Goal: Task Accomplishment & Management: Complete application form

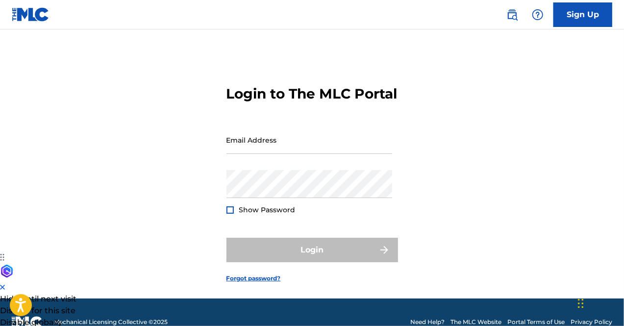
click at [280, 170] on div "Email Address" at bounding box center [309, 148] width 166 height 44
click at [280, 154] on input "Email Address" at bounding box center [309, 140] width 166 height 28
type input "[EMAIL_ADDRESS][DOMAIN_NAME]"
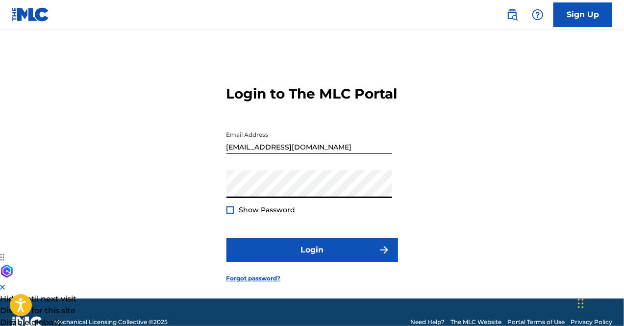
click at [226, 238] on button "Login" at bounding box center [311, 250] width 171 height 24
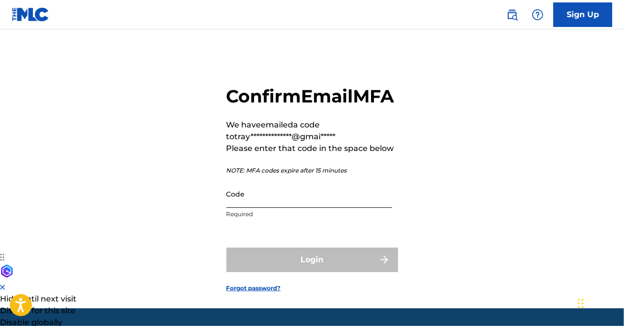
click at [341, 208] on input "Code" at bounding box center [309, 194] width 166 height 28
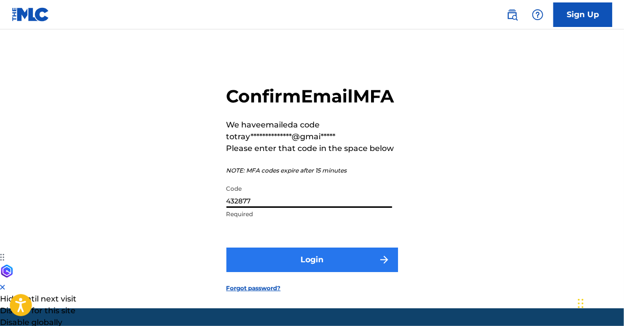
type input "432877"
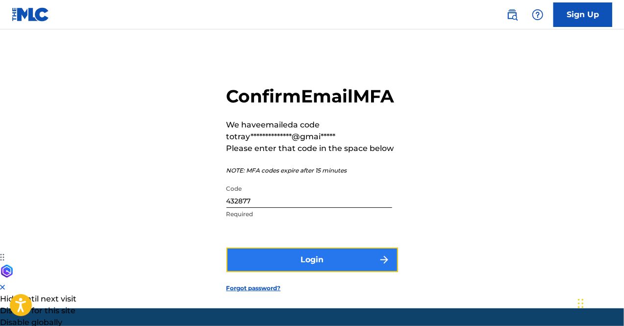
click at [323, 272] on button "Login" at bounding box center [311, 259] width 171 height 24
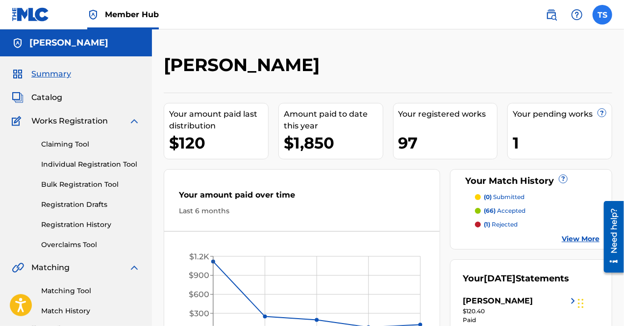
click at [607, 19] on label at bounding box center [602, 15] width 20 height 20
click at [602, 15] on input "TS [PERSON_NAME] [EMAIL_ADDRESS][DOMAIN_NAME] Notification Preferences Profile …" at bounding box center [602, 15] width 0 height 0
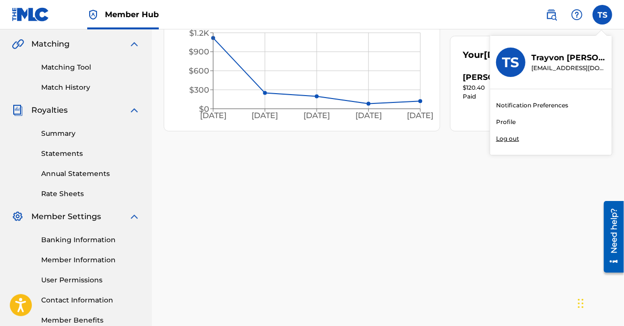
scroll to position [281, 0]
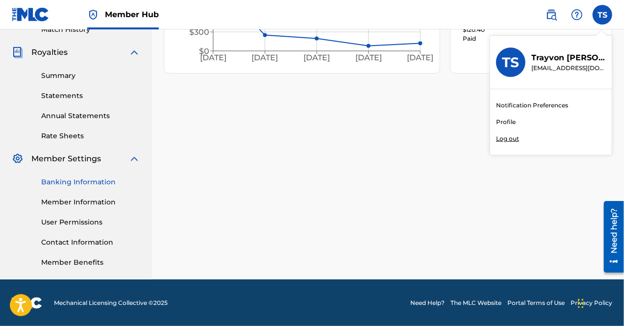
click at [79, 182] on link "Banking Information" at bounding box center [90, 182] width 99 height 10
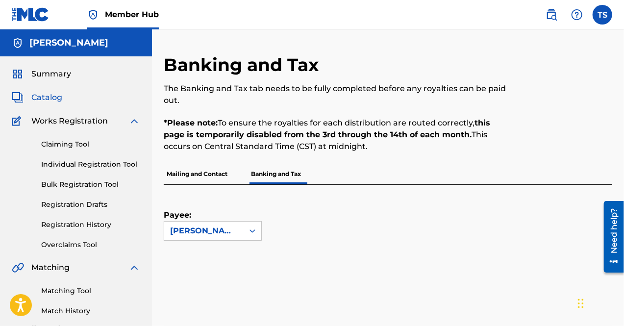
click at [61, 102] on span "Catalog" at bounding box center [46, 98] width 31 height 12
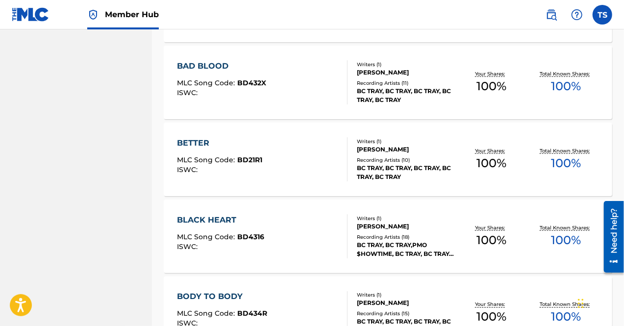
scroll to position [795, 0]
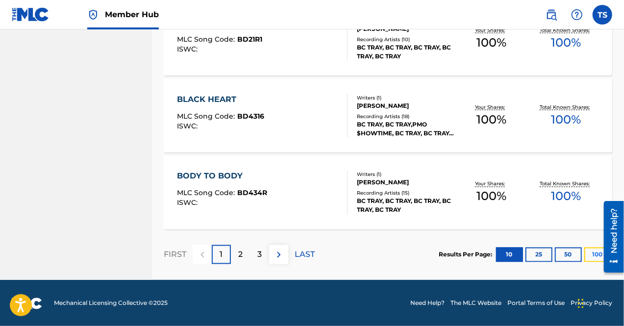
click at [593, 252] on button "100" at bounding box center [597, 254] width 27 height 15
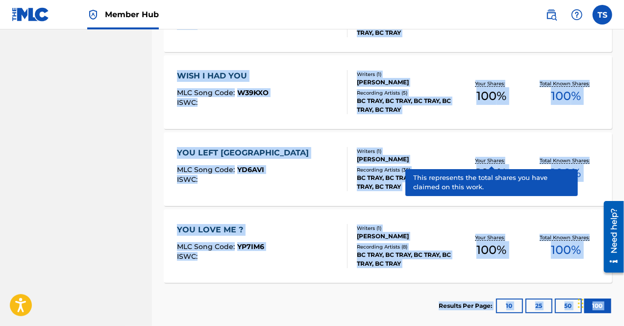
scroll to position [7482, 0]
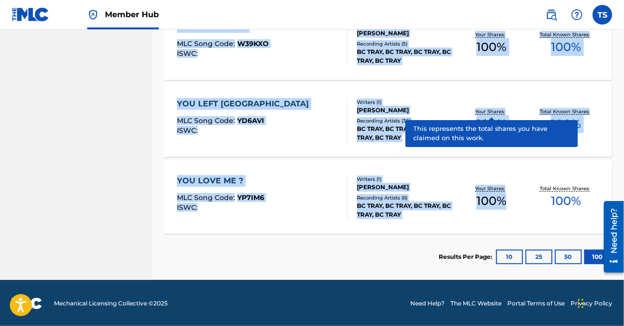
drag, startPoint x: 167, startPoint y: 61, endPoint x: 565, endPoint y: 172, distance: 412.9
copy div "loremi 0 - 88 do 85 sitamet Consect Adip 6EL SED Doei Temp : 0I015U LABO : Etdo…"
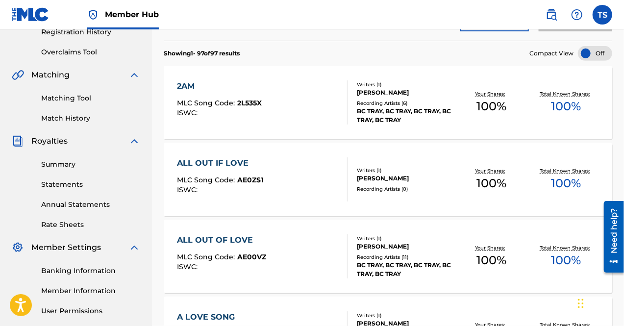
scroll to position [0, 0]
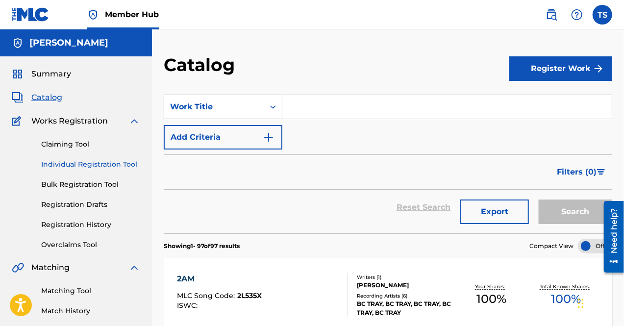
click at [74, 169] on link "Individual Registration Tool" at bounding box center [90, 164] width 99 height 10
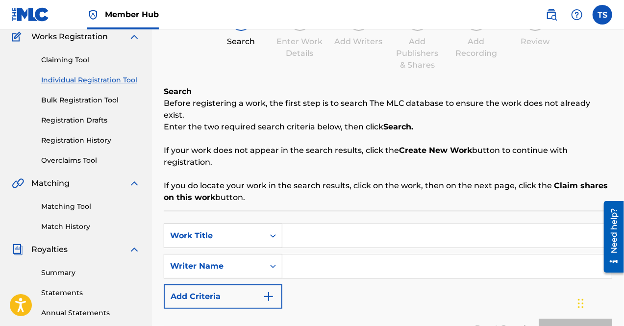
scroll to position [84, 0]
click at [78, 56] on link "Claiming Tool" at bounding box center [90, 60] width 99 height 10
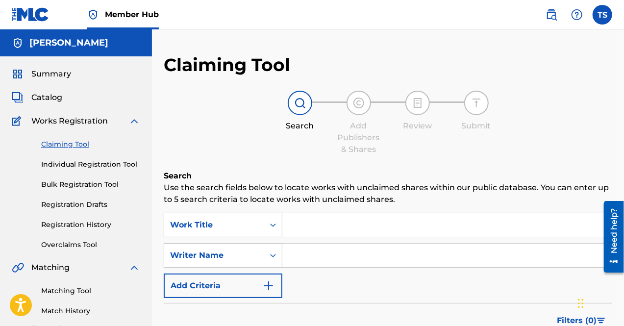
scroll to position [100, 0]
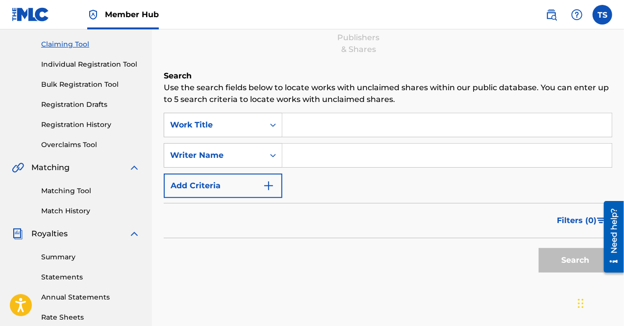
click at [320, 128] on input "Search Form" at bounding box center [446, 125] width 329 height 24
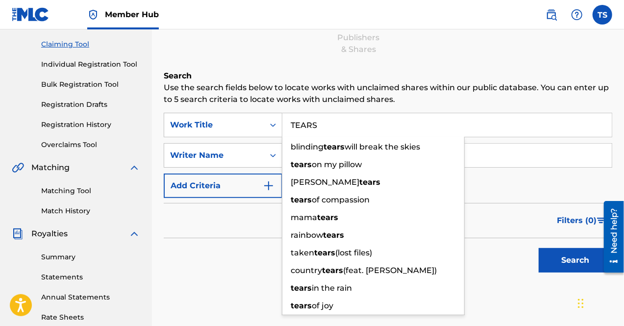
type input "TEARS"
click at [513, 162] on input "Search Form" at bounding box center [446, 156] width 329 height 24
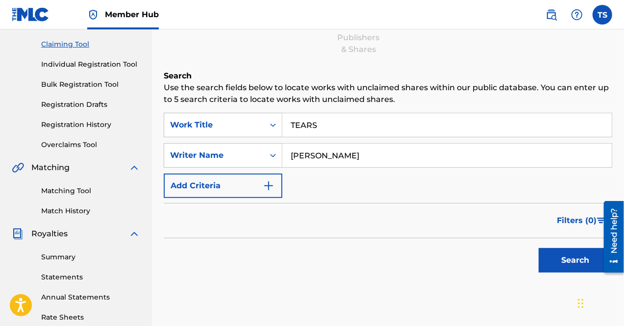
type input "[PERSON_NAME]"
click at [538, 248] on button "Search" at bounding box center [574, 260] width 73 height 24
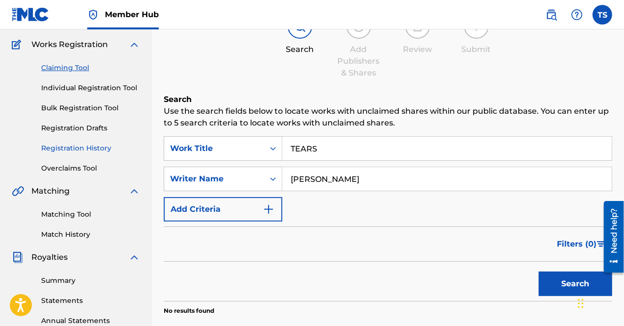
scroll to position [75, 0]
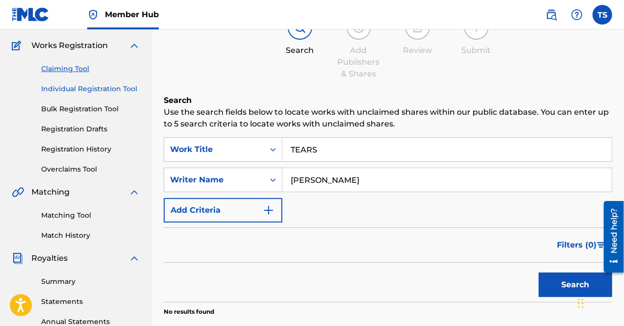
click at [81, 87] on link "Individual Registration Tool" at bounding box center [90, 89] width 99 height 10
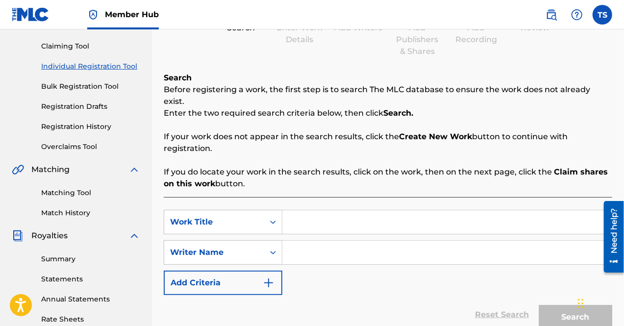
scroll to position [95, 0]
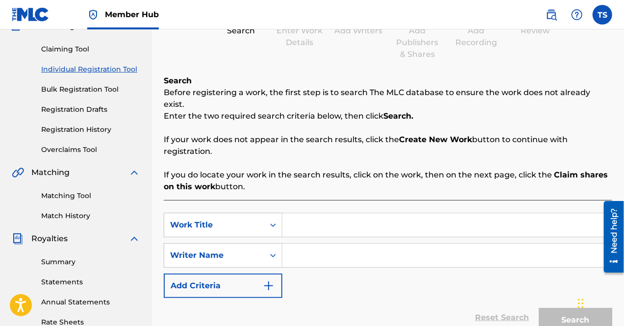
click at [318, 213] on input "Search Form" at bounding box center [446, 225] width 329 height 24
type input "TEARS"
click at [339, 273] on div "SearchWithCriteria86bf33b9-f434-4d01-adf2-491b81efb751 Work Title TEARS SearchW…" at bounding box center [388, 255] width 448 height 85
click at [331, 249] on input "Search Form" at bounding box center [446, 255] width 329 height 24
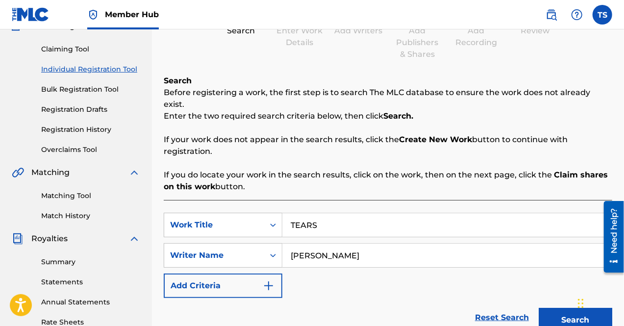
scroll to position [281, 0]
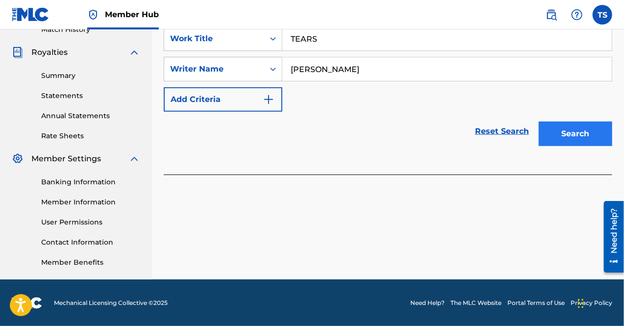
type input "[PERSON_NAME]"
click at [574, 122] on button "Search" at bounding box center [574, 133] width 73 height 24
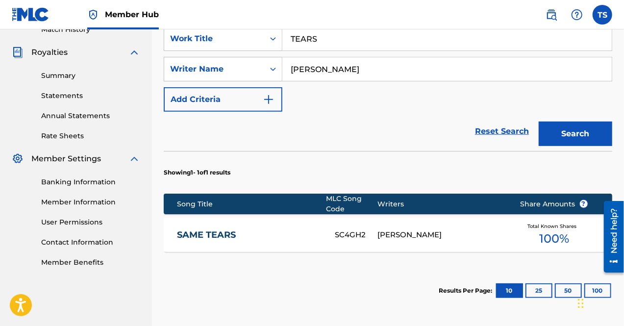
scroll to position [362, 0]
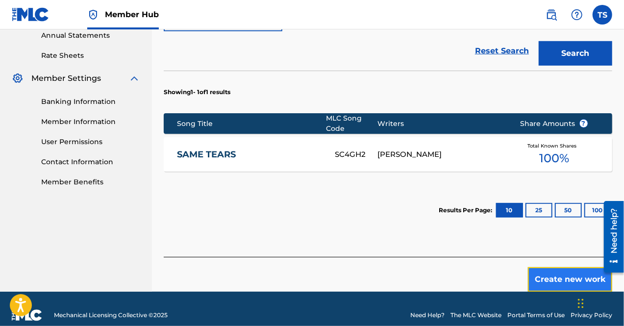
click at [555, 268] on button "Create new work" at bounding box center [570, 279] width 84 height 24
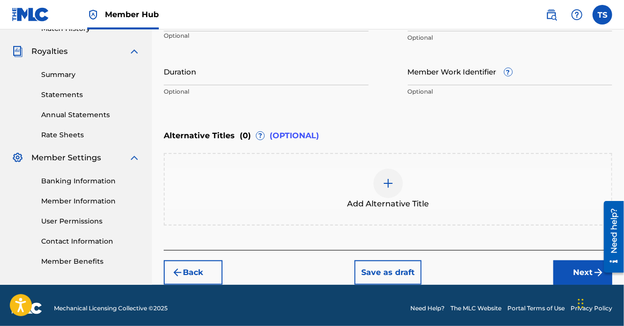
scroll to position [287, 0]
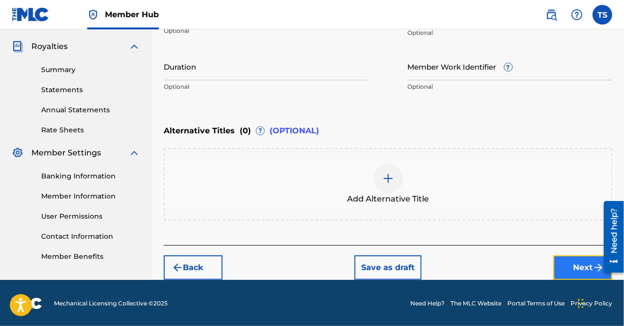
click at [570, 274] on button "Next" at bounding box center [582, 267] width 59 height 24
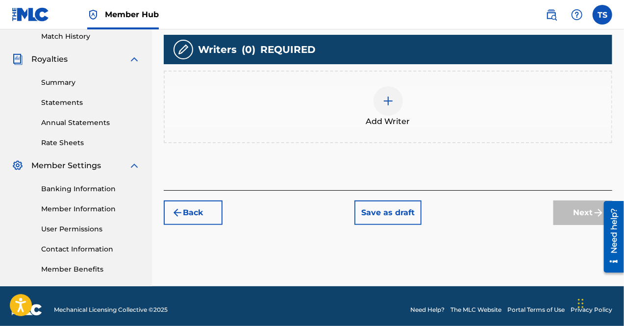
scroll to position [277, 0]
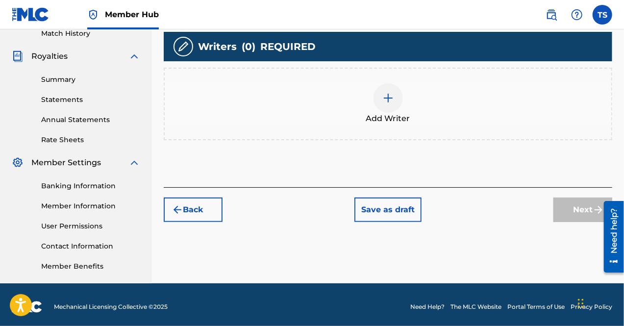
click at [381, 98] on div at bounding box center [387, 97] width 29 height 29
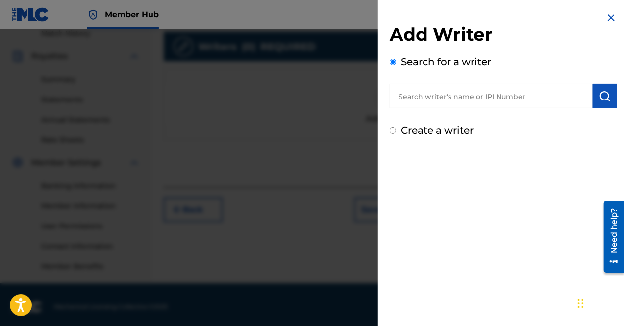
click at [455, 89] on input "text" at bounding box center [490, 96] width 203 height 24
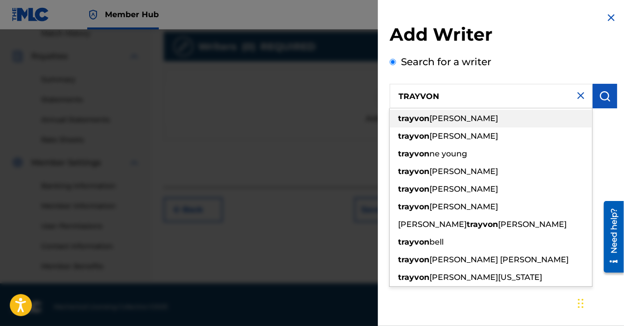
click at [461, 119] on div "[PERSON_NAME]" at bounding box center [490, 119] width 202 height 18
type input "[PERSON_NAME]"
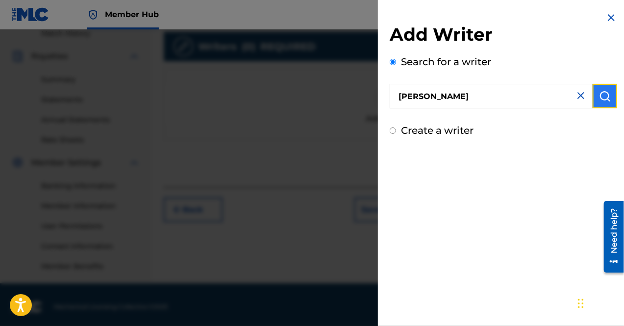
click at [601, 94] on img "submit" at bounding box center [605, 96] width 12 height 12
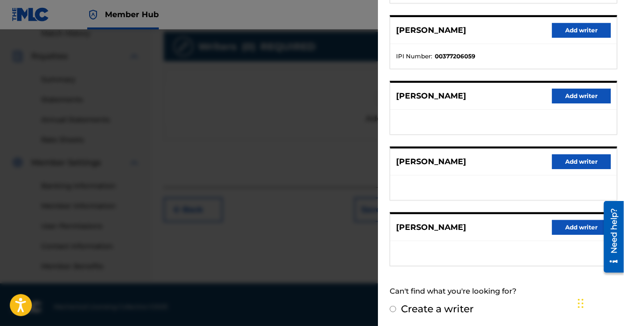
scroll to position [281, 0]
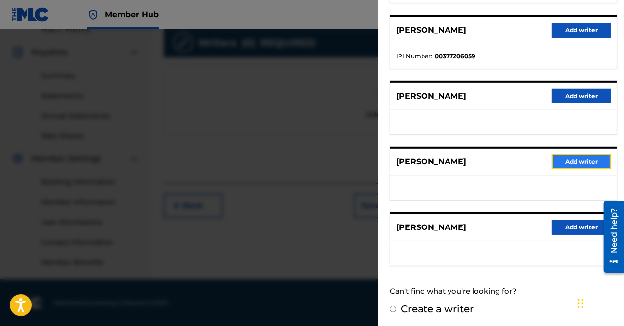
click at [577, 163] on button "Add writer" at bounding box center [581, 161] width 59 height 15
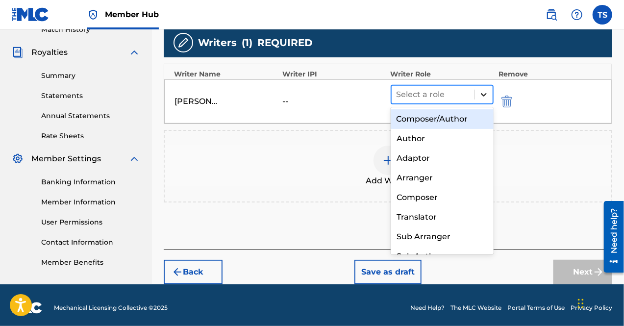
click at [480, 94] on icon at bounding box center [484, 95] width 10 height 10
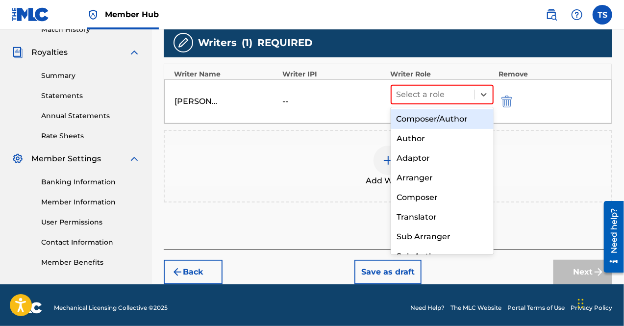
click at [462, 120] on div "Composer/Author" at bounding box center [441, 119] width 103 height 20
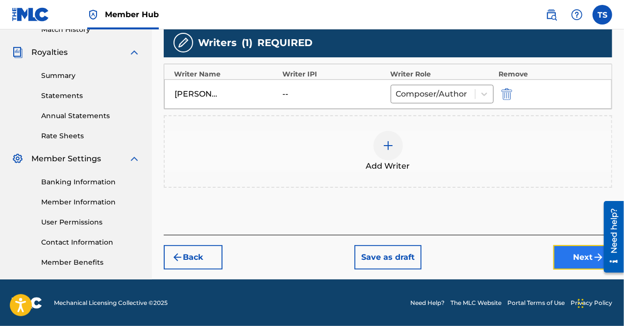
click at [562, 255] on button "Next" at bounding box center [582, 257] width 59 height 24
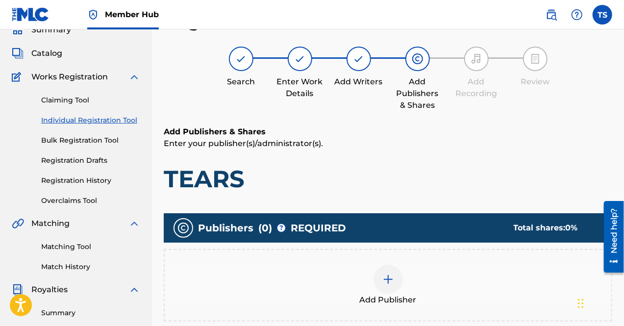
scroll to position [262, 0]
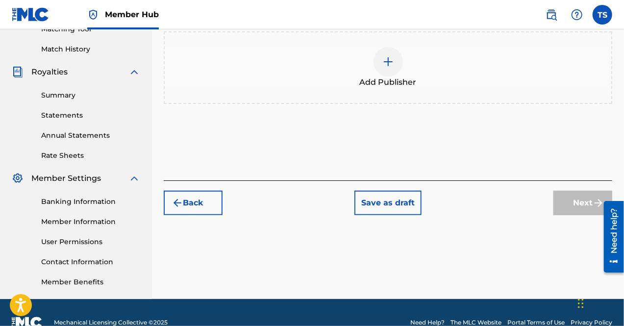
click at [393, 63] on img at bounding box center [388, 62] width 12 height 12
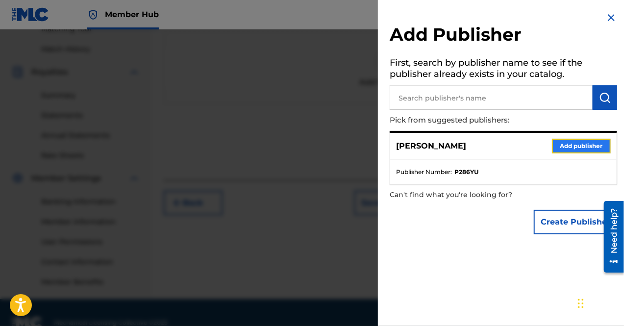
click at [584, 146] on button "Add publisher" at bounding box center [581, 146] width 59 height 15
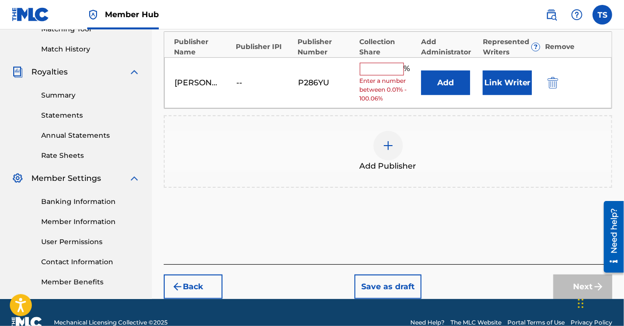
click at [380, 75] on div "% Enter a number between 0.01% - 100.06%" at bounding box center [388, 83] width 57 height 41
click at [378, 67] on input "text" at bounding box center [382, 69] width 44 height 13
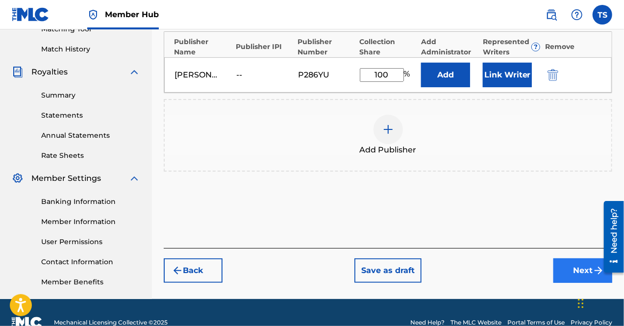
type input "100"
click at [566, 259] on button "Next" at bounding box center [582, 270] width 59 height 24
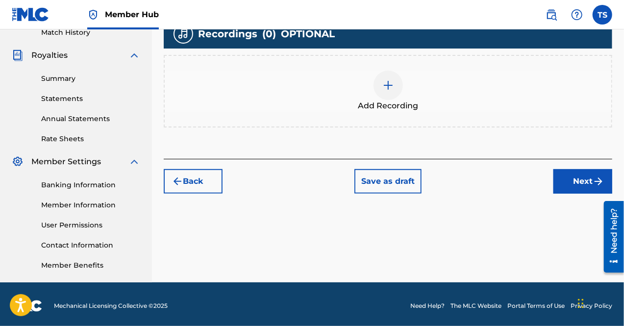
scroll to position [279, 0]
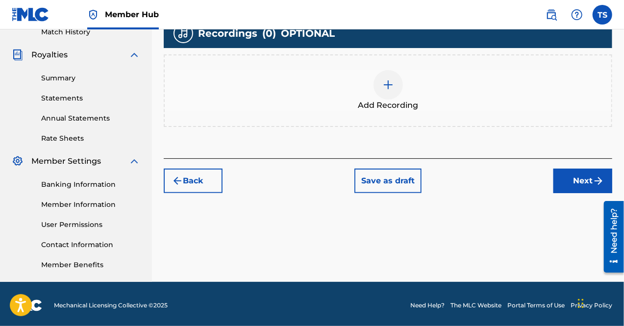
click at [382, 89] on img at bounding box center [388, 85] width 12 height 12
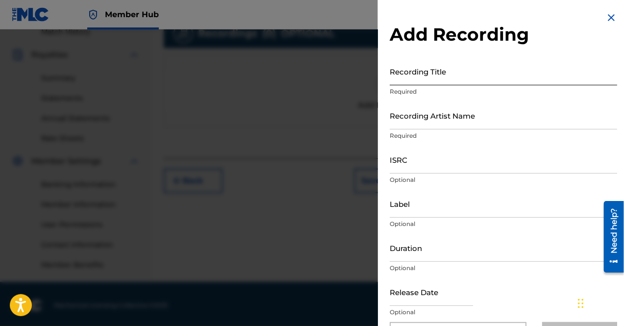
click at [427, 81] on input "Recording Title" at bounding box center [502, 71] width 227 height 28
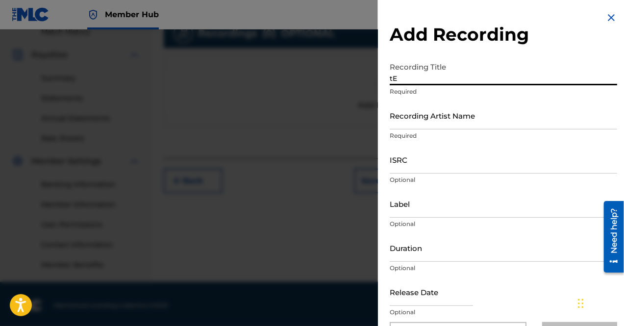
type input "t"
type input "TEARS"
click at [429, 108] on input "Recording Artist Name" at bounding box center [502, 115] width 227 height 28
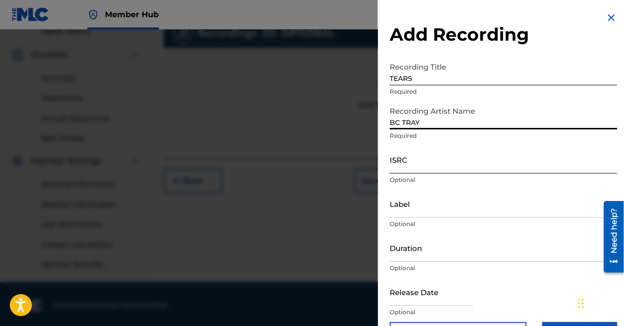
scroll to position [32, 0]
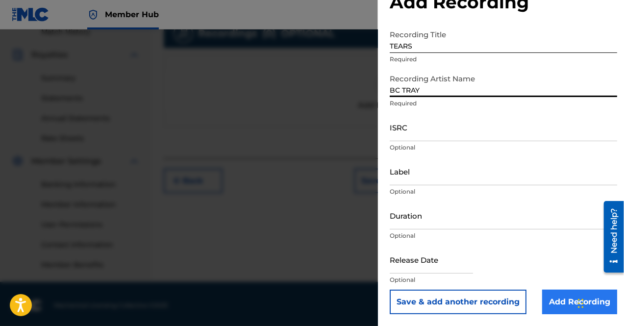
type input "BC TRAY"
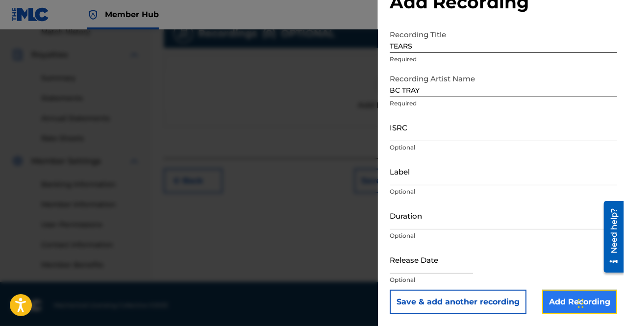
click at [573, 306] on input "Add Recording" at bounding box center [579, 302] width 75 height 24
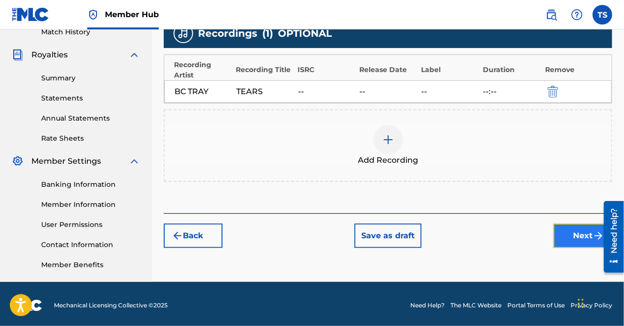
click at [574, 227] on button "Next" at bounding box center [582, 235] width 59 height 24
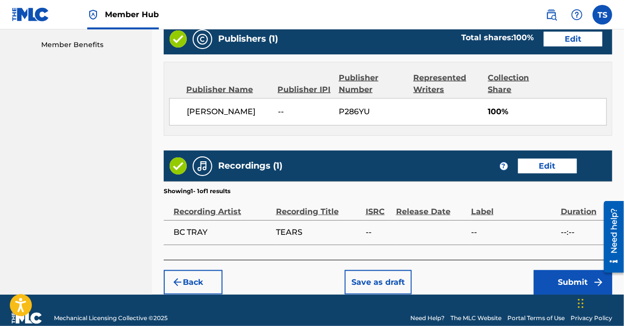
scroll to position [512, 0]
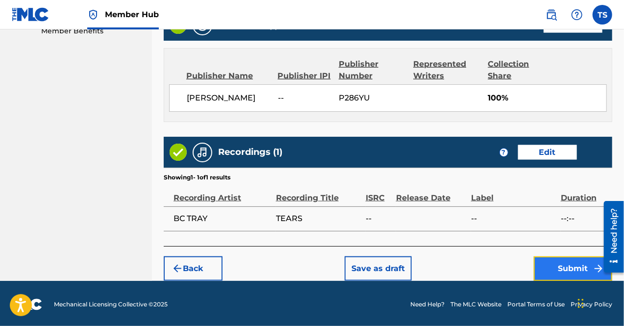
click at [572, 265] on button "Submit" at bounding box center [573, 268] width 78 height 24
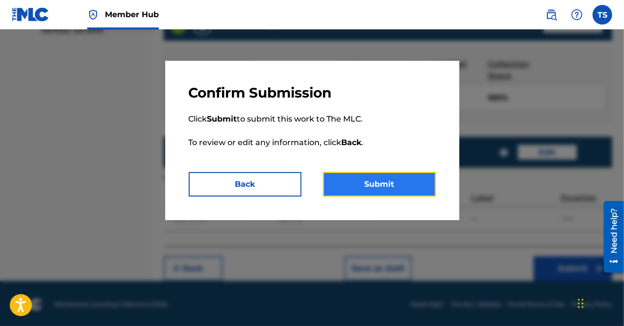
click at [362, 185] on button "Submit" at bounding box center [379, 184] width 113 height 24
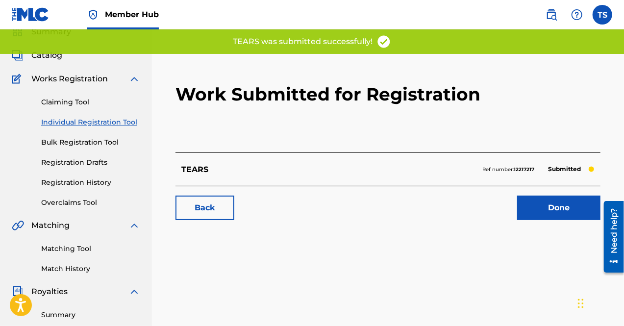
scroll to position [43, 0]
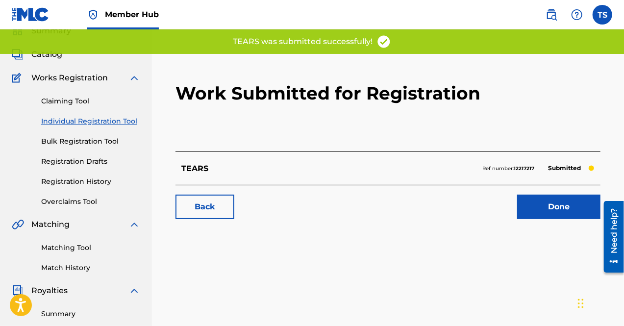
click at [92, 119] on link "Individual Registration Tool" at bounding box center [90, 121] width 99 height 10
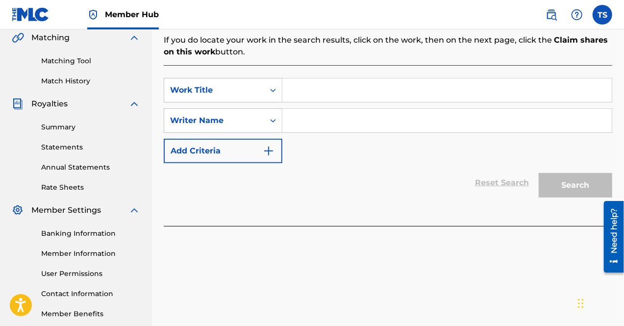
scroll to position [230, 0]
click at [306, 79] on input "Search Form" at bounding box center [446, 90] width 329 height 24
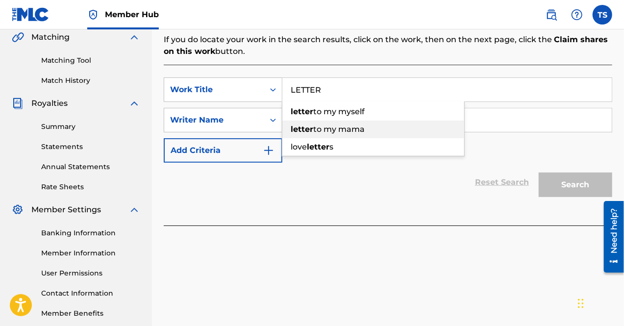
click at [327, 124] on span "to my mama" at bounding box center [338, 128] width 51 height 9
type input "letter to my mama"
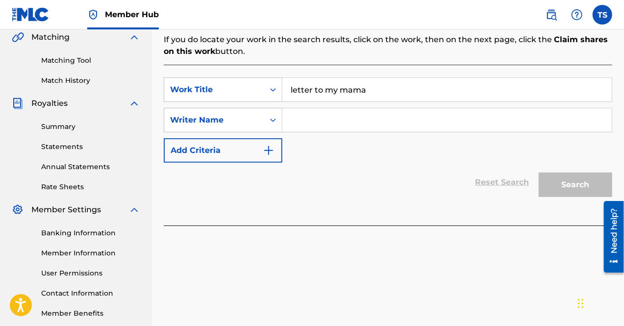
click at [321, 108] on input "Search Form" at bounding box center [446, 120] width 329 height 24
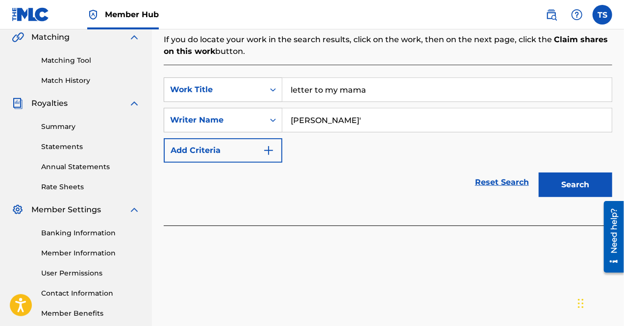
type input "[PERSON_NAME]'"
click at [538, 172] on button "Search" at bounding box center [574, 184] width 73 height 24
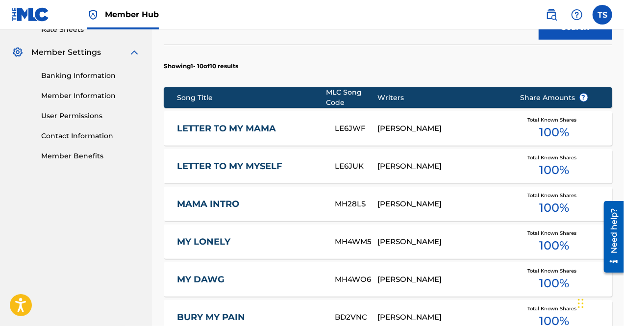
scroll to position [411, 0]
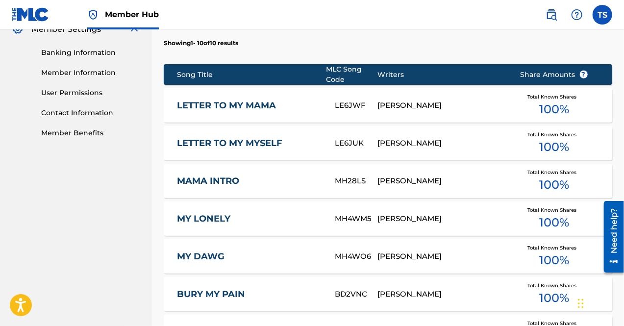
click at [285, 88] on div "LETTER TO MY MAMA LE6JWF [PERSON_NAME] Total Known Shares 100 %" at bounding box center [388, 105] width 448 height 34
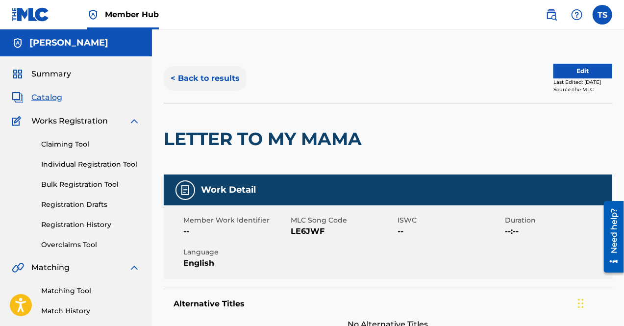
click at [210, 69] on button "< Back to results" at bounding box center [205, 78] width 83 height 24
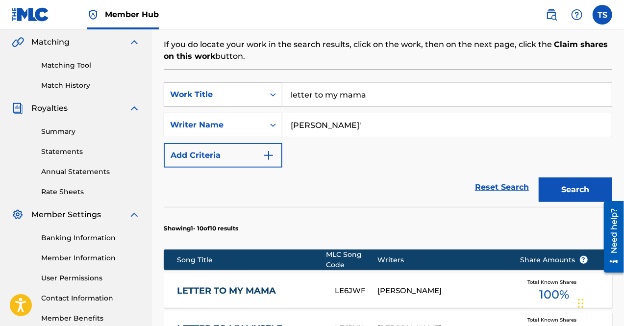
scroll to position [224, 0]
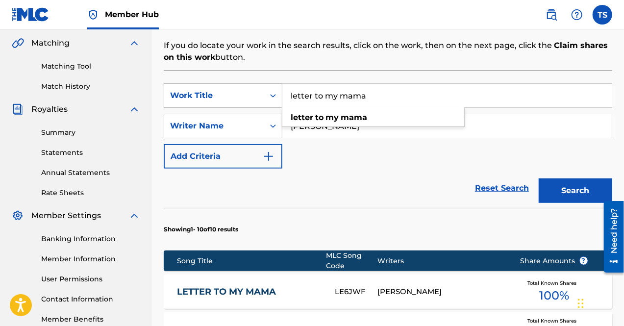
drag, startPoint x: 379, startPoint y: 83, endPoint x: 226, endPoint y: 78, distance: 152.9
click at [226, 83] on div "SearchWithCriteria86bf33b9-f434-4d01-adf2-491b81efb751 Work Title letter to my …" at bounding box center [388, 95] width 448 height 24
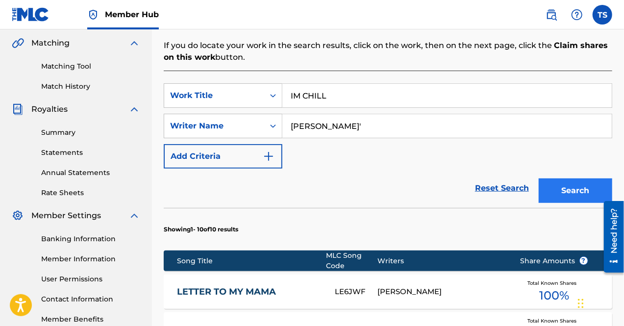
type input "IM CHILL"
click at [559, 178] on button "Search" at bounding box center [574, 190] width 73 height 24
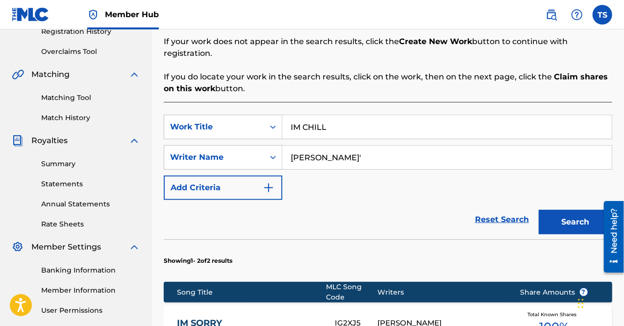
scroll to position [192, 0]
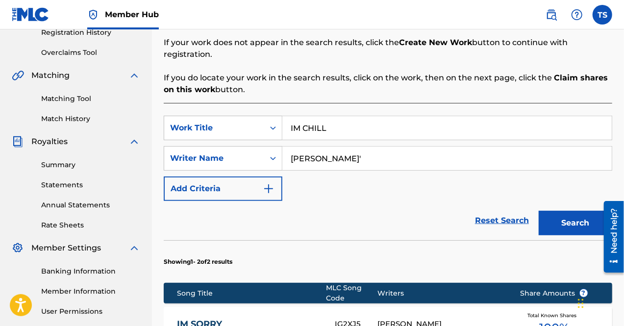
click at [391, 146] on input "[PERSON_NAME]'" at bounding box center [446, 158] width 329 height 24
type input "[PERSON_NAME]"
click at [538, 211] on button "Search" at bounding box center [574, 223] width 73 height 24
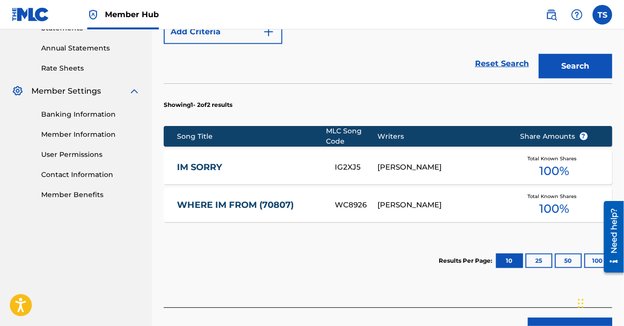
scroll to position [314, 0]
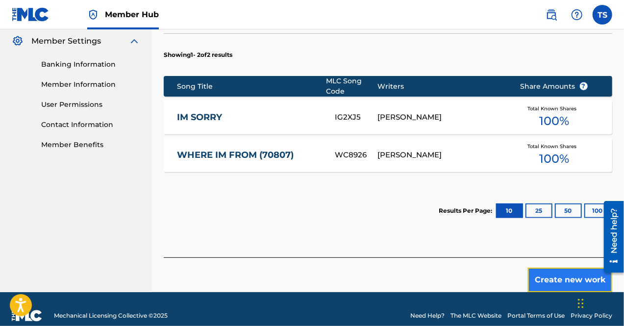
click at [575, 267] on button "Create new work" at bounding box center [570, 279] width 84 height 24
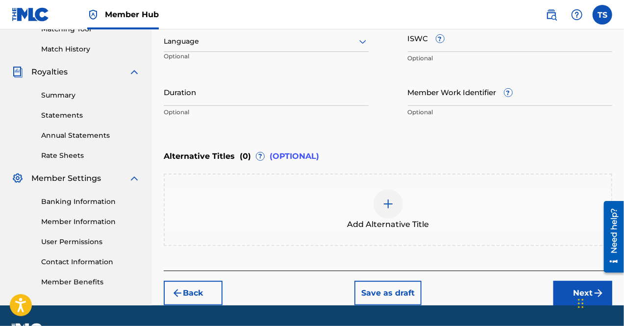
scroll to position [287, 0]
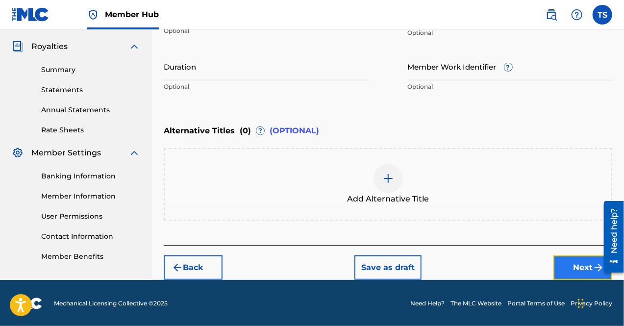
click at [570, 265] on button "Next" at bounding box center [582, 267] width 59 height 24
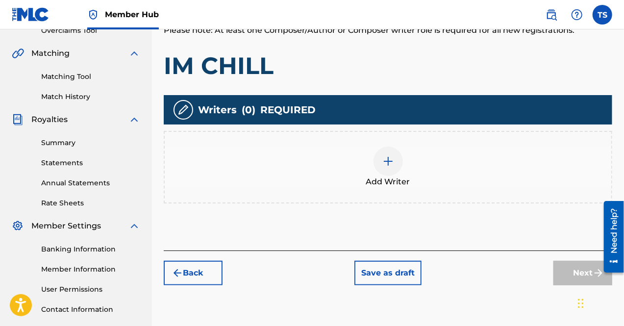
scroll to position [215, 0]
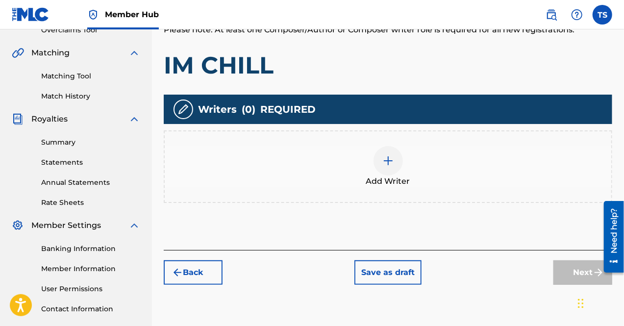
click at [394, 162] on div at bounding box center [387, 160] width 29 height 29
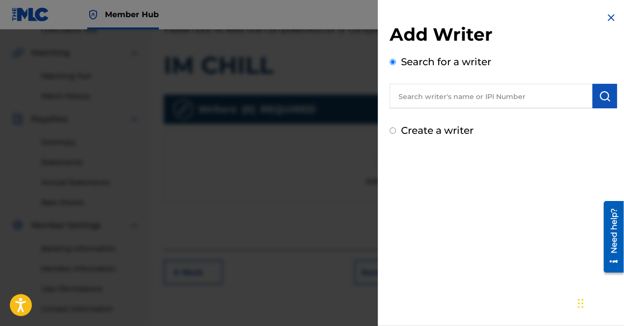
click at [458, 98] on input "text" at bounding box center [490, 96] width 203 height 24
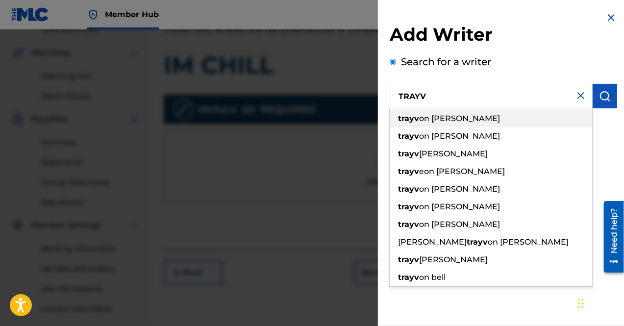
click at [444, 118] on span "on [PERSON_NAME]" at bounding box center [459, 118] width 81 height 9
type input "[PERSON_NAME]"
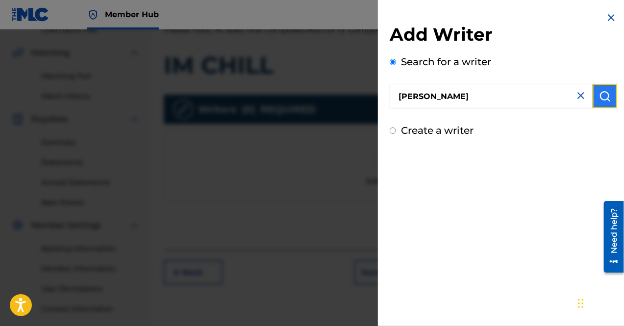
click at [608, 92] on button "submit" at bounding box center [604, 96] width 24 height 24
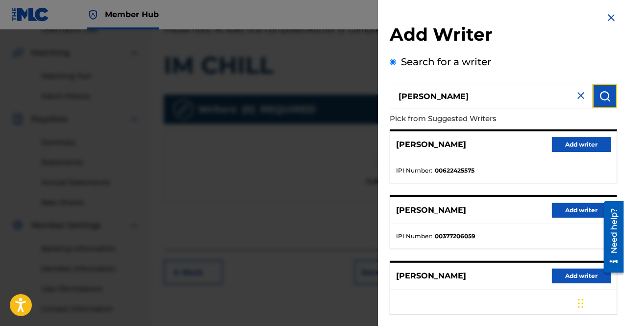
scroll to position [102, 0]
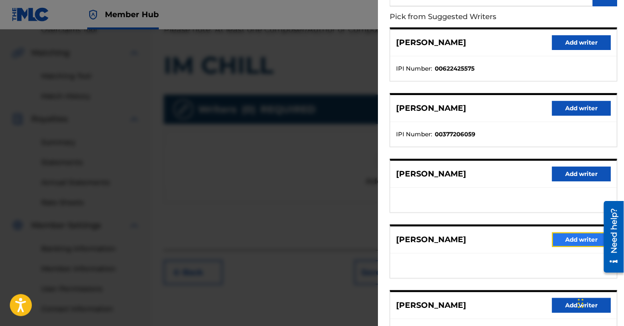
click at [560, 233] on button "Add writer" at bounding box center [581, 239] width 59 height 15
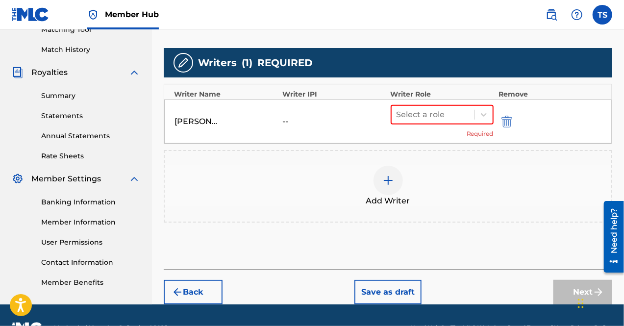
scroll to position [262, 0]
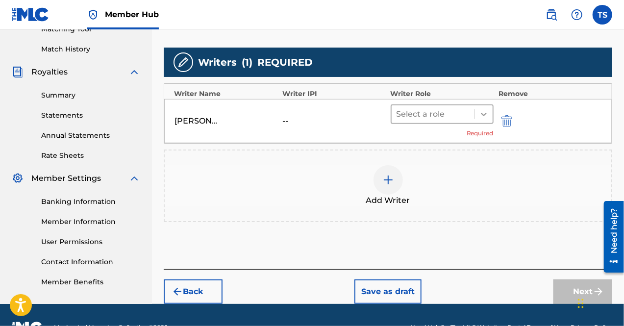
click at [480, 114] on icon at bounding box center [484, 114] width 10 height 10
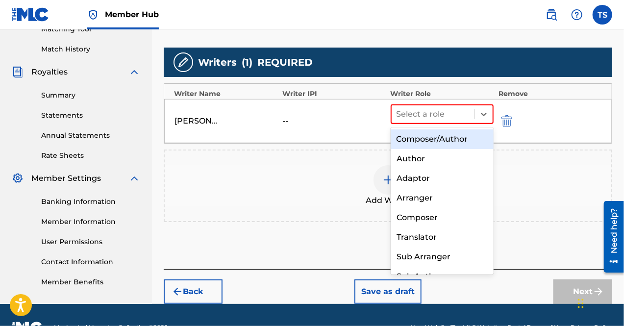
click at [456, 133] on div "Composer/Author" at bounding box center [441, 139] width 103 height 20
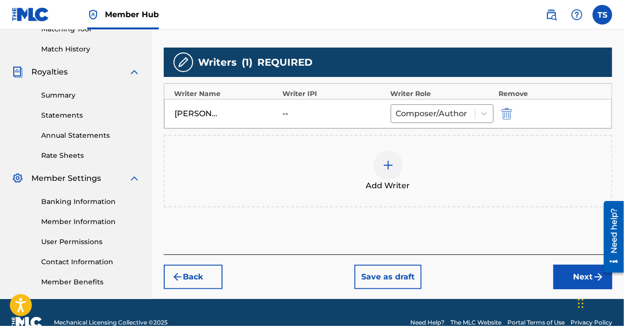
scroll to position [281, 0]
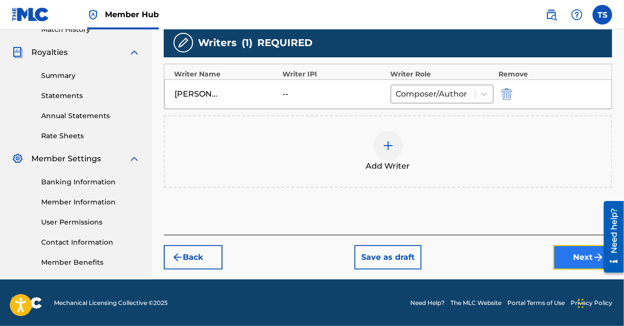
click at [577, 262] on button "Next" at bounding box center [582, 257] width 59 height 24
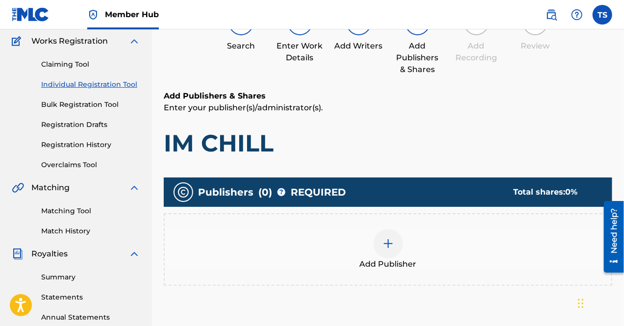
scroll to position [44, 0]
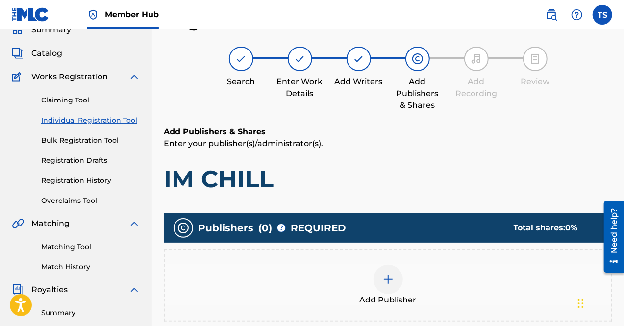
click at [391, 287] on div at bounding box center [387, 279] width 29 height 29
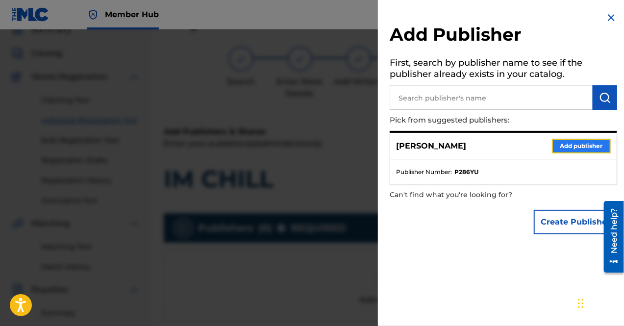
click at [562, 148] on button "Add publisher" at bounding box center [581, 146] width 59 height 15
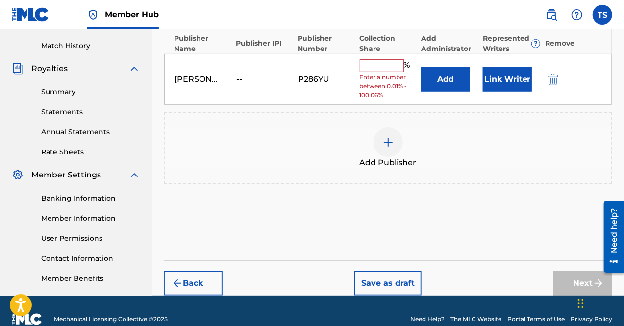
scroll to position [266, 0]
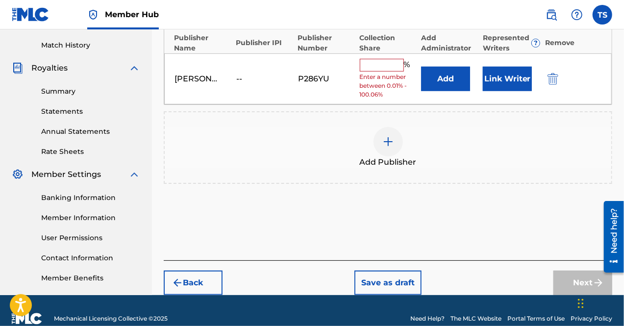
click at [381, 61] on input "text" at bounding box center [382, 65] width 44 height 13
type input "100"
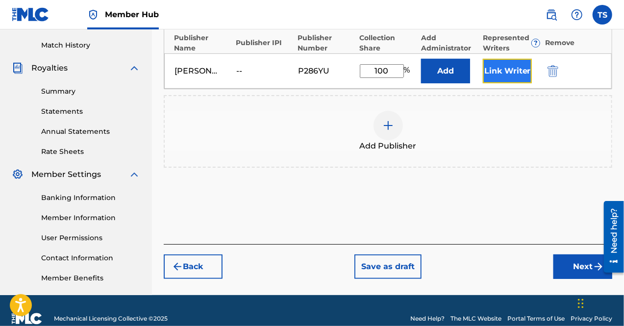
click at [494, 73] on button "Link Writer" at bounding box center [507, 71] width 49 height 24
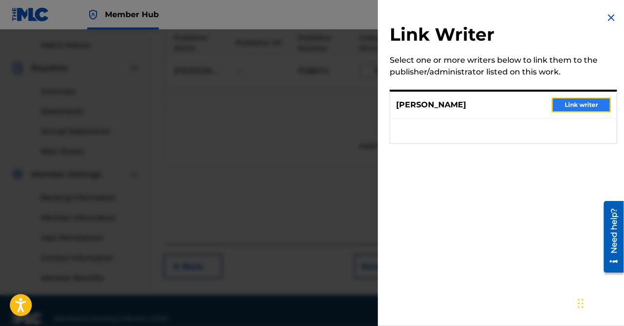
click at [577, 102] on button "Link writer" at bounding box center [581, 104] width 59 height 15
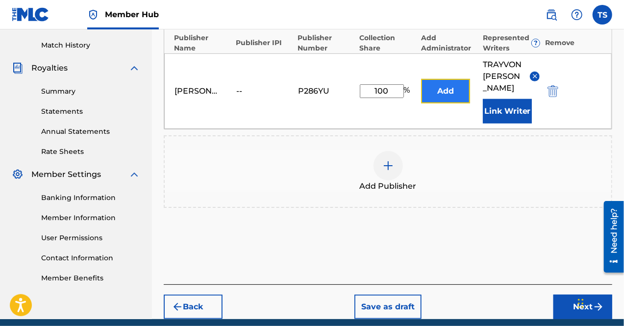
click at [450, 92] on button "Add" at bounding box center [445, 91] width 49 height 24
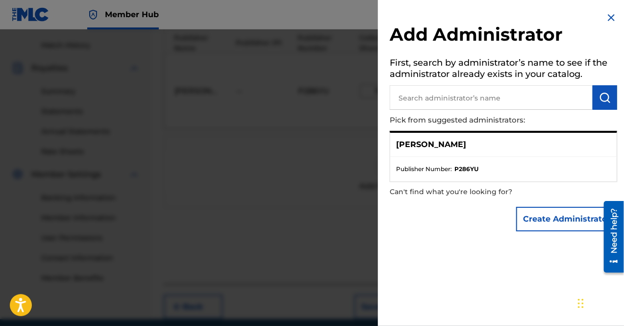
click at [502, 157] on ul "Publisher Number : P286YU" at bounding box center [503, 169] width 226 height 24
click at [605, 17] on img at bounding box center [611, 18] width 12 height 12
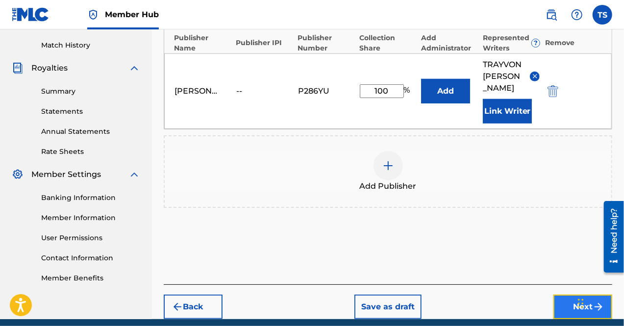
click at [569, 294] on button "Next" at bounding box center [582, 306] width 59 height 24
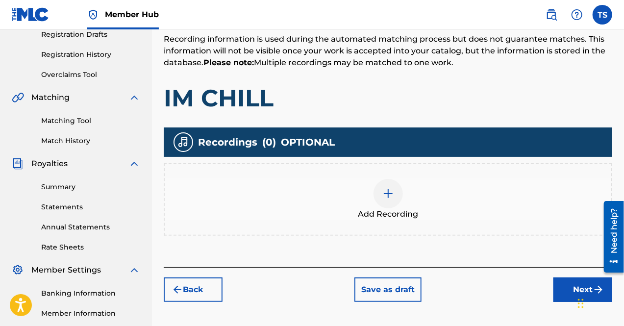
scroll to position [170, 0]
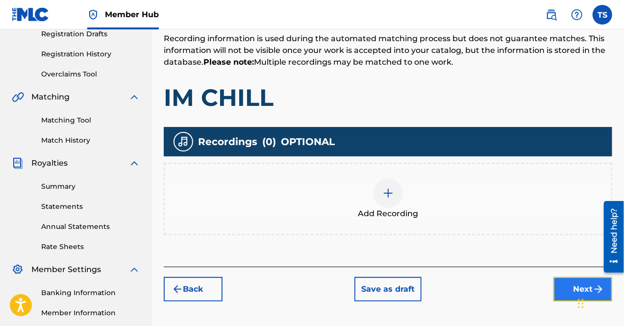
click at [572, 285] on button "Next" at bounding box center [582, 289] width 59 height 24
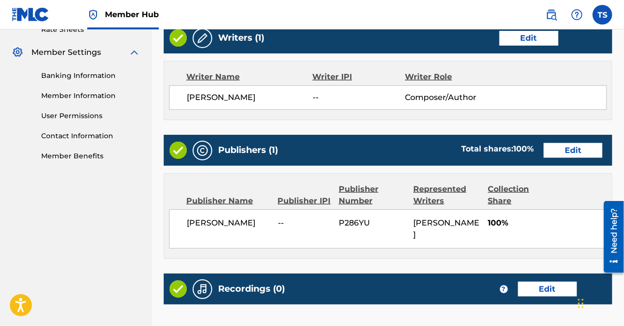
scroll to position [492, 0]
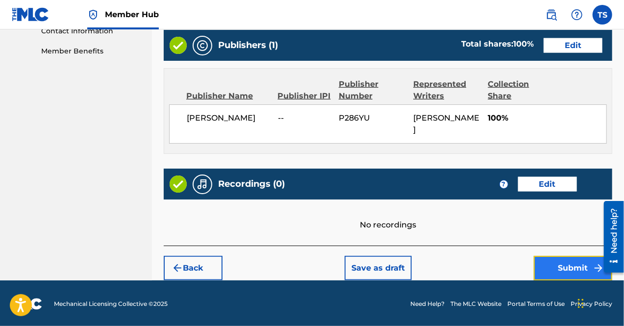
click at [539, 263] on button "Submit" at bounding box center [573, 268] width 78 height 24
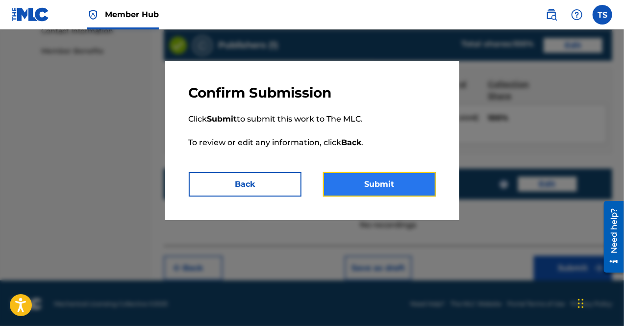
click at [355, 185] on button "Submit" at bounding box center [379, 184] width 113 height 24
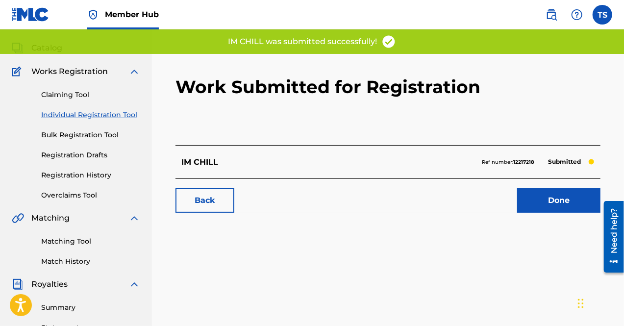
scroll to position [49, 0]
click at [98, 114] on link "Individual Registration Tool" at bounding box center [90, 115] width 99 height 10
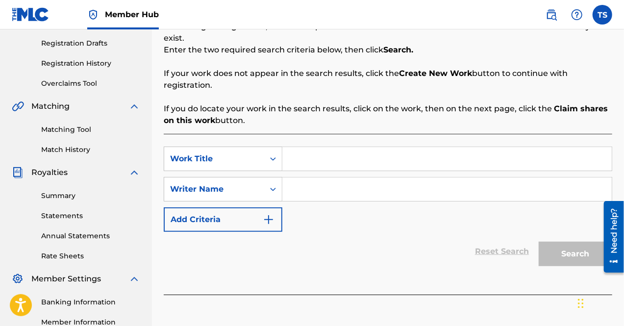
scroll to position [174, 0]
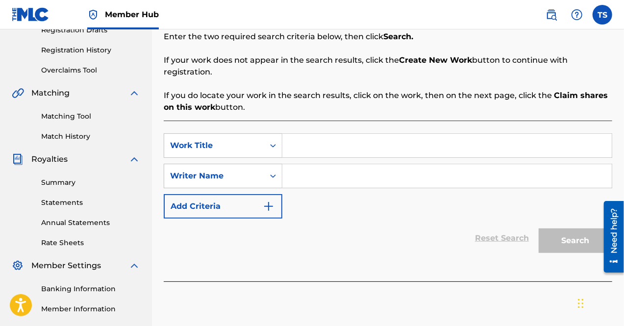
click at [321, 134] on input "Search Form" at bounding box center [446, 146] width 329 height 24
type input "WONDER WHAT IT FEELS"
click at [317, 164] on input "Search Form" at bounding box center [446, 176] width 329 height 24
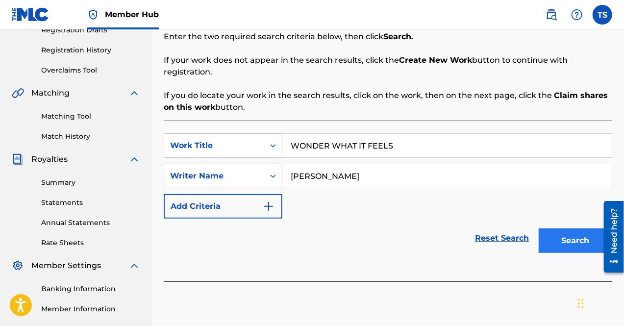
type input "[PERSON_NAME]"
click at [584, 228] on button "Search" at bounding box center [574, 240] width 73 height 24
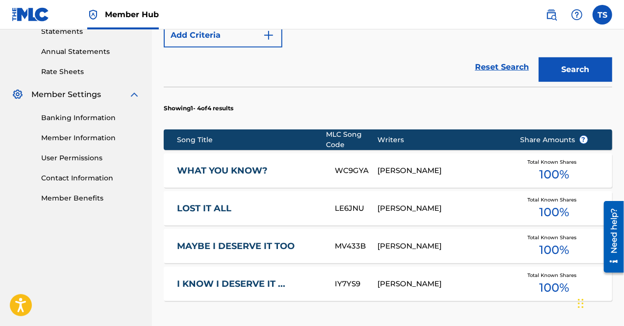
scroll to position [475, 0]
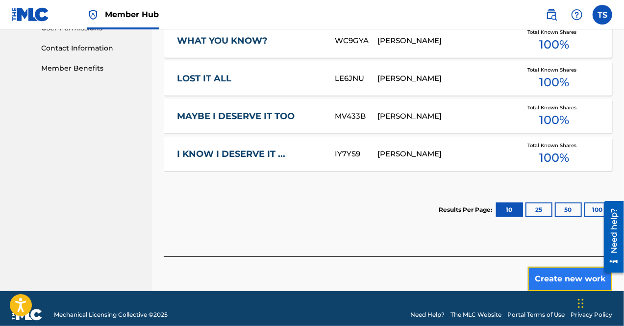
click at [567, 272] on button "Create new work" at bounding box center [570, 279] width 84 height 24
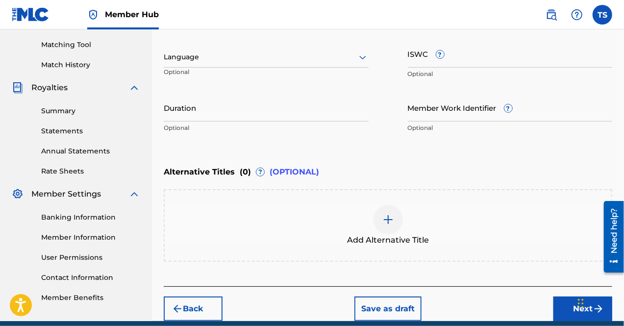
scroll to position [247, 0]
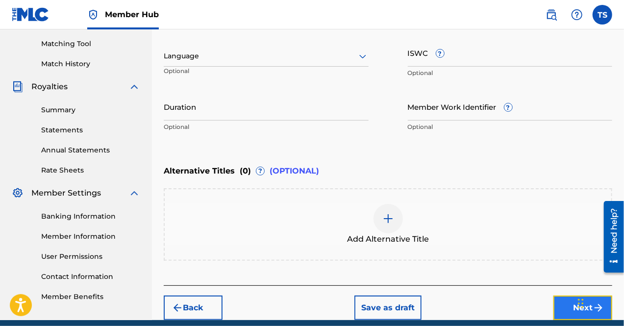
click at [566, 302] on button "Next" at bounding box center [582, 307] width 59 height 24
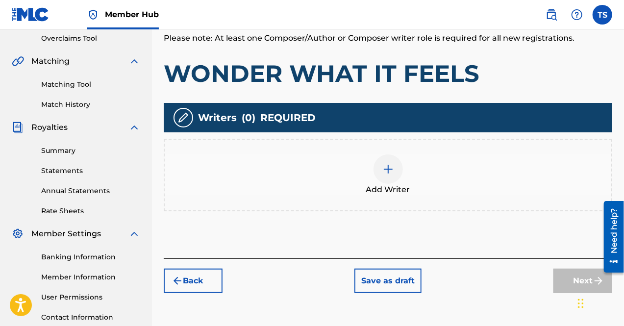
scroll to position [236, 0]
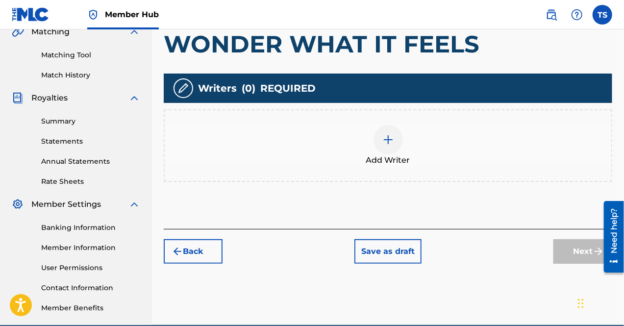
click at [389, 140] on img at bounding box center [388, 140] width 12 height 12
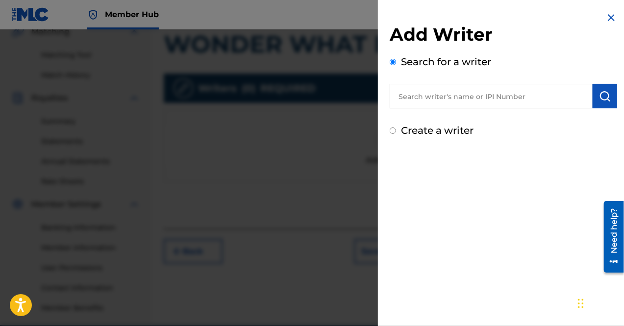
click at [513, 97] on input "text" at bounding box center [490, 96] width 203 height 24
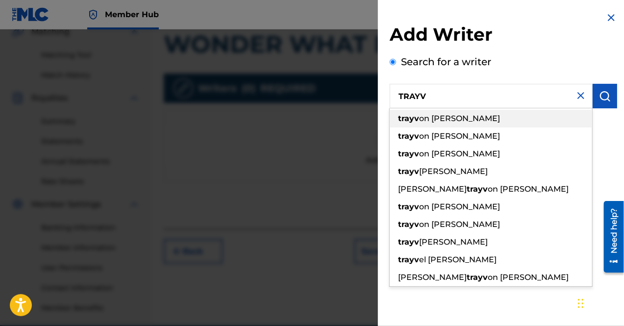
click at [488, 120] on div "trayv on [PERSON_NAME]" at bounding box center [490, 119] width 202 height 18
type input "[PERSON_NAME]"
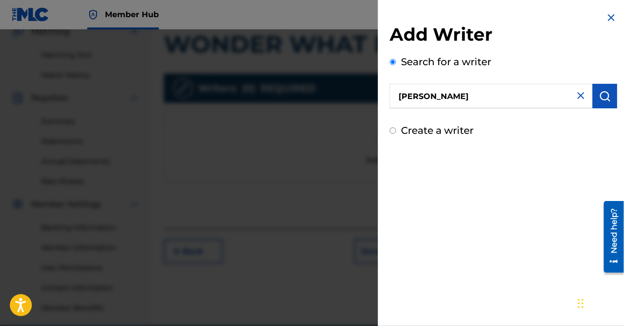
click at [614, 95] on div "Add Writer Search for a writer [PERSON_NAME] Create a writer" at bounding box center [503, 74] width 251 height 149
click at [607, 96] on img "submit" at bounding box center [605, 96] width 12 height 12
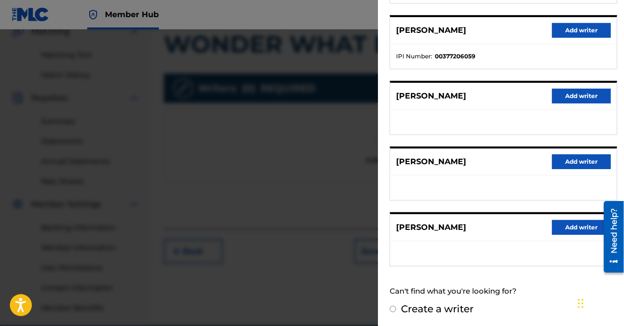
scroll to position [180, 0]
click at [565, 158] on button "Add writer" at bounding box center [581, 161] width 59 height 15
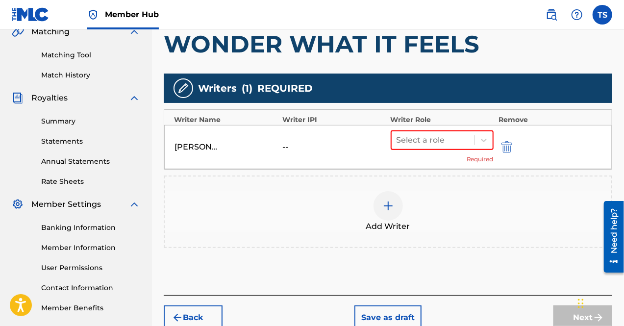
scroll to position [286, 0]
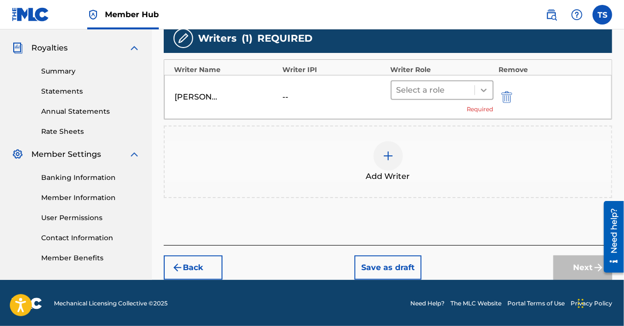
click at [482, 91] on icon at bounding box center [484, 90] width 10 height 10
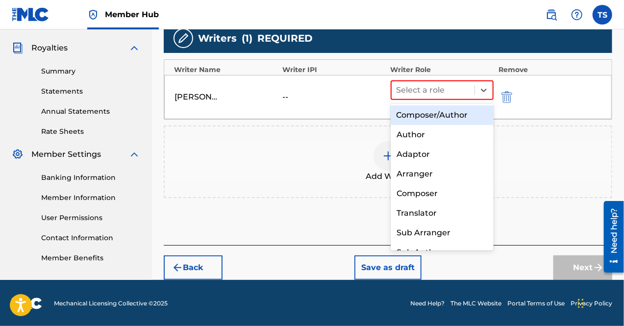
click at [451, 116] on div "Composer/Author" at bounding box center [441, 115] width 103 height 20
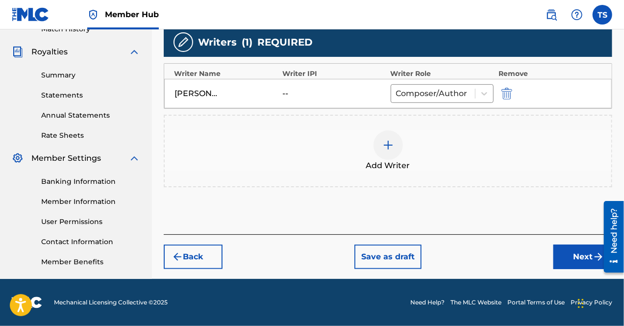
scroll to position [281, 0]
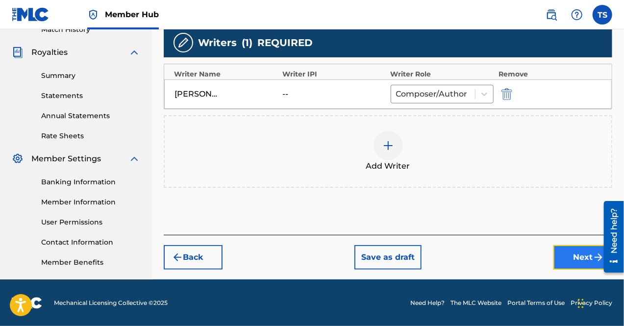
click at [578, 247] on button "Next" at bounding box center [582, 257] width 59 height 24
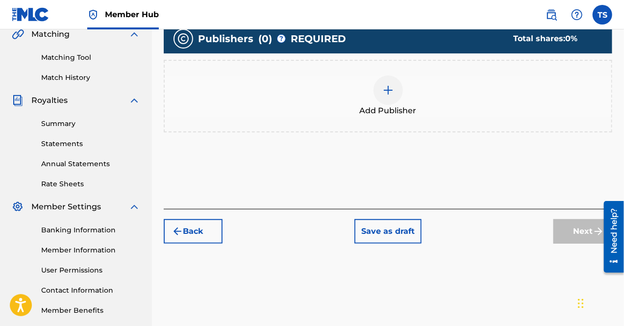
scroll to position [239, 0]
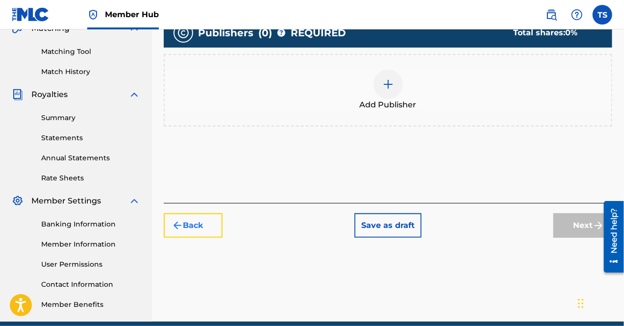
click at [198, 227] on button "Back" at bounding box center [193, 225] width 59 height 24
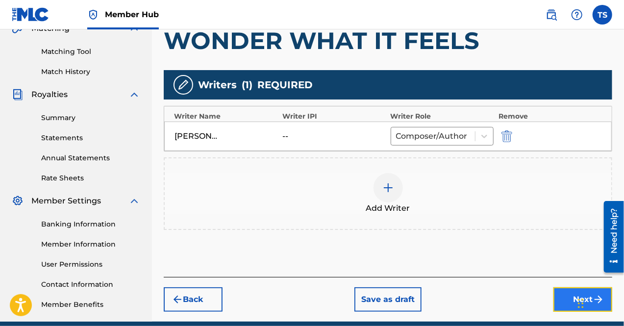
click at [563, 298] on button "Next" at bounding box center [582, 299] width 59 height 24
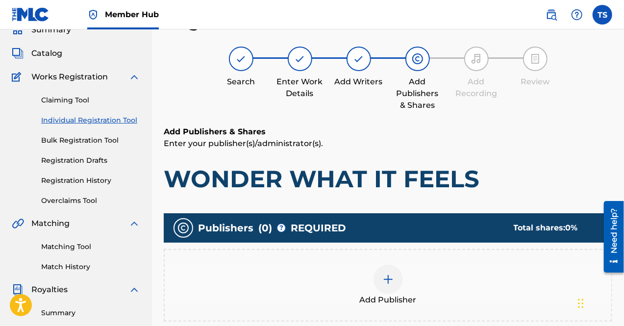
scroll to position [202, 0]
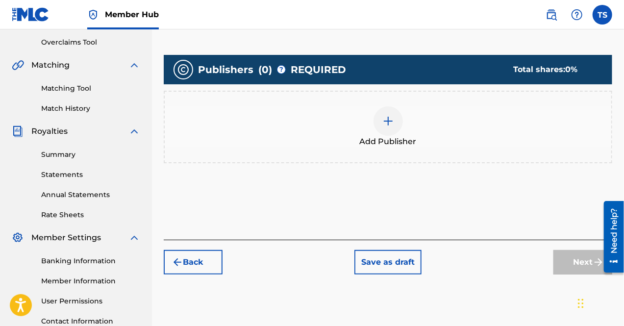
click at [389, 121] on img at bounding box center [388, 121] width 12 height 12
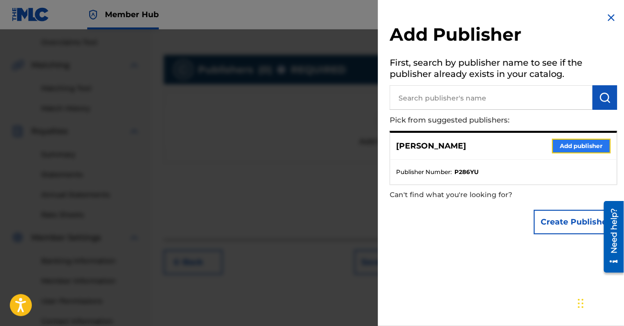
click at [572, 151] on button "Add publisher" at bounding box center [581, 146] width 59 height 15
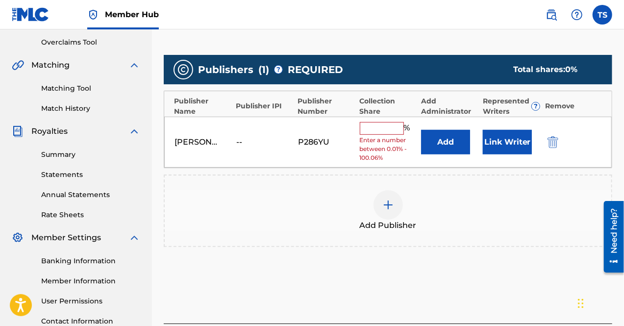
click at [376, 130] on input "text" at bounding box center [382, 128] width 44 height 13
type input "100"
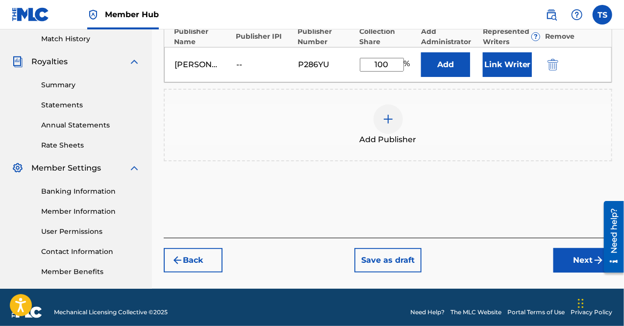
scroll to position [273, 0]
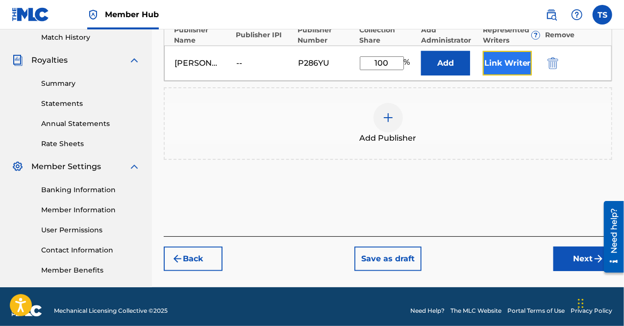
click at [494, 63] on button "Link Writer" at bounding box center [507, 63] width 49 height 24
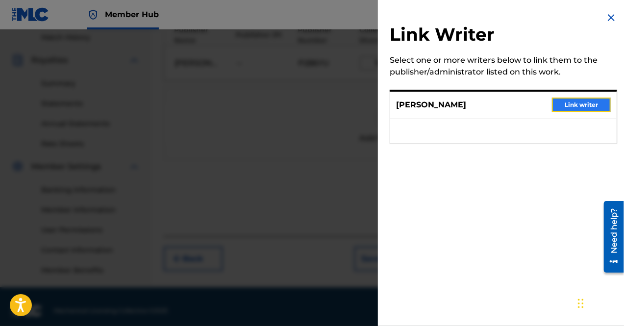
click at [559, 102] on button "Link writer" at bounding box center [581, 104] width 59 height 15
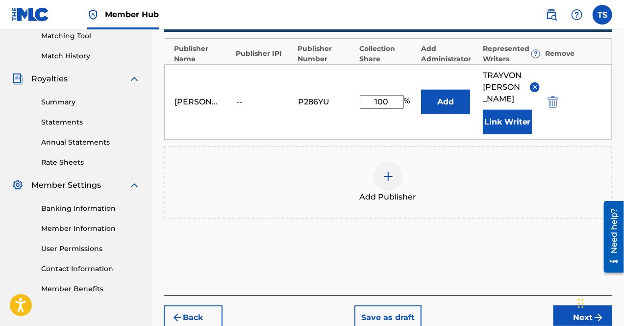
scroll to position [254, 0]
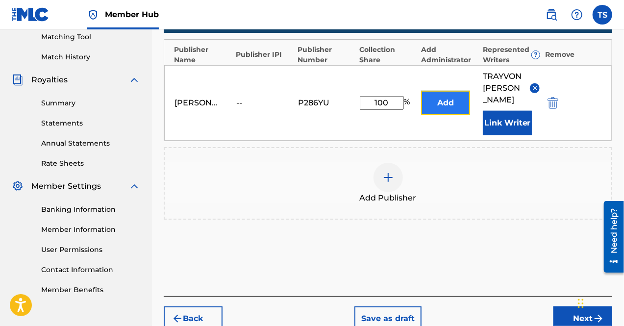
click at [453, 98] on button "Add" at bounding box center [445, 103] width 49 height 24
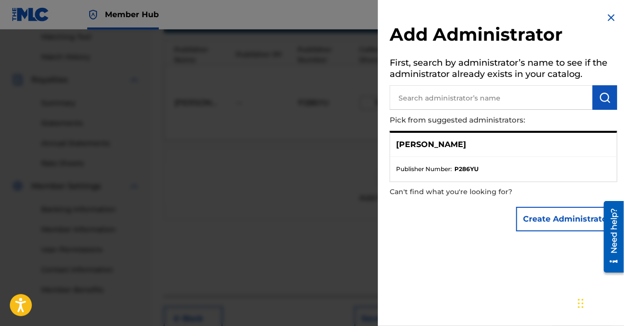
click at [516, 170] on li "Publisher Number : P286YU" at bounding box center [503, 169] width 215 height 9
click at [602, 18] on div "Add Administrator First, search by administrator’s name to see if the administr…" at bounding box center [503, 124] width 251 height 248
click at [465, 142] on p "[PERSON_NAME]" at bounding box center [431, 145] width 70 height 12
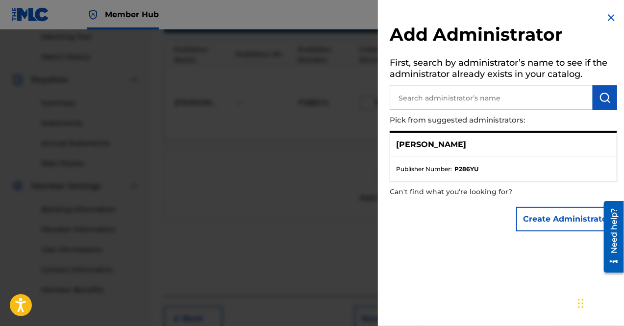
click at [522, 155] on div "[PERSON_NAME]" at bounding box center [503, 145] width 226 height 24
click at [480, 103] on input "text" at bounding box center [490, 97] width 203 height 24
type input "[PERSON_NAME]"
click at [594, 99] on button "submit" at bounding box center [604, 97] width 24 height 24
click at [468, 158] on ul "Publisher Number : P286YU" at bounding box center [503, 169] width 226 height 24
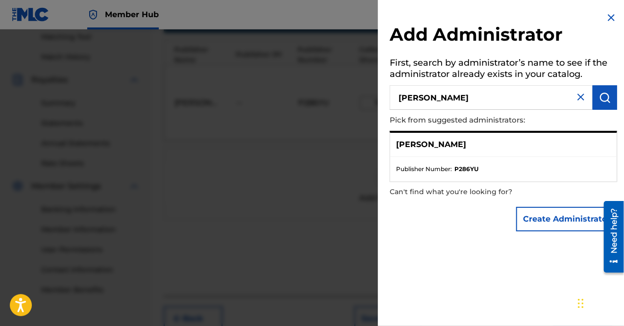
click at [608, 26] on h2 "Add Administrator" at bounding box center [502, 36] width 227 height 25
click at [607, 17] on img at bounding box center [611, 18] width 12 height 12
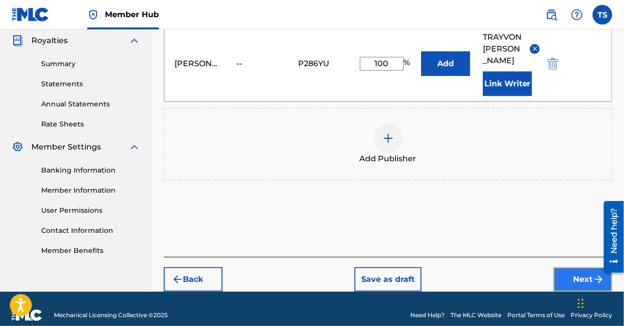
click at [574, 267] on button "Next" at bounding box center [582, 279] width 59 height 24
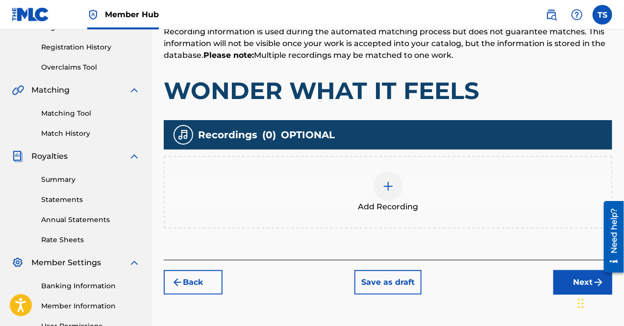
scroll to position [175, 0]
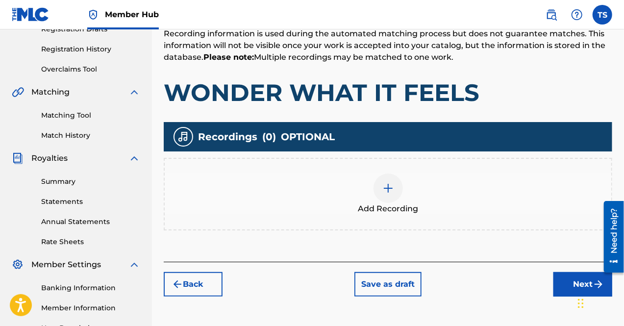
click at [391, 184] on img at bounding box center [388, 188] width 12 height 12
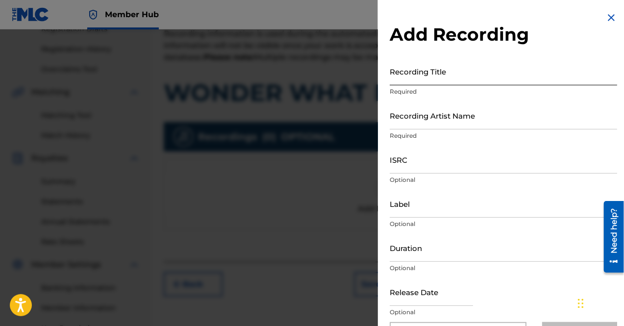
click at [422, 77] on input "Recording Title" at bounding box center [502, 71] width 227 height 28
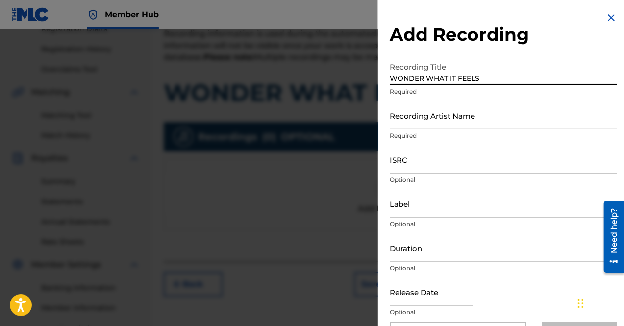
type input "WONDER WHAT IT FEELS"
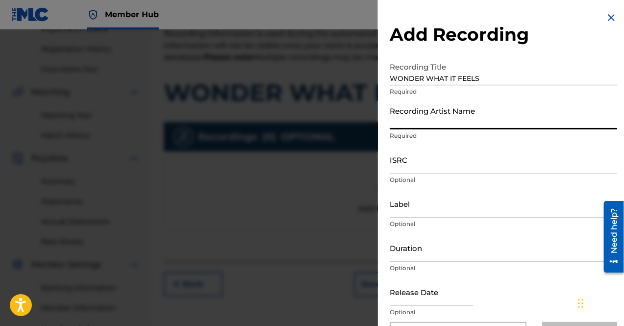
click at [424, 111] on input "Recording Artist Name" at bounding box center [502, 115] width 227 height 28
type input "BC TRAY"
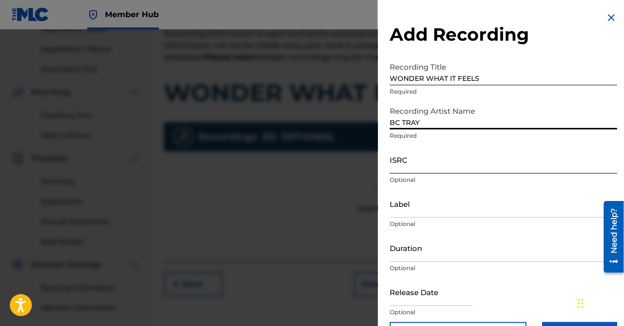
scroll to position [32, 0]
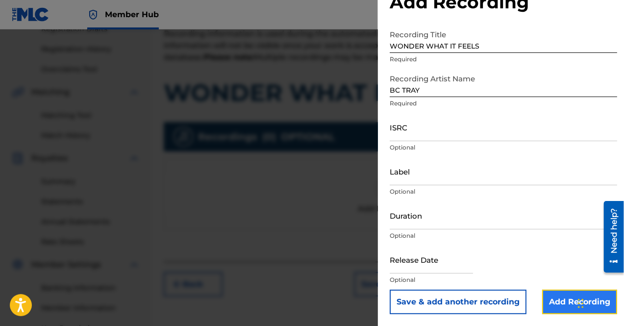
click at [557, 297] on input "Add Recording" at bounding box center [579, 302] width 75 height 24
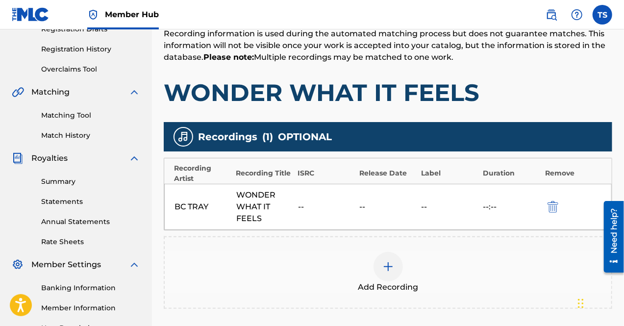
scroll to position [281, 0]
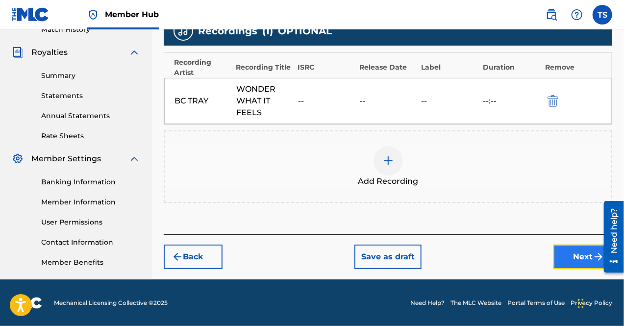
click at [569, 246] on button "Next" at bounding box center [582, 256] width 59 height 24
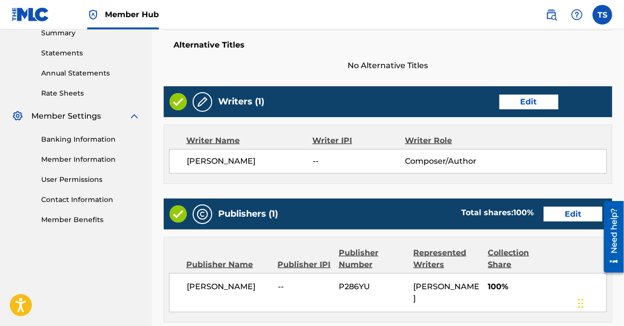
scroll to position [524, 0]
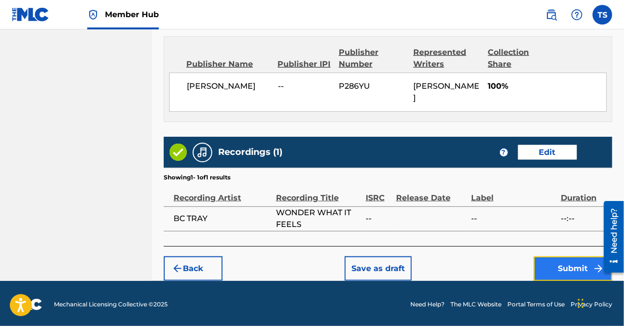
click at [566, 268] on button "Submit" at bounding box center [573, 268] width 78 height 24
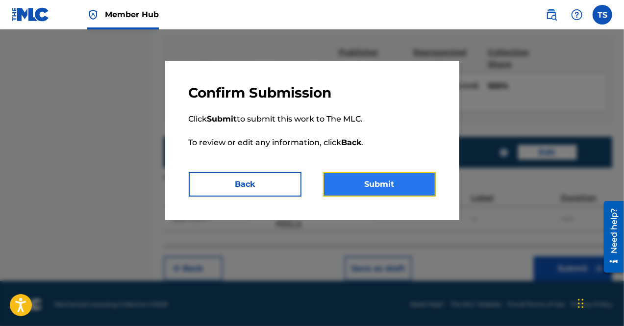
click at [377, 192] on button "Submit" at bounding box center [379, 184] width 113 height 24
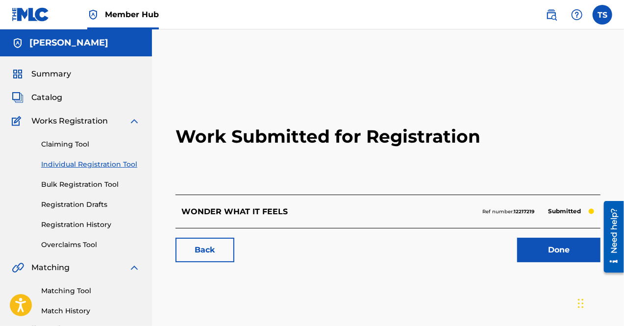
click at [84, 163] on link "Individual Registration Tool" at bounding box center [90, 164] width 99 height 10
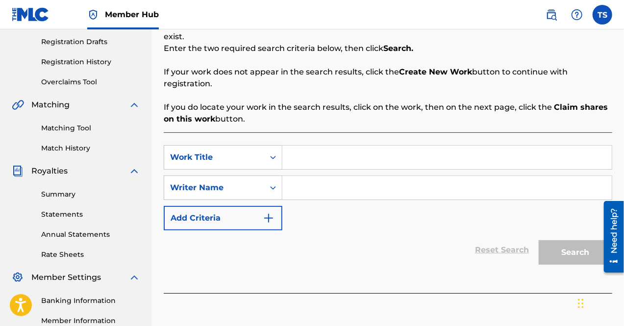
scroll to position [163, 0]
click at [333, 150] on input "Search Form" at bounding box center [446, 157] width 329 height 24
type input "THANK YOU FOR LOVING ME"
click at [357, 179] on input "Search Form" at bounding box center [446, 187] width 329 height 24
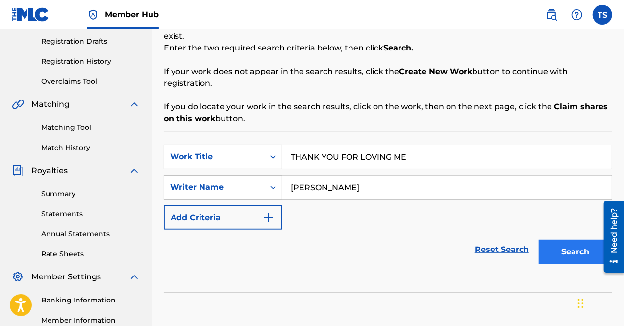
type input "[PERSON_NAME]"
click at [566, 240] on button "Search" at bounding box center [574, 252] width 73 height 24
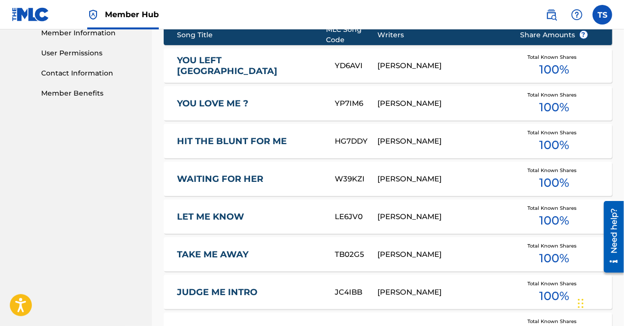
scroll to position [451, 0]
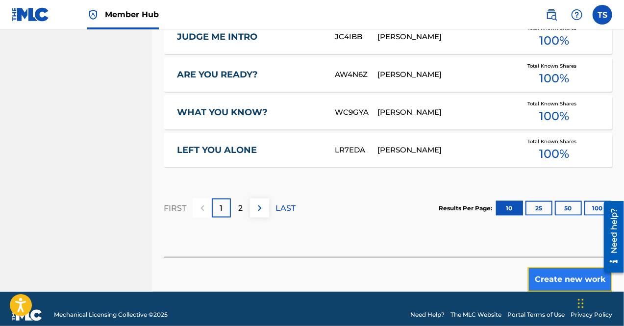
click at [563, 267] on button "Create new work" at bounding box center [570, 279] width 84 height 24
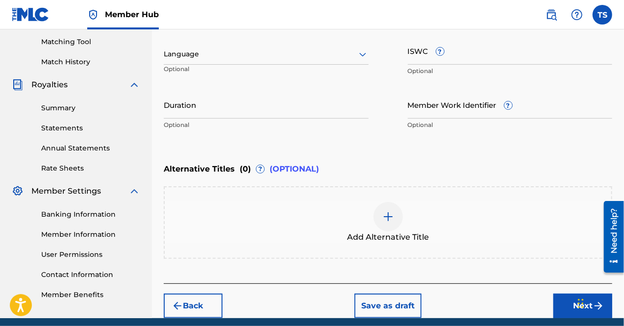
scroll to position [249, 0]
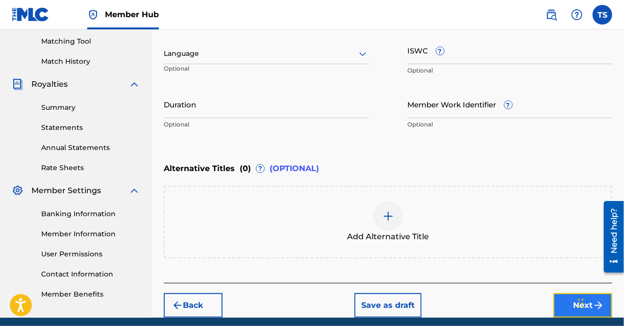
click at [572, 309] on button "Next" at bounding box center [582, 305] width 59 height 24
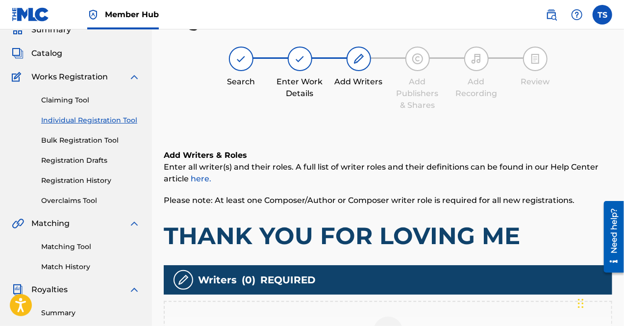
scroll to position [189, 0]
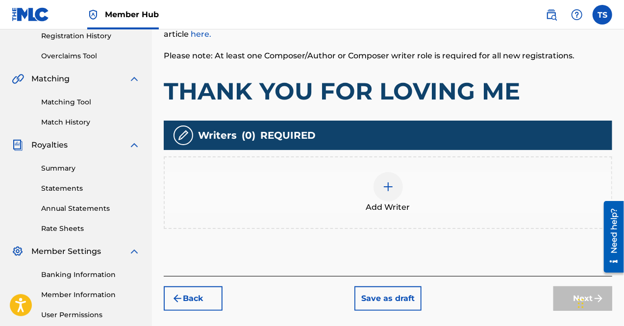
click at [381, 190] on div at bounding box center [387, 186] width 29 height 29
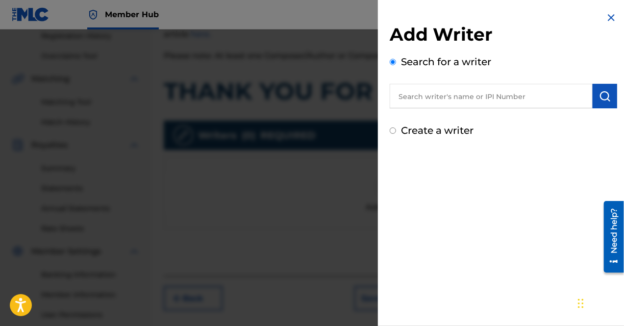
click at [460, 96] on input "text" at bounding box center [490, 96] width 203 height 24
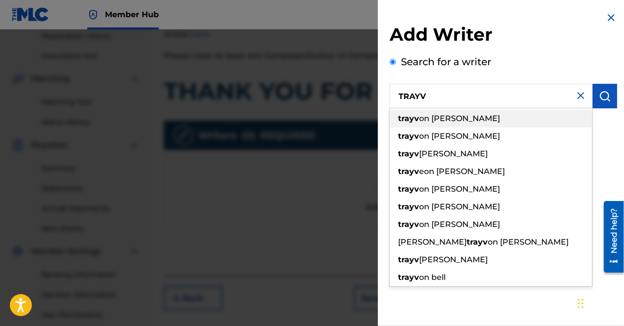
click at [461, 116] on div "trayv on [PERSON_NAME]" at bounding box center [490, 119] width 202 height 18
type input "[PERSON_NAME]"
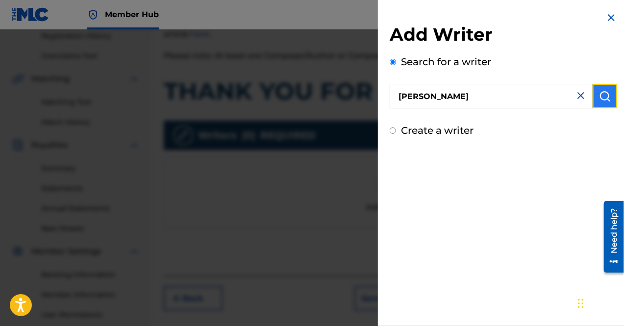
click at [604, 92] on img "submit" at bounding box center [605, 96] width 12 height 12
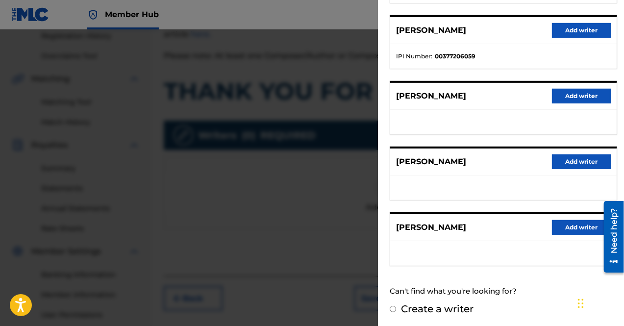
scroll to position [202, 0]
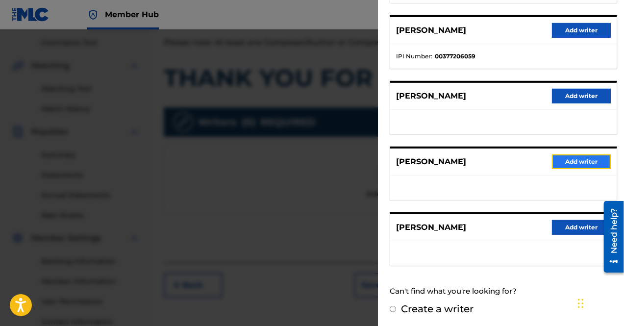
click at [563, 160] on button "Add writer" at bounding box center [581, 161] width 59 height 15
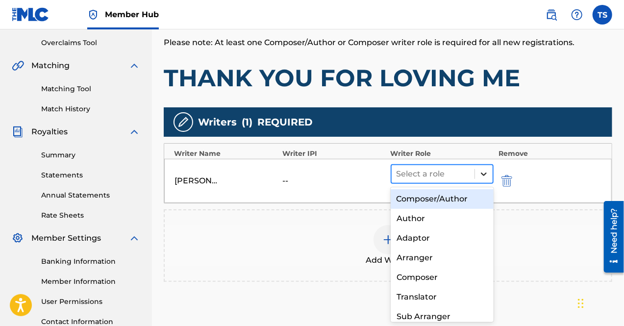
click at [484, 173] on icon at bounding box center [484, 174] width 10 height 10
click at [452, 197] on div "Composer/Author" at bounding box center [441, 199] width 103 height 20
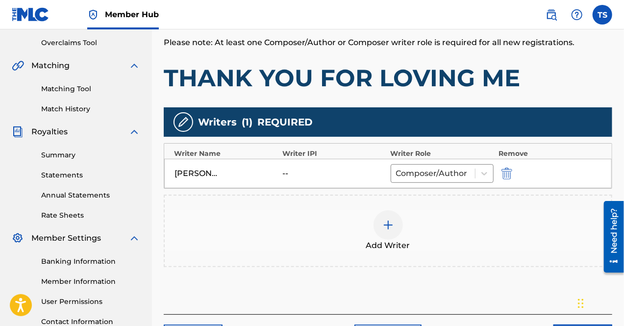
scroll to position [281, 0]
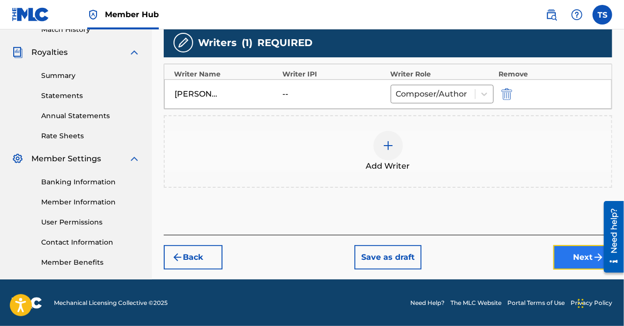
click at [572, 255] on button "Next" at bounding box center [582, 257] width 59 height 24
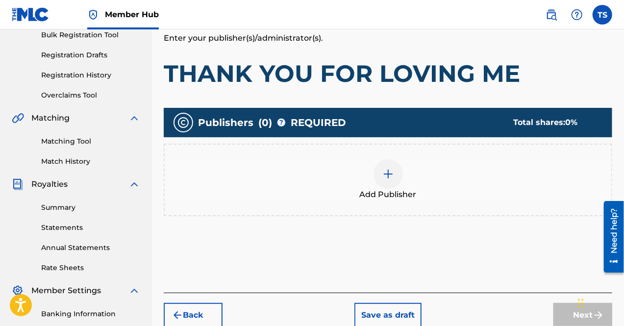
scroll to position [152, 0]
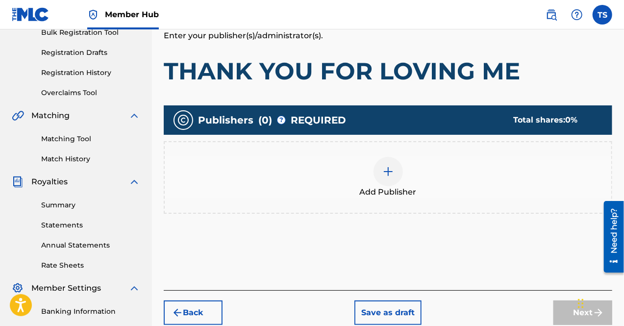
click at [390, 170] on img at bounding box center [388, 172] width 12 height 12
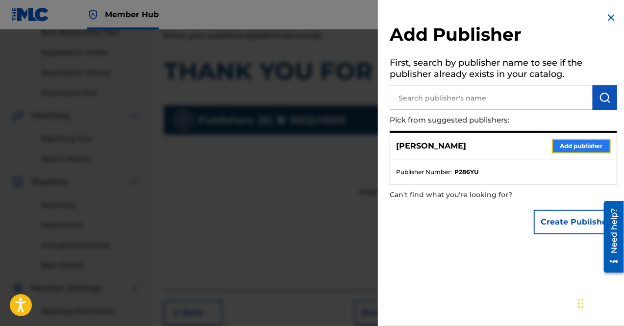
click at [559, 148] on button "Add publisher" at bounding box center [581, 146] width 59 height 15
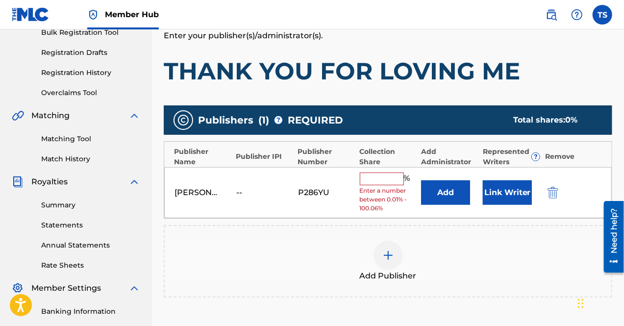
scroll to position [281, 0]
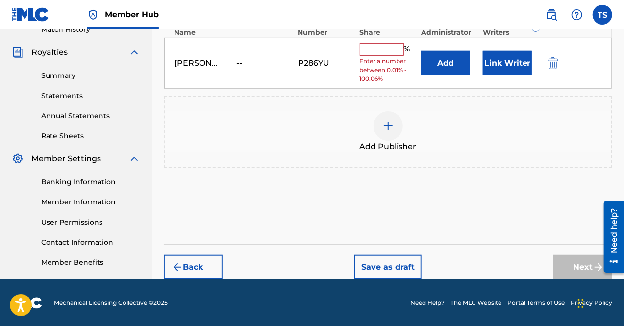
click at [369, 52] on input "text" at bounding box center [382, 49] width 44 height 13
type input "100"
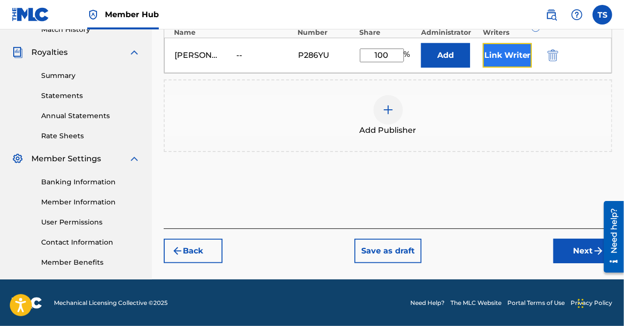
click at [498, 60] on button "Link Writer" at bounding box center [507, 55] width 49 height 24
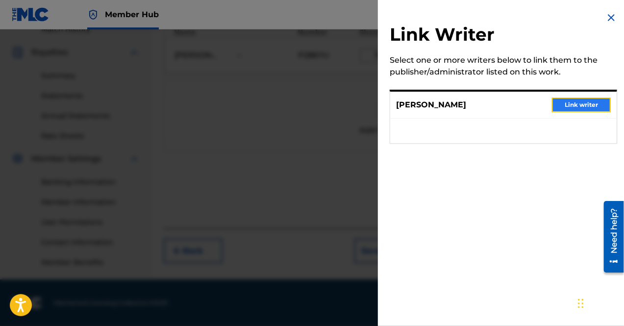
click at [567, 106] on button "Link writer" at bounding box center [581, 104] width 59 height 15
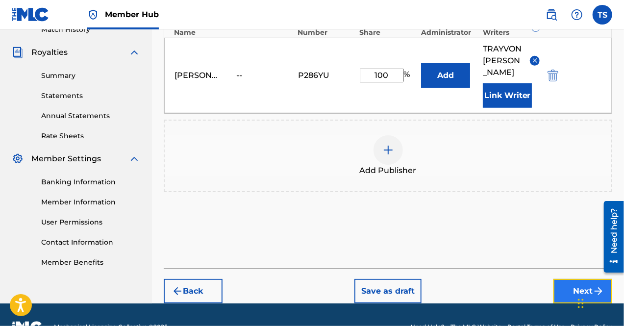
click at [583, 279] on button "Next" at bounding box center [582, 291] width 59 height 24
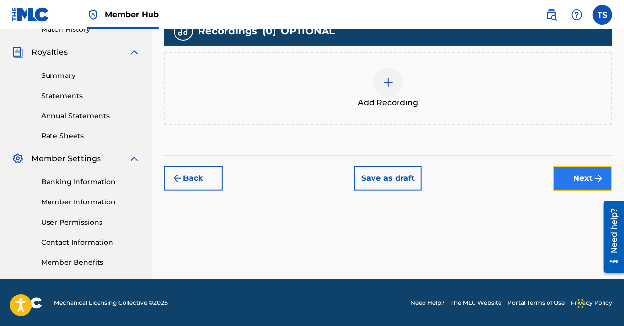
click at [567, 181] on button "Next" at bounding box center [582, 178] width 59 height 24
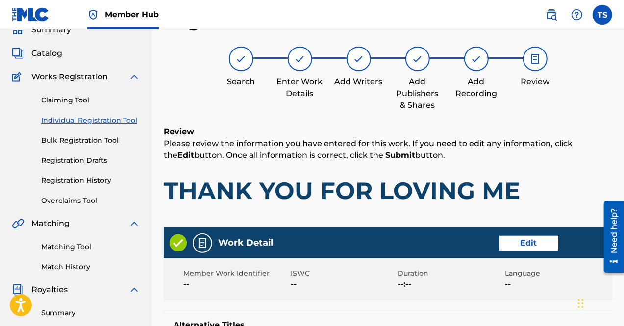
scroll to position [492, 0]
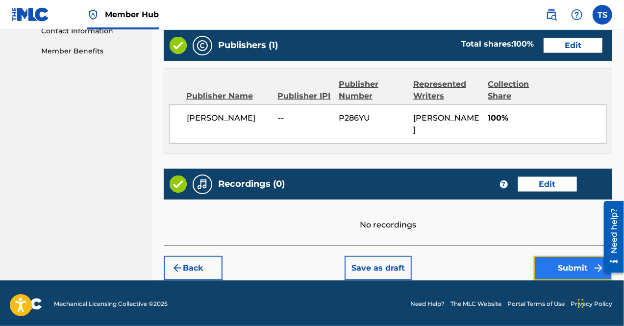
click at [550, 268] on button "Submit" at bounding box center [573, 268] width 78 height 24
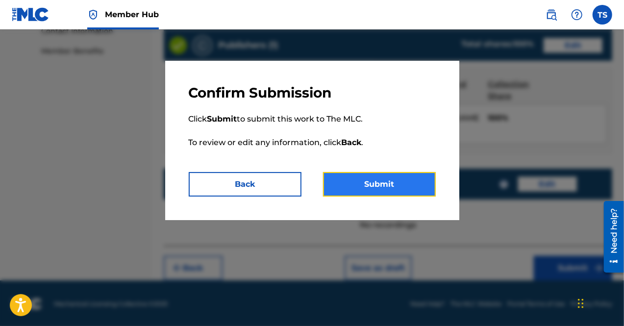
click at [376, 176] on button "Submit" at bounding box center [379, 184] width 113 height 24
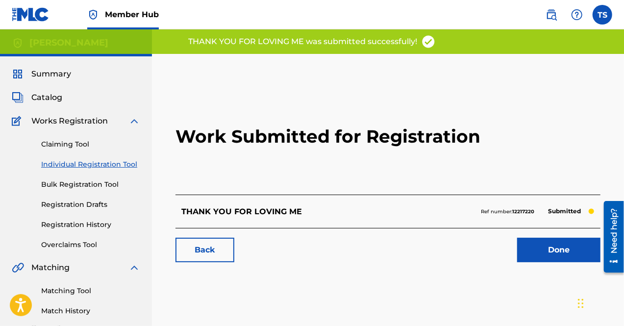
scroll to position [52, 0]
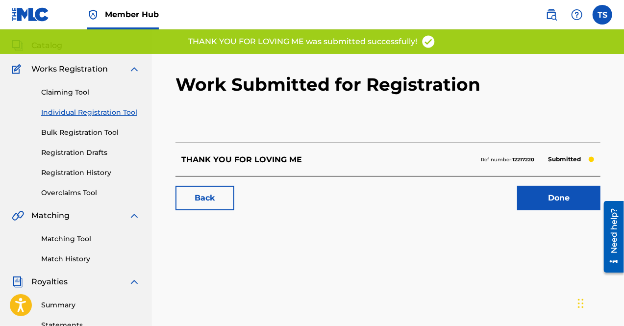
click at [108, 113] on link "Individual Registration Tool" at bounding box center [90, 112] width 99 height 10
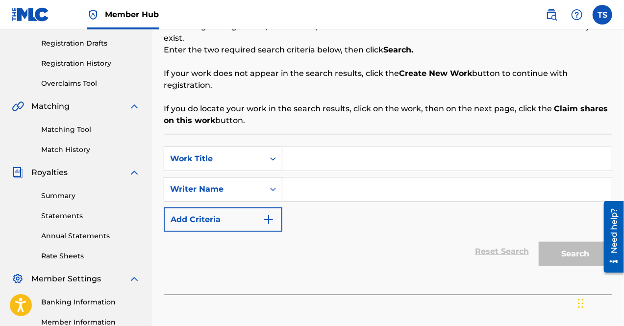
scroll to position [163, 0]
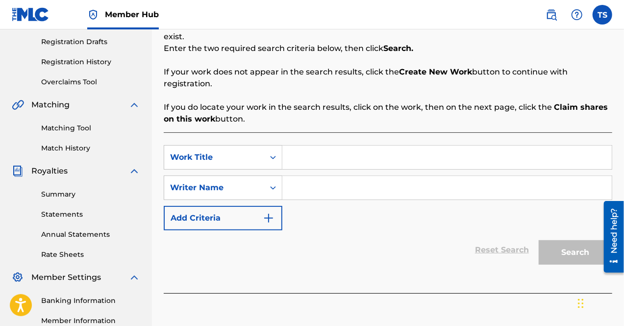
click at [302, 147] on input "Search Form" at bounding box center [446, 158] width 329 height 24
type input "I MADE IT INTRO"
click at [361, 187] on input "Search Form" at bounding box center [446, 188] width 329 height 24
type input "R"
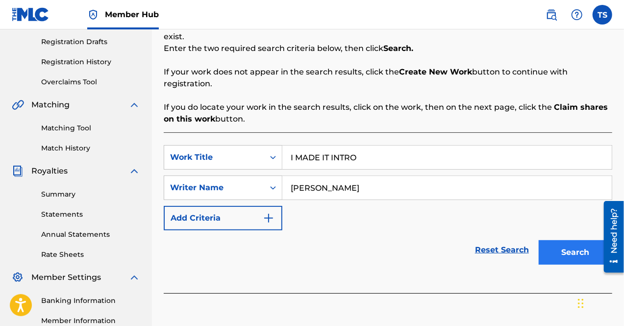
type input "[PERSON_NAME]"
click at [552, 240] on button "Search" at bounding box center [574, 252] width 73 height 24
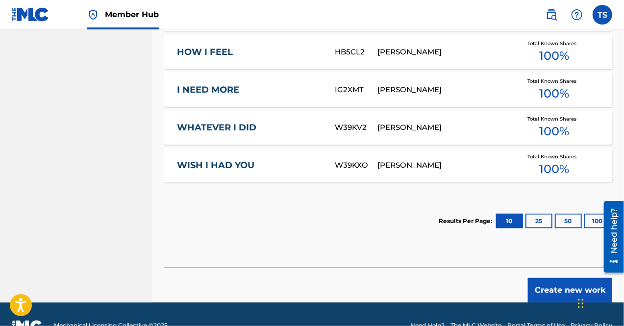
scroll to position [653, 0]
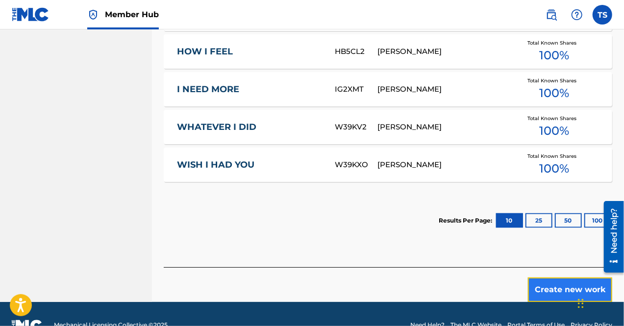
click at [559, 277] on button "Create new work" at bounding box center [570, 289] width 84 height 24
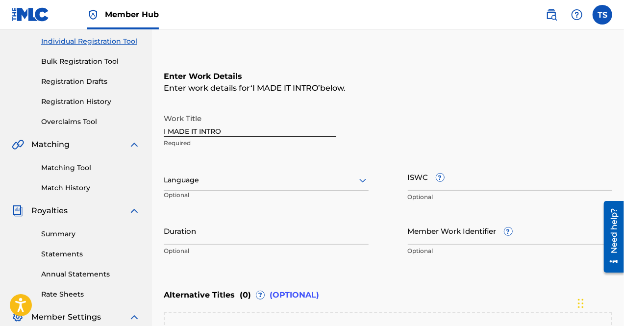
scroll to position [287, 0]
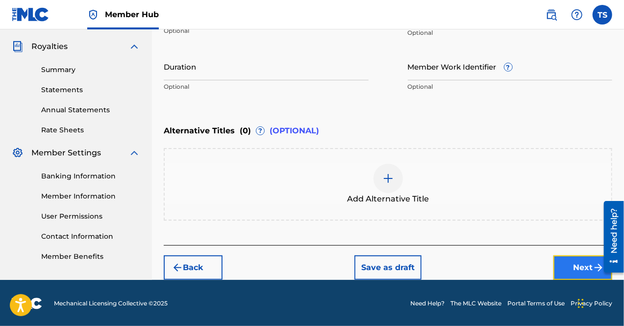
click at [581, 264] on button "Next" at bounding box center [582, 267] width 59 height 24
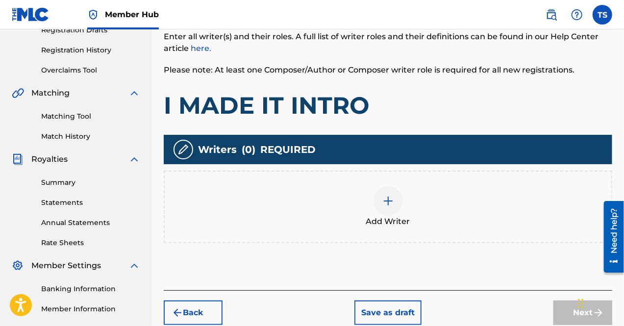
scroll to position [175, 0]
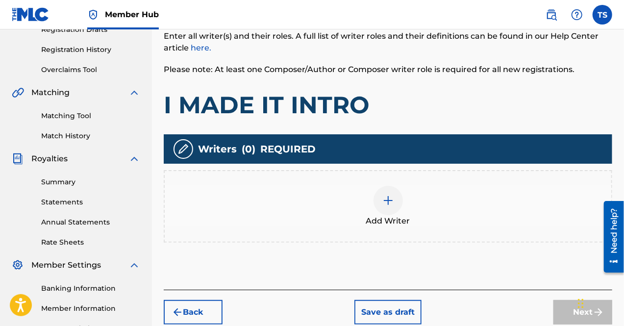
click at [387, 189] on div at bounding box center [387, 200] width 29 height 29
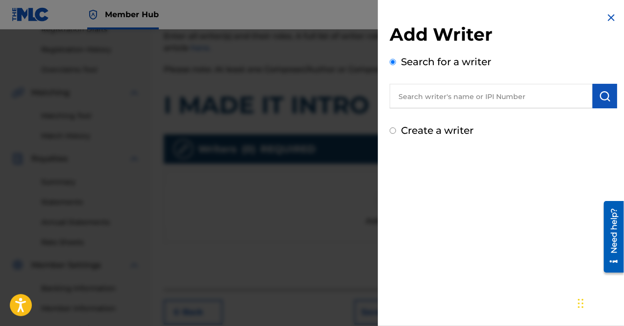
click at [425, 105] on input "text" at bounding box center [490, 96] width 203 height 24
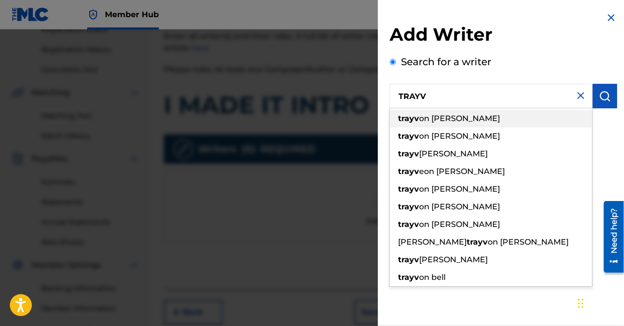
click at [441, 120] on span "on [PERSON_NAME]" at bounding box center [459, 118] width 81 height 9
type input "[PERSON_NAME]"
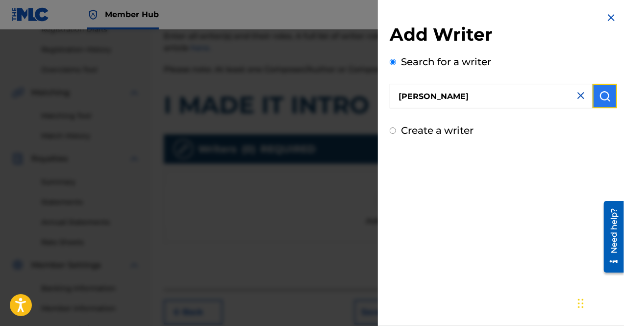
click at [599, 98] on img "submit" at bounding box center [605, 96] width 12 height 12
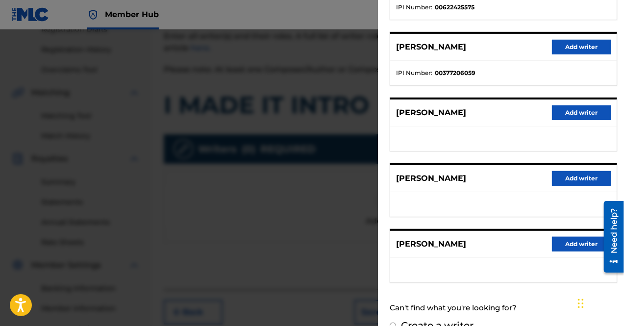
scroll to position [168, 0]
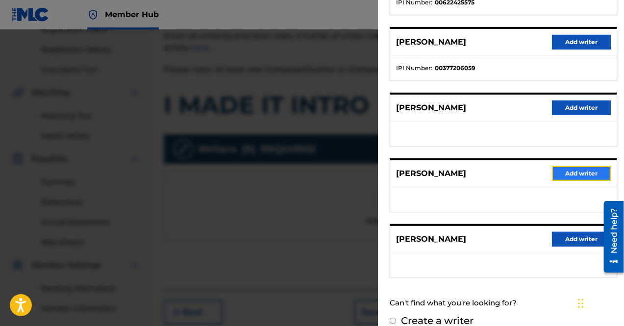
click at [571, 166] on button "Add writer" at bounding box center [581, 173] width 59 height 15
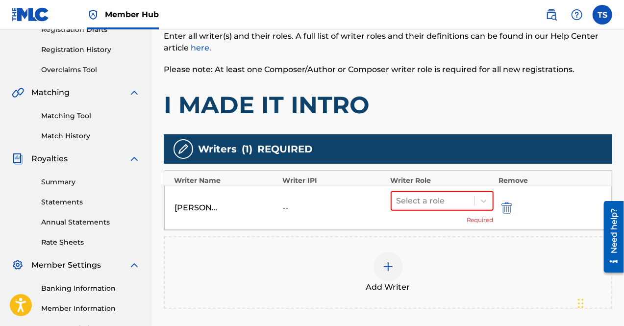
scroll to position [189, 0]
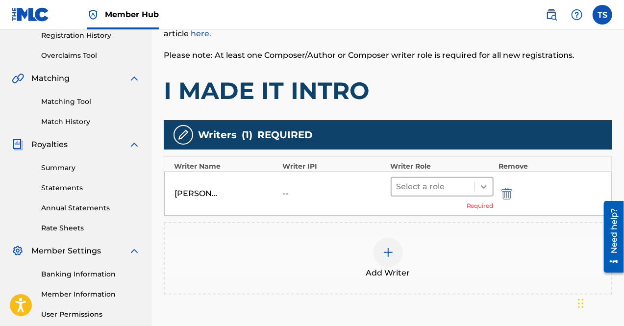
click at [483, 182] on icon at bounding box center [484, 187] width 10 height 10
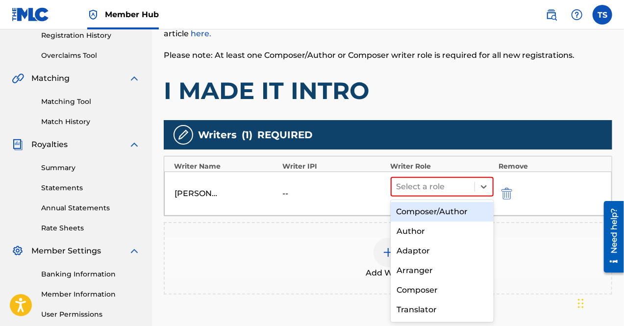
click at [466, 209] on div "Composer/Author" at bounding box center [441, 212] width 103 height 20
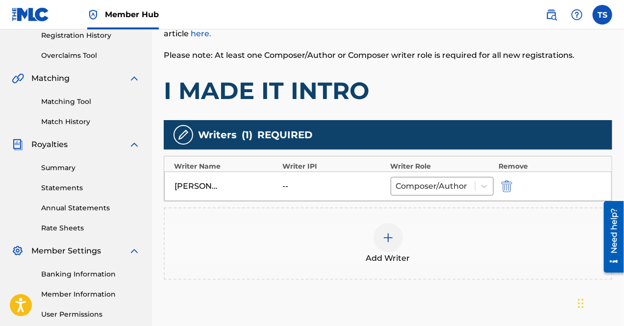
scroll to position [281, 0]
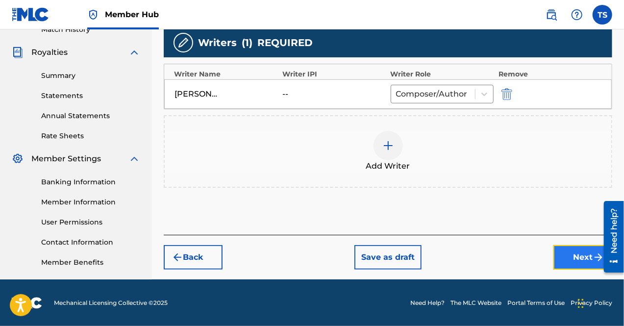
click at [571, 257] on button "Next" at bounding box center [582, 257] width 59 height 24
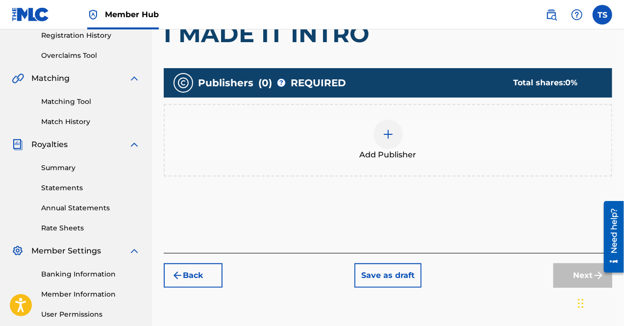
scroll to position [192, 0]
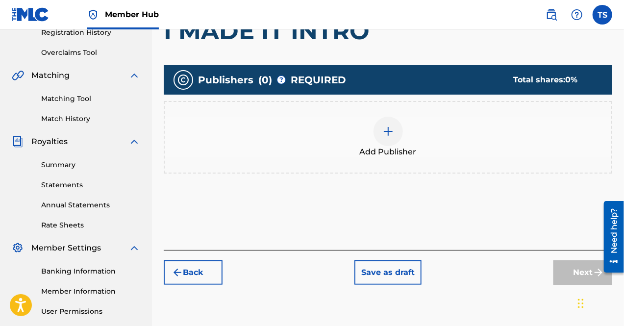
click at [371, 128] on div "Add Publisher" at bounding box center [388, 137] width 446 height 41
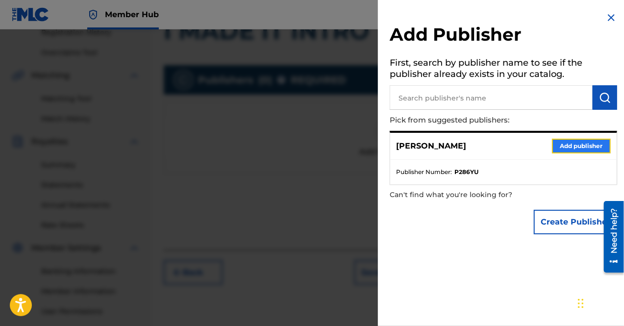
click at [563, 144] on button "Add publisher" at bounding box center [581, 146] width 59 height 15
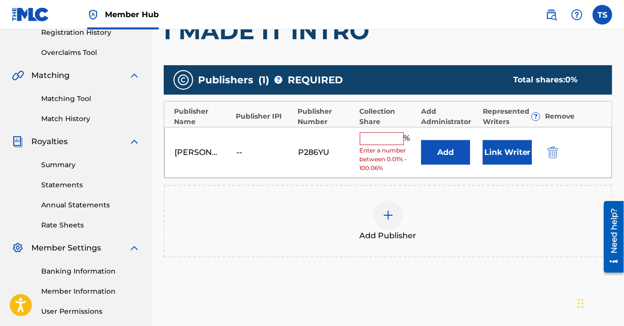
click at [368, 139] on input "text" at bounding box center [382, 138] width 44 height 13
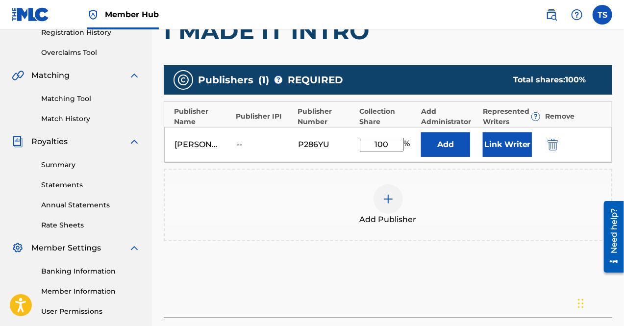
type input "100"
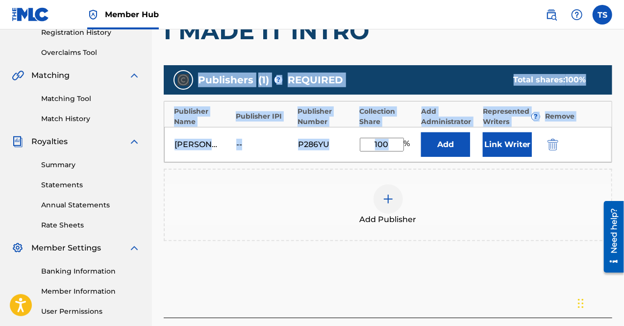
drag, startPoint x: 387, startPoint y: 154, endPoint x: 376, endPoint y: -38, distance: 192.4
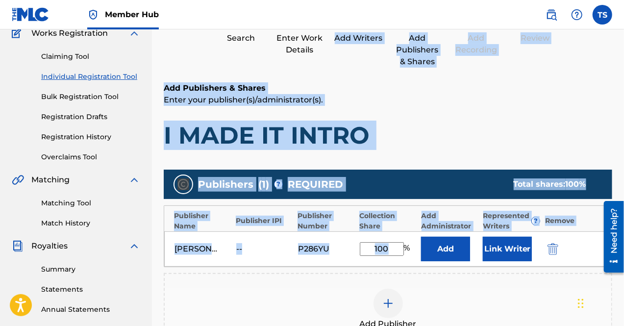
click at [529, 123] on h1 "I MADE IT INTRO" at bounding box center [388, 135] width 448 height 29
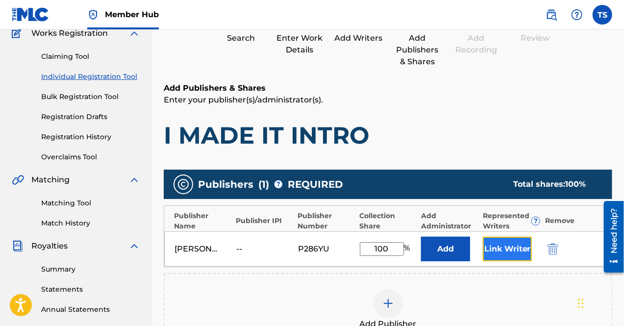
click at [517, 249] on button "Link Writer" at bounding box center [507, 249] width 49 height 24
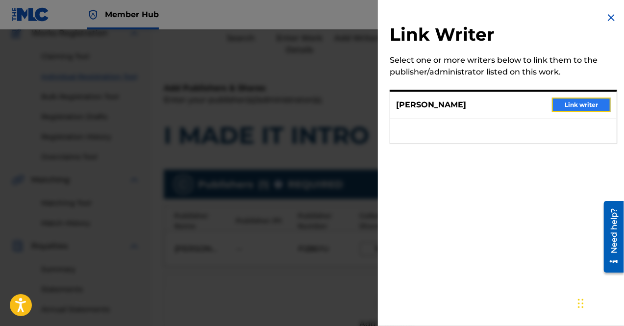
click at [577, 109] on button "Link writer" at bounding box center [581, 104] width 59 height 15
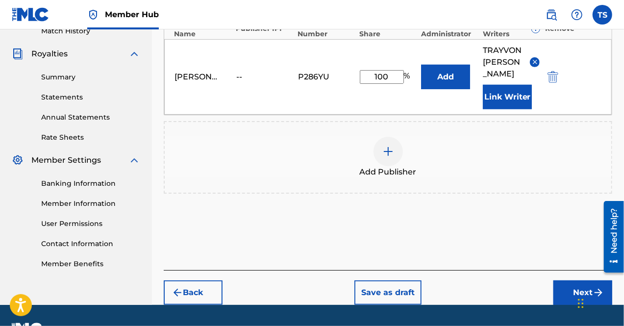
scroll to position [261, 0]
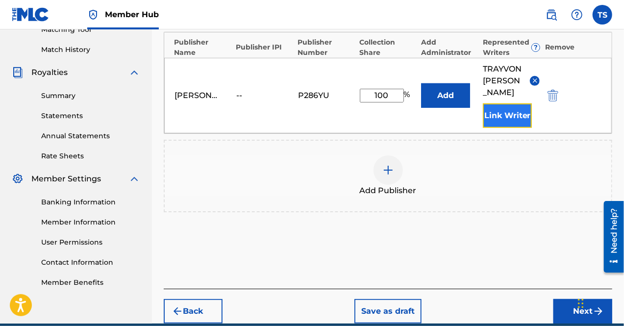
click at [506, 103] on button "Link Writer" at bounding box center [507, 115] width 49 height 24
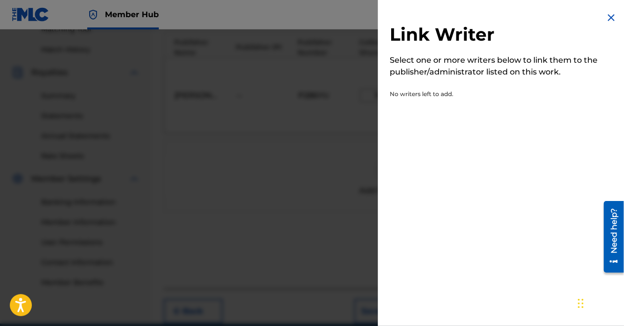
click at [605, 19] on img at bounding box center [611, 18] width 12 height 12
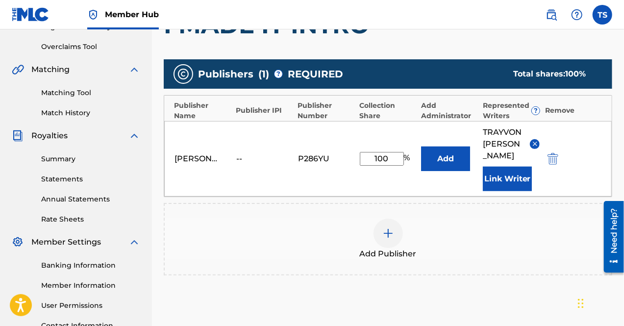
scroll to position [293, 0]
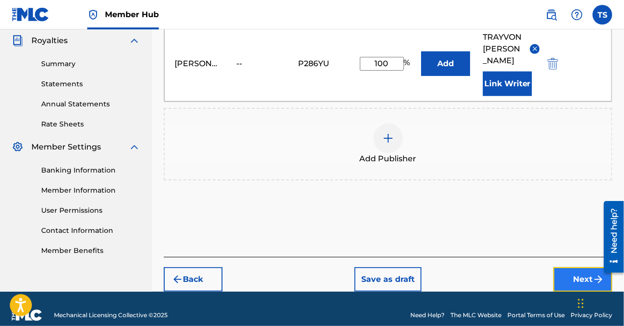
click at [568, 269] on button "Next" at bounding box center [582, 279] width 59 height 24
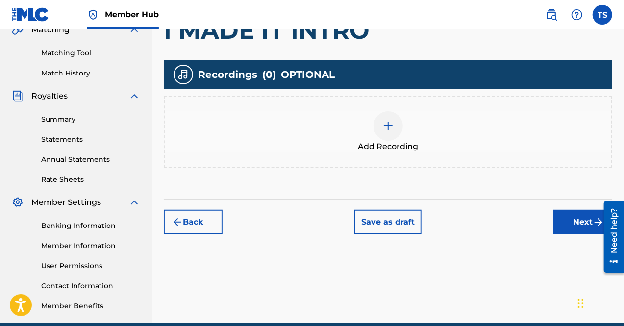
scroll to position [238, 0]
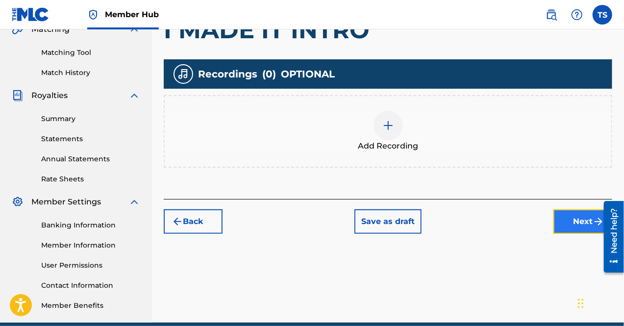
click at [564, 221] on button "Next" at bounding box center [582, 221] width 59 height 24
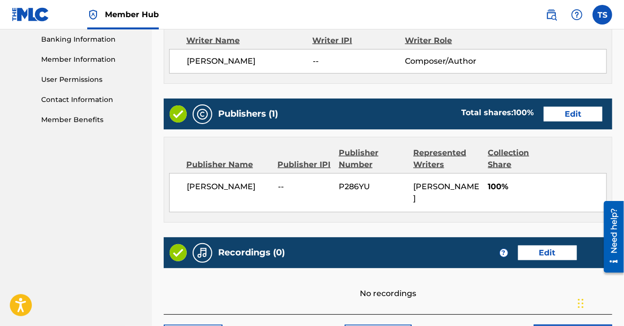
scroll to position [492, 0]
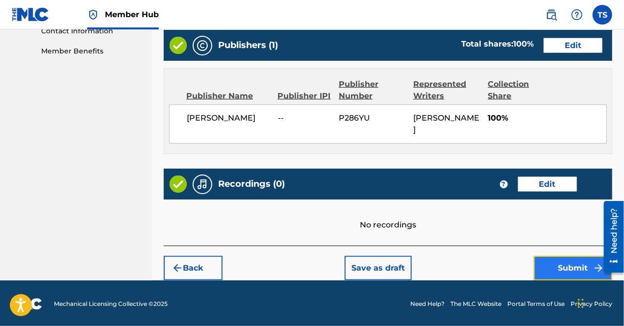
click at [569, 266] on button "Submit" at bounding box center [573, 268] width 78 height 24
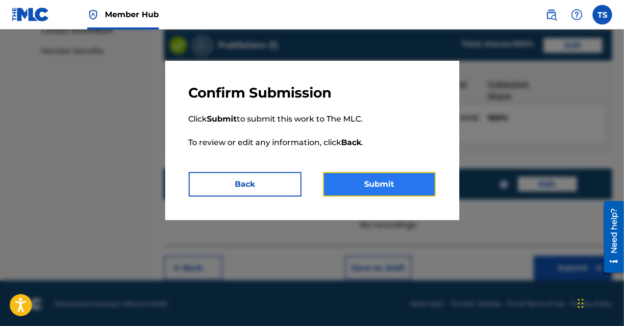
click at [371, 180] on button "Submit" at bounding box center [379, 184] width 113 height 24
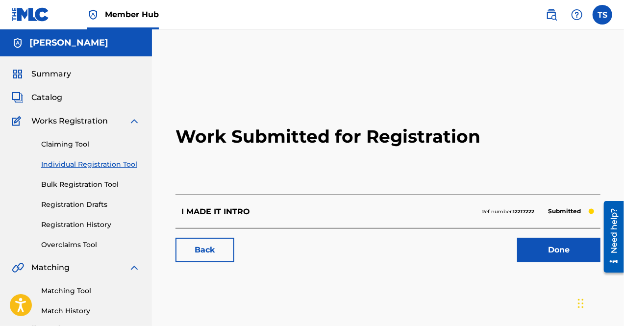
click at [110, 162] on link "Individual Registration Tool" at bounding box center [90, 164] width 99 height 10
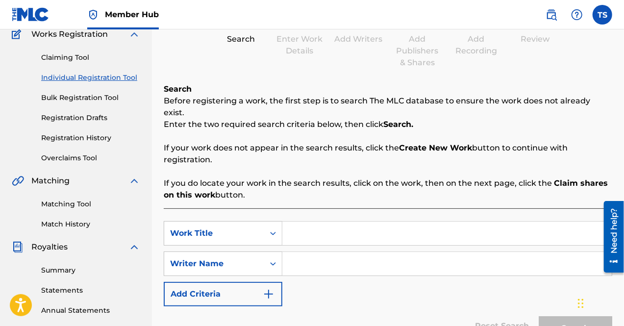
scroll to position [91, 0]
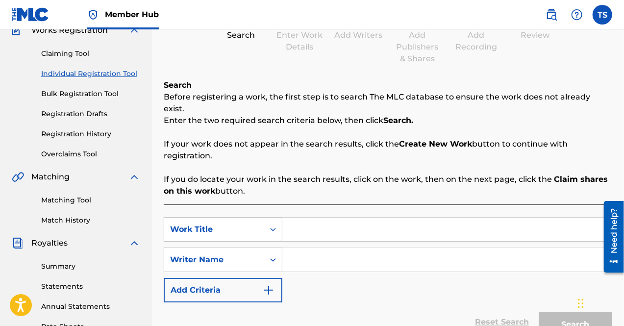
click at [309, 218] on input "Search Form" at bounding box center [446, 230] width 329 height 24
type input "STRIPPER IN DIAMOND"
click at [304, 248] on input "Search Form" at bounding box center [446, 260] width 329 height 24
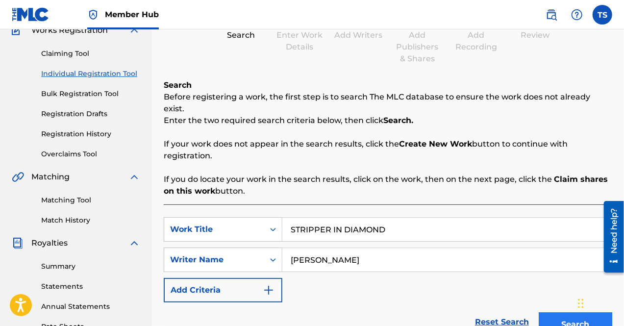
type input "[PERSON_NAME]"
click at [548, 312] on button "Search" at bounding box center [574, 324] width 73 height 24
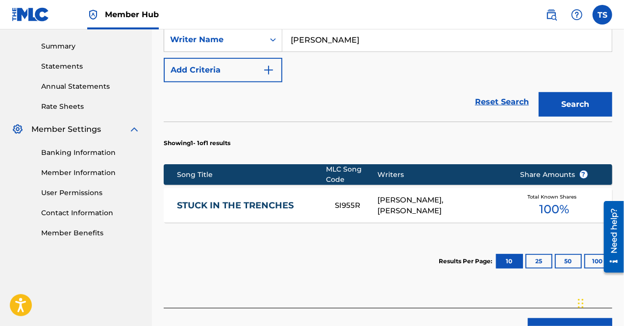
scroll to position [362, 0]
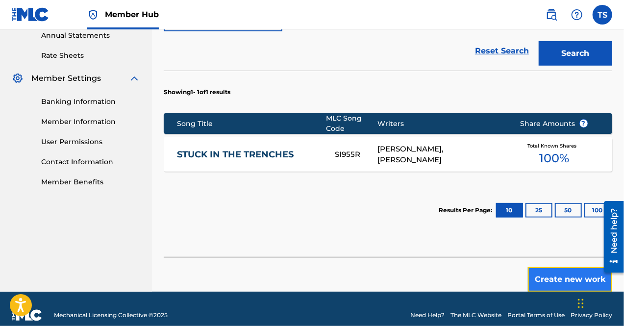
click at [582, 267] on button "Create new work" at bounding box center [570, 279] width 84 height 24
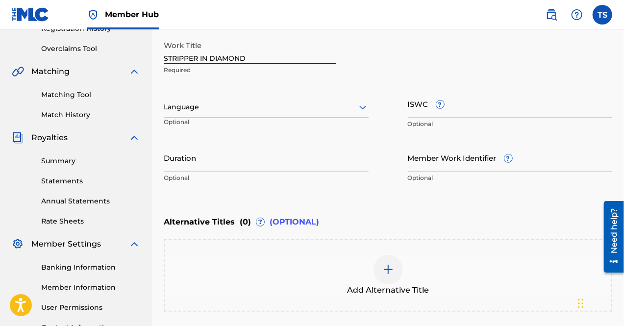
scroll to position [287, 0]
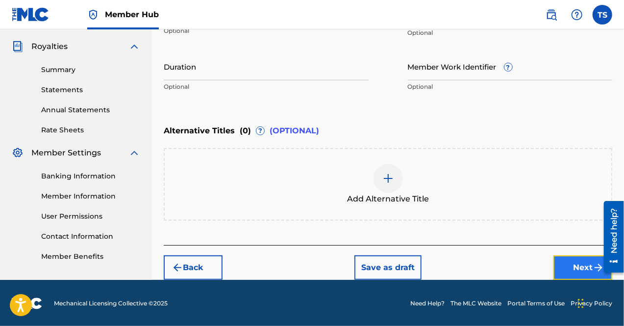
click at [579, 263] on button "Next" at bounding box center [582, 267] width 59 height 24
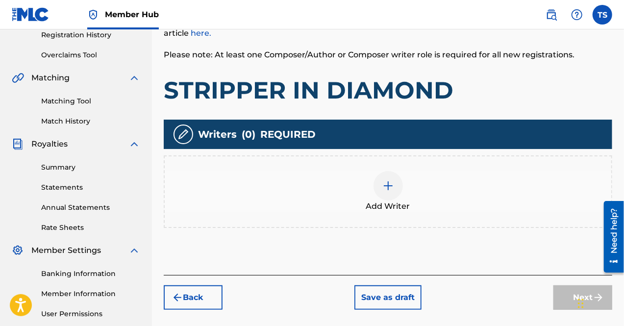
scroll to position [190, 0]
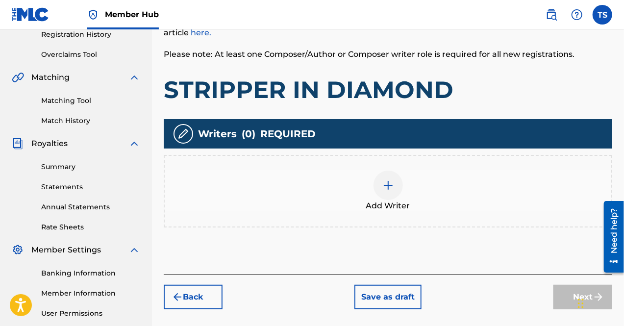
click at [388, 192] on div at bounding box center [387, 184] width 29 height 29
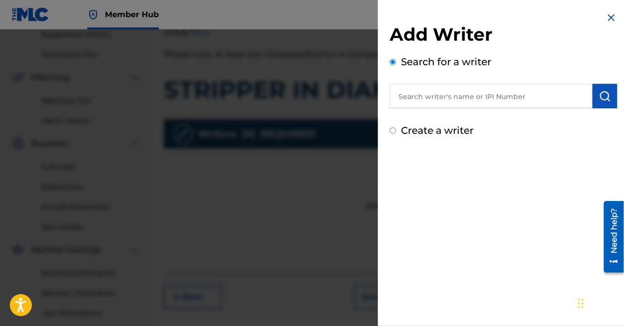
click at [531, 106] on input "text" at bounding box center [490, 96] width 203 height 24
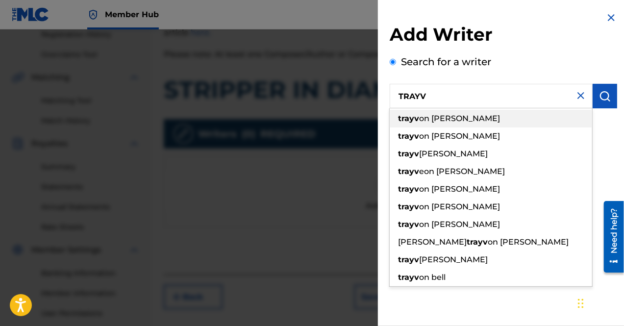
click at [495, 116] on div "trayv on [PERSON_NAME]" at bounding box center [490, 119] width 202 height 18
type input "[PERSON_NAME]"
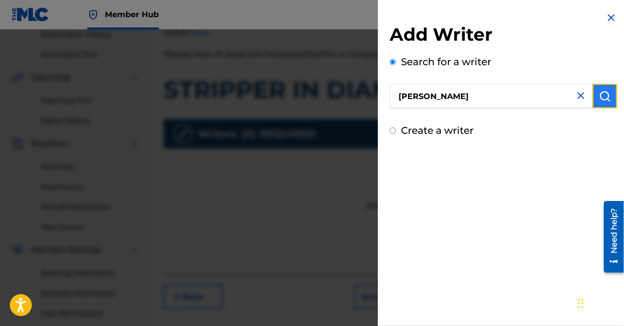
click at [600, 98] on img "submit" at bounding box center [605, 96] width 12 height 12
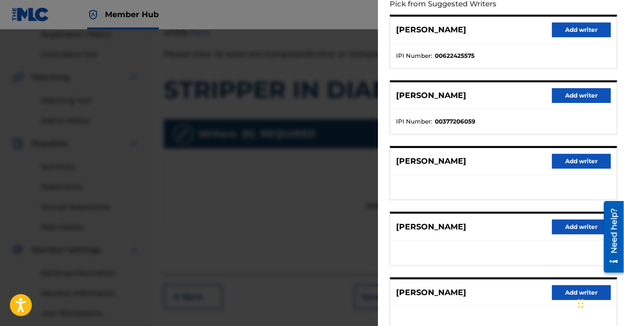
scroll to position [134, 0]
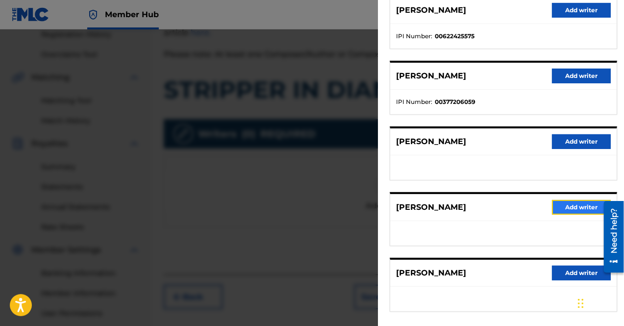
click at [572, 201] on button "Add writer" at bounding box center [581, 207] width 59 height 15
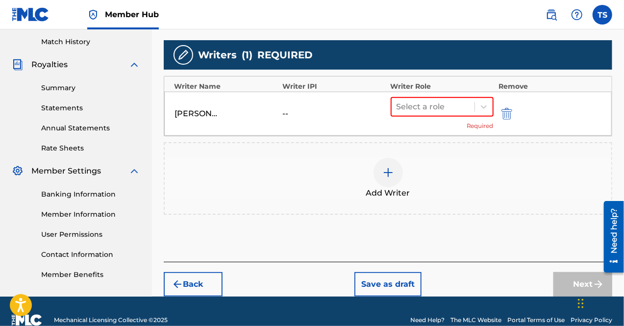
scroll to position [269, 0]
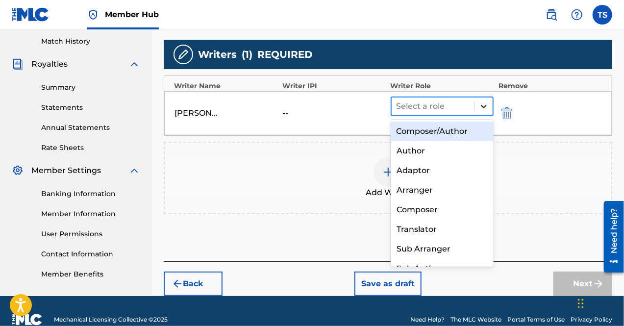
click at [482, 107] on icon at bounding box center [484, 106] width 10 height 10
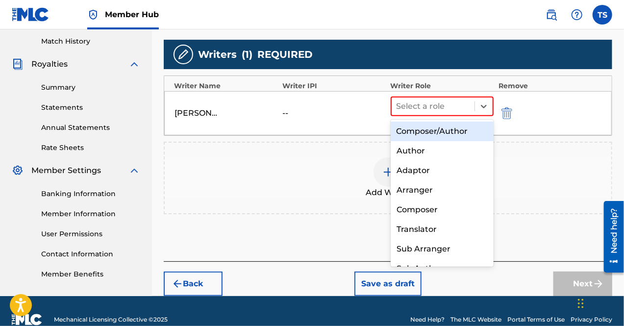
click at [458, 126] on div "Composer/Author" at bounding box center [441, 131] width 103 height 20
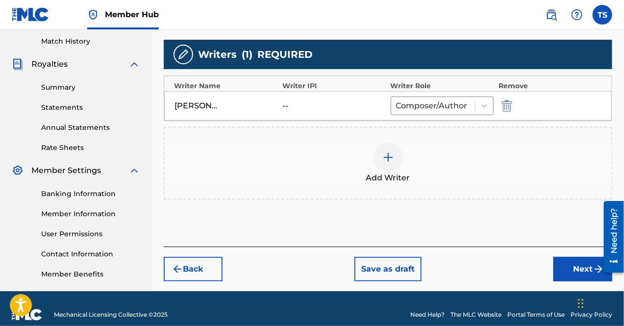
scroll to position [281, 0]
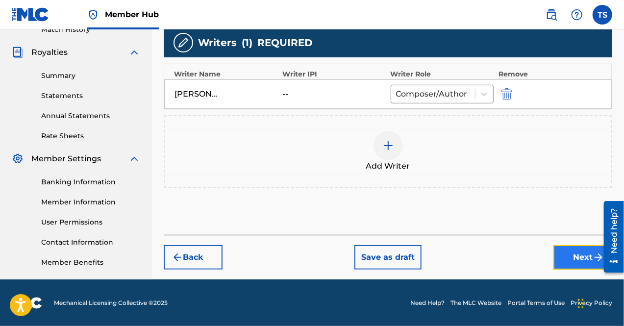
click at [572, 260] on button "Next" at bounding box center [582, 257] width 59 height 24
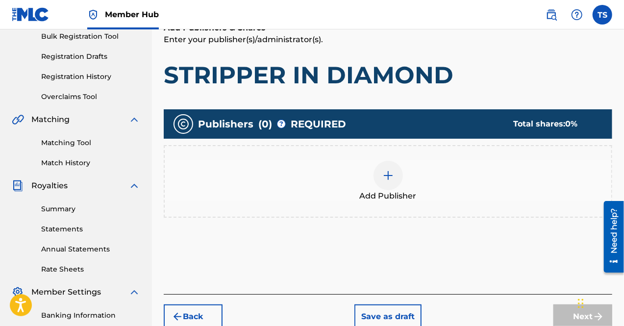
scroll to position [154, 0]
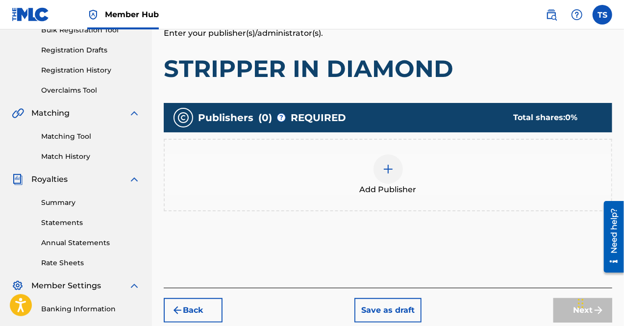
click at [389, 170] on img at bounding box center [388, 169] width 12 height 12
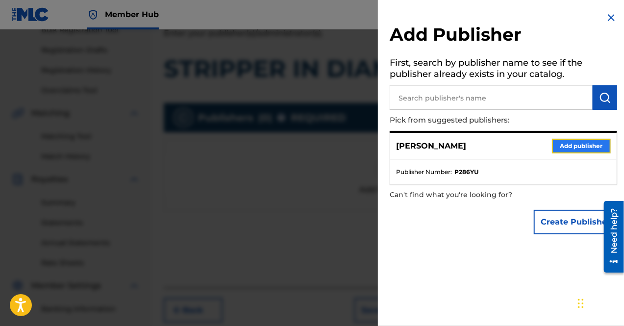
click at [559, 146] on button "Add publisher" at bounding box center [581, 146] width 59 height 15
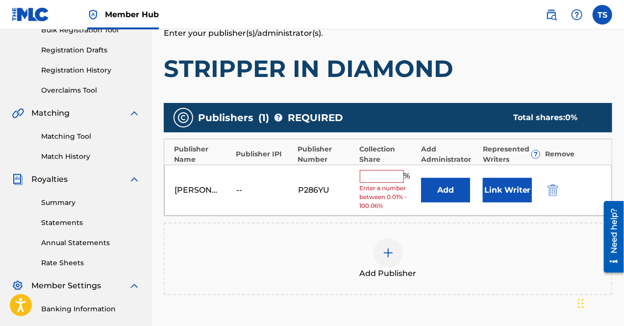
click at [388, 167] on div "[PERSON_NAME] -- P286YU % Enter a number between 0.01% - 100.06% Add Link Writer" at bounding box center [387, 190] width 447 height 51
click at [379, 175] on input "text" at bounding box center [382, 176] width 44 height 13
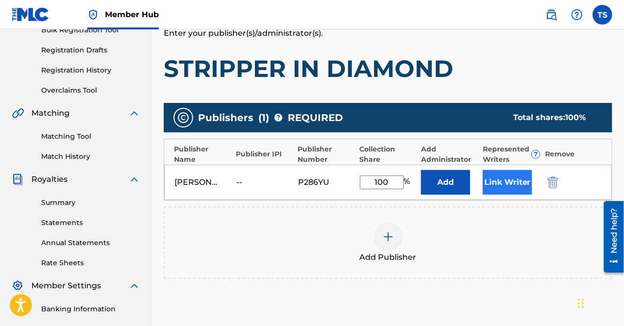
type input "100"
click at [497, 180] on button "Link Writer" at bounding box center [507, 182] width 49 height 24
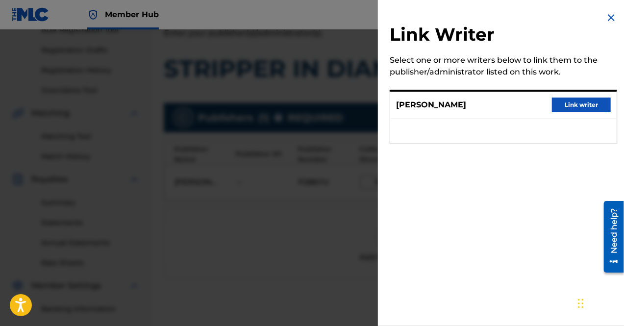
click at [576, 97] on div "[PERSON_NAME] Link writer" at bounding box center [503, 105] width 226 height 27
click at [576, 105] on button "Link writer" at bounding box center [581, 104] width 59 height 15
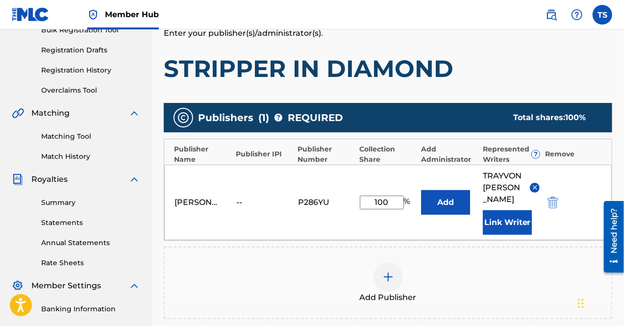
scroll to position [293, 0]
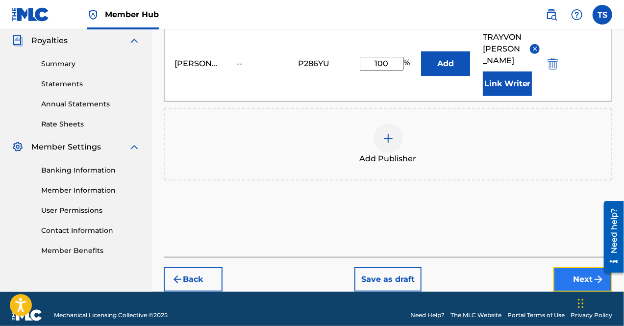
click at [573, 267] on button "Next" at bounding box center [582, 279] width 59 height 24
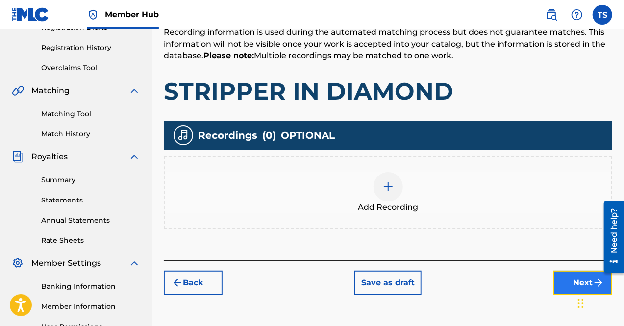
click at [573, 284] on button "Next" at bounding box center [582, 282] width 59 height 24
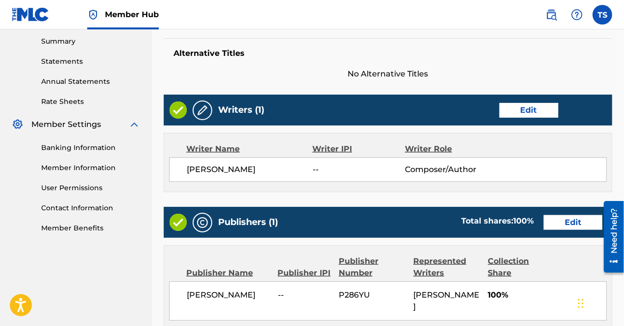
scroll to position [492, 0]
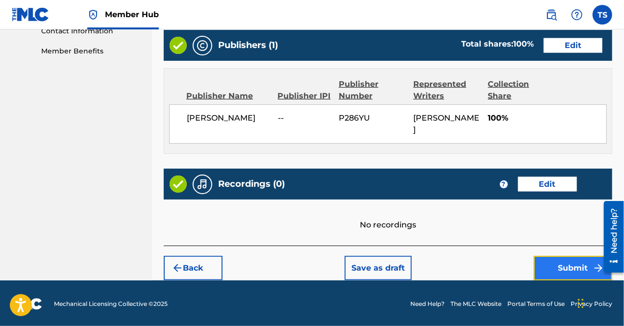
click at [547, 268] on button "Submit" at bounding box center [573, 268] width 78 height 24
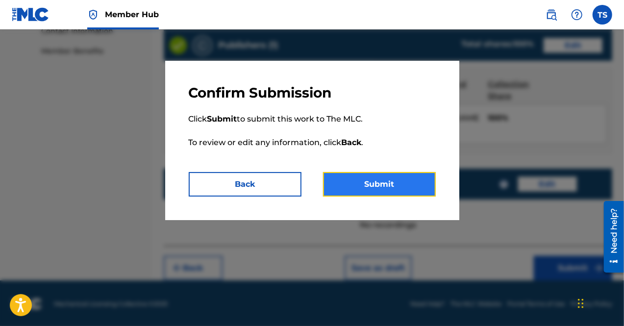
click at [352, 180] on button "Submit" at bounding box center [379, 184] width 113 height 24
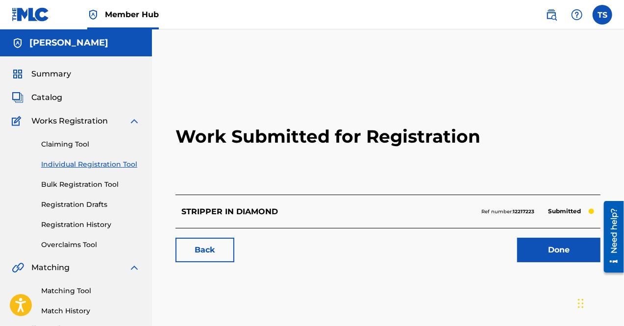
click at [92, 163] on link "Individual Registration Tool" at bounding box center [90, 164] width 99 height 10
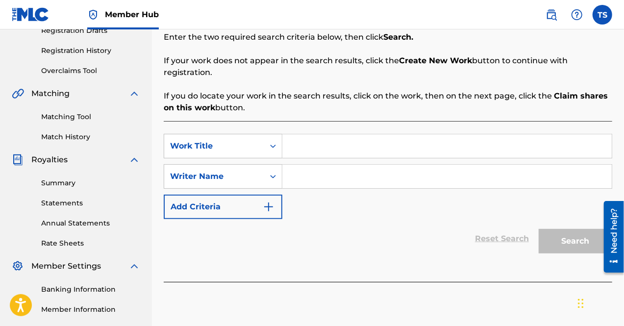
scroll to position [175, 0]
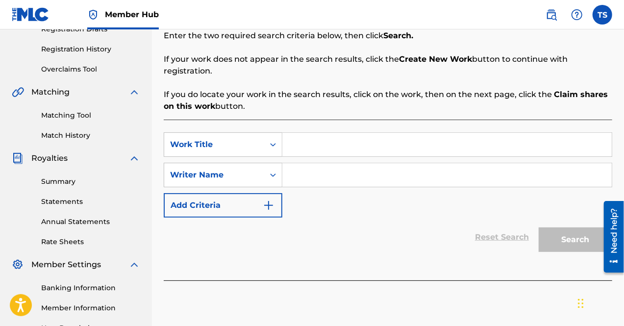
click at [314, 133] on input "Search Form" at bounding box center [446, 145] width 329 height 24
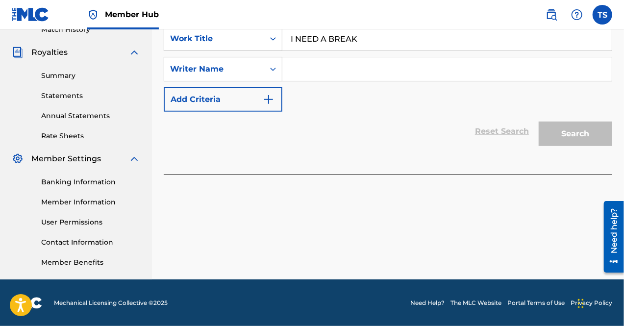
type input "I NEED A BREAK"
click at [294, 57] on input "Search Form" at bounding box center [446, 69] width 329 height 24
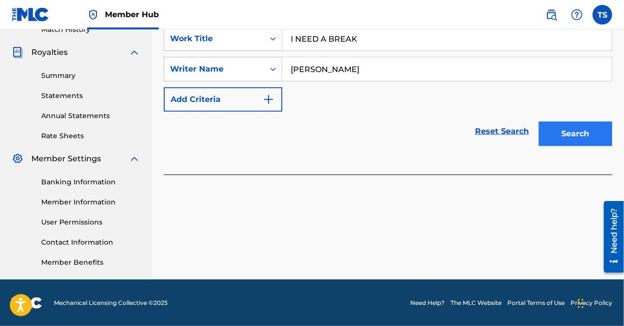
type input "[PERSON_NAME]"
click at [560, 122] on button "Search" at bounding box center [574, 133] width 73 height 24
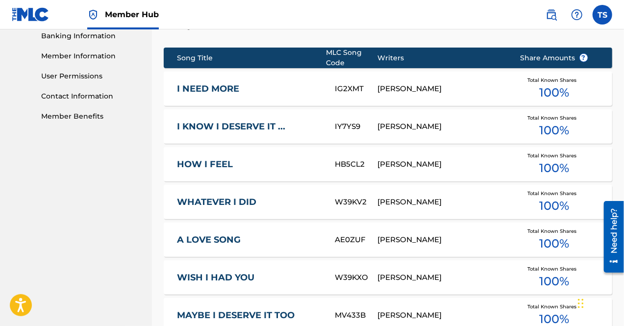
scroll to position [588, 0]
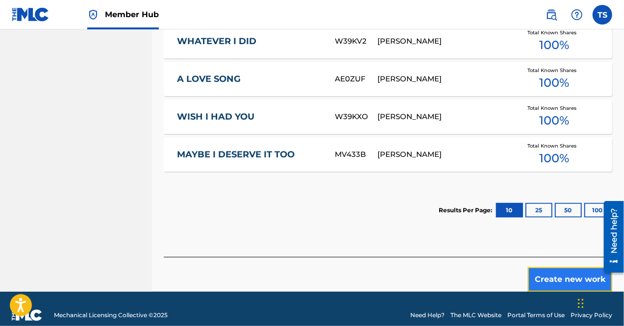
click at [559, 267] on button "Create new work" at bounding box center [570, 279] width 84 height 24
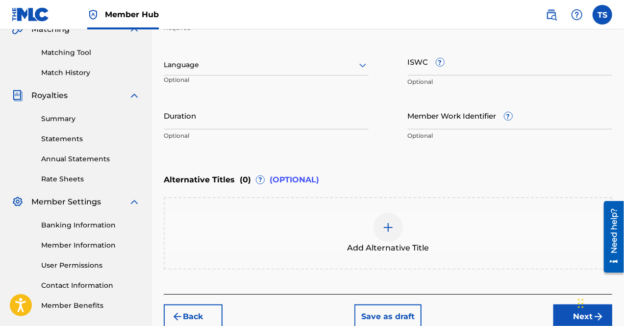
scroll to position [239, 0]
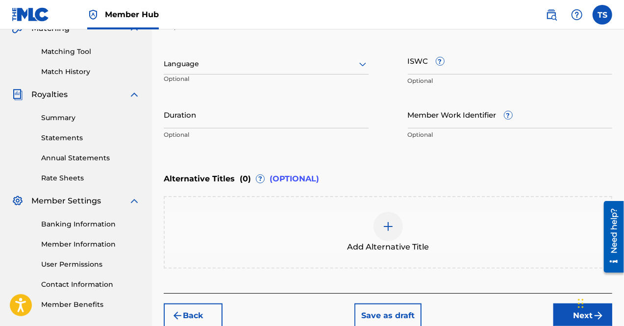
click at [383, 226] on img at bounding box center [388, 226] width 12 height 12
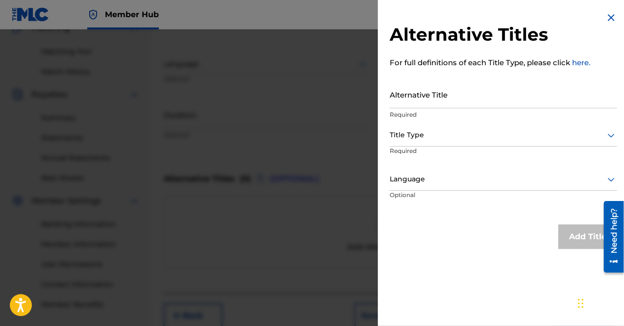
click at [609, 19] on img at bounding box center [611, 18] width 12 height 12
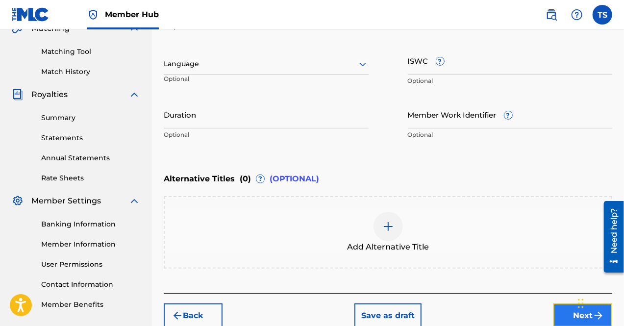
click at [561, 309] on button "Next" at bounding box center [582, 315] width 59 height 24
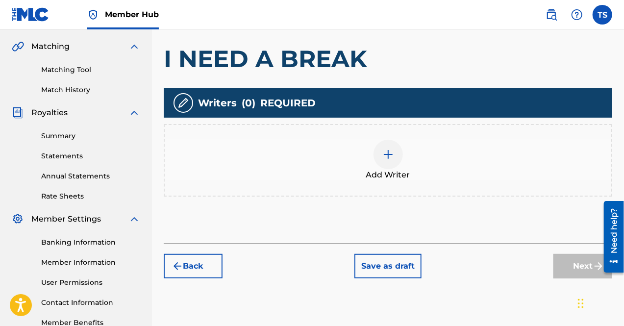
scroll to position [221, 0]
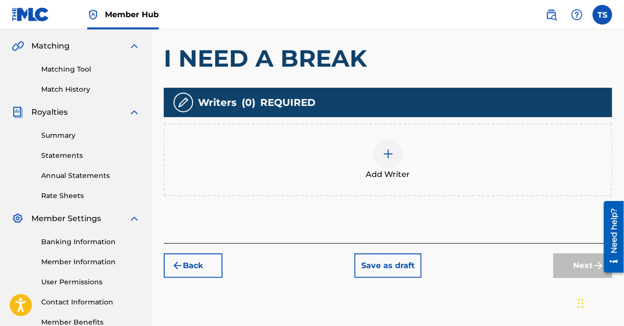
click at [375, 151] on div at bounding box center [387, 153] width 29 height 29
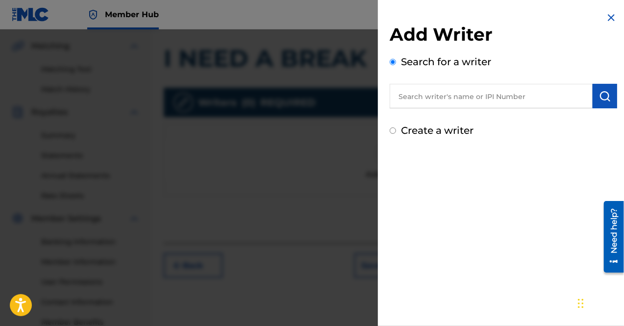
click at [430, 98] on input "text" at bounding box center [490, 96] width 203 height 24
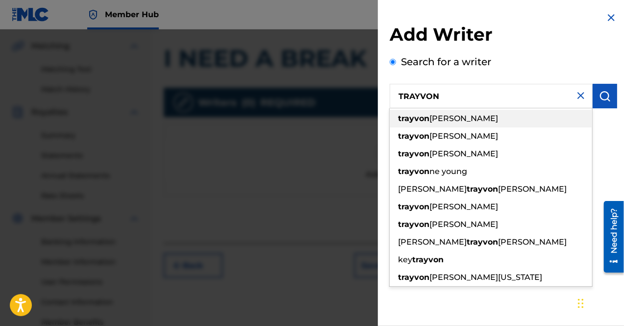
click at [437, 122] on span "[PERSON_NAME]" at bounding box center [463, 118] width 69 height 9
type input "[PERSON_NAME]"
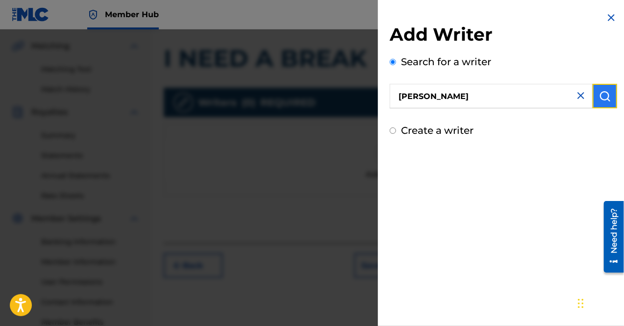
click at [599, 96] on img "submit" at bounding box center [605, 96] width 12 height 12
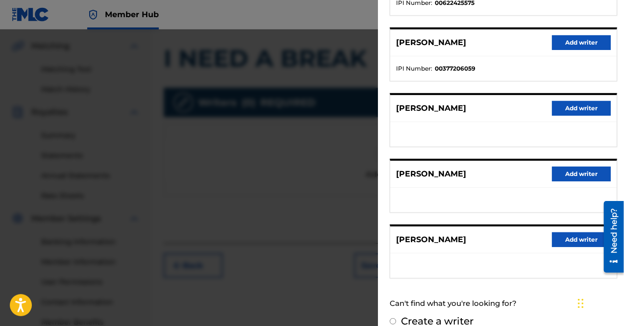
scroll to position [180, 0]
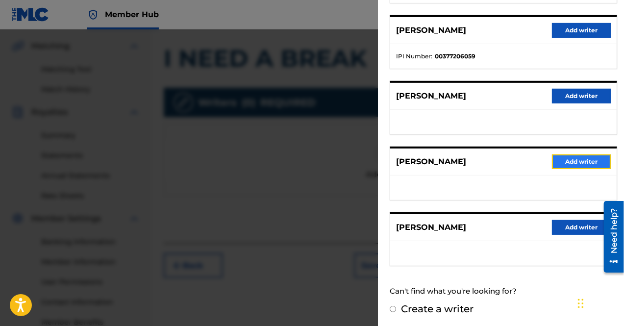
click at [570, 157] on button "Add writer" at bounding box center [581, 161] width 59 height 15
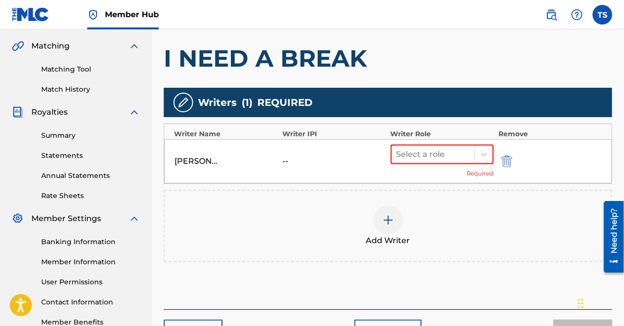
scroll to position [246, 0]
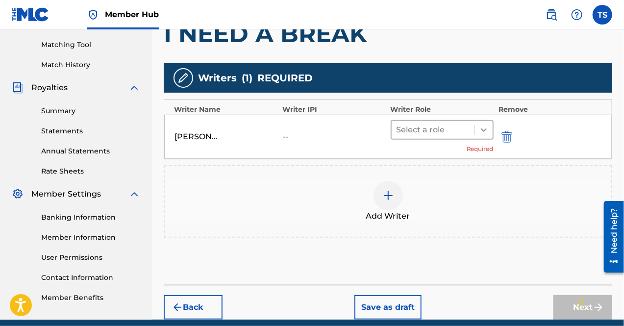
click at [483, 128] on icon at bounding box center [484, 130] width 10 height 10
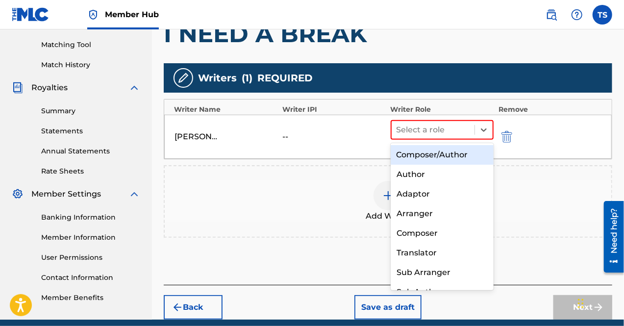
click at [467, 152] on div "Composer/Author" at bounding box center [441, 155] width 103 height 20
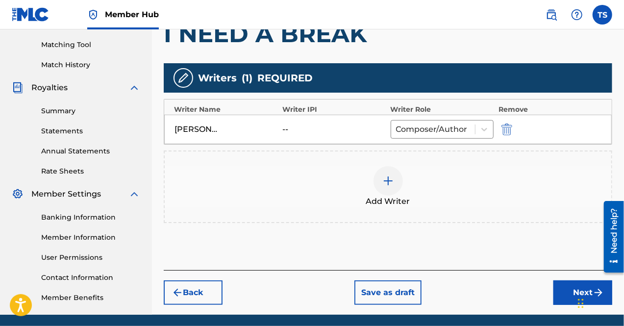
scroll to position [281, 0]
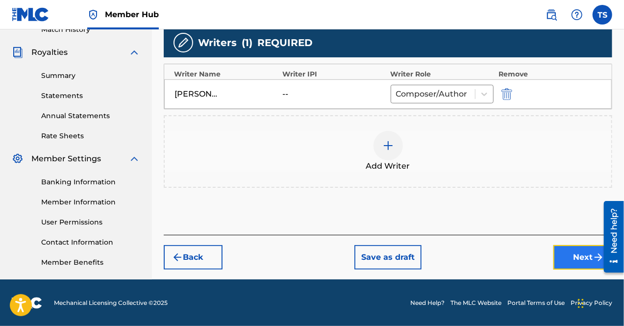
click at [573, 254] on button "Next" at bounding box center [582, 257] width 59 height 24
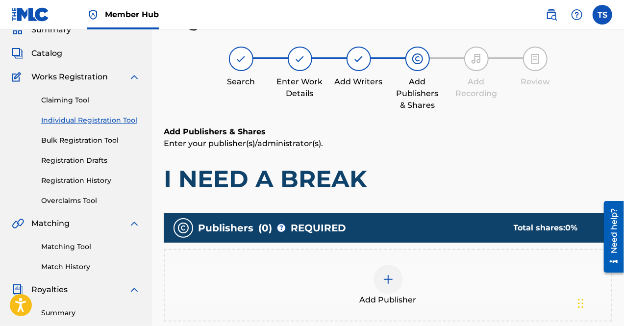
scroll to position [187, 0]
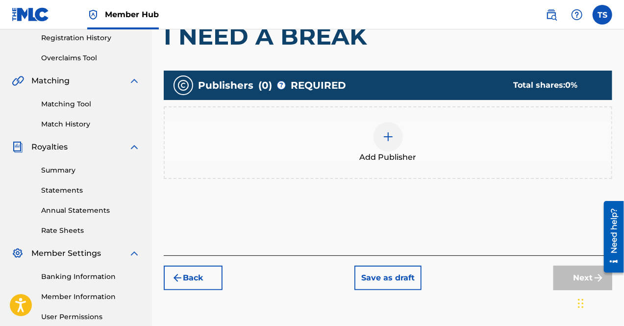
click at [398, 146] on div at bounding box center [387, 136] width 29 height 29
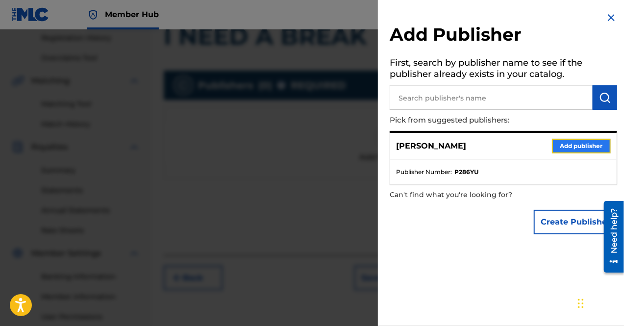
click at [564, 146] on button "Add publisher" at bounding box center [581, 146] width 59 height 15
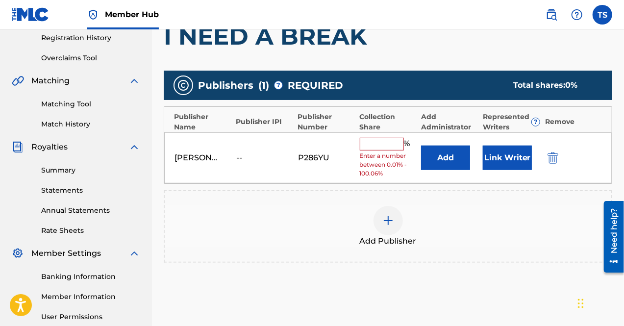
click at [380, 139] on input "text" at bounding box center [382, 144] width 44 height 13
type input "100"
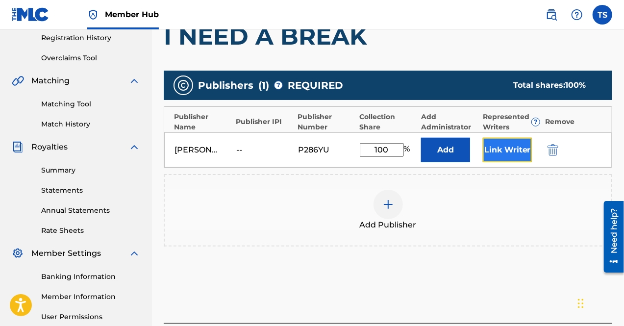
click at [494, 144] on button "Link Writer" at bounding box center [507, 150] width 49 height 24
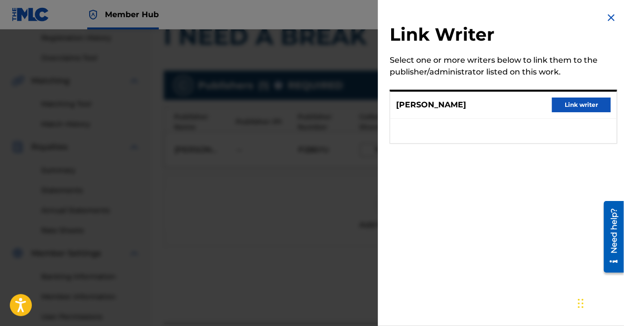
scroll to position [281, 0]
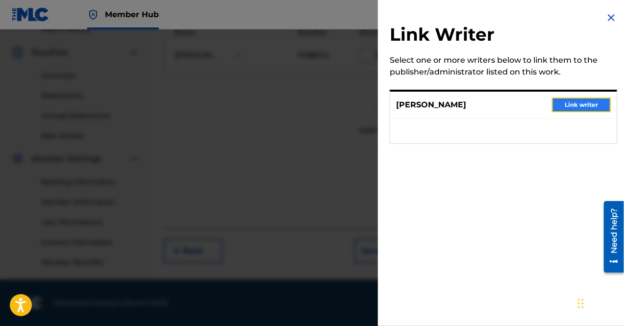
click at [567, 98] on button "Link writer" at bounding box center [581, 104] width 59 height 15
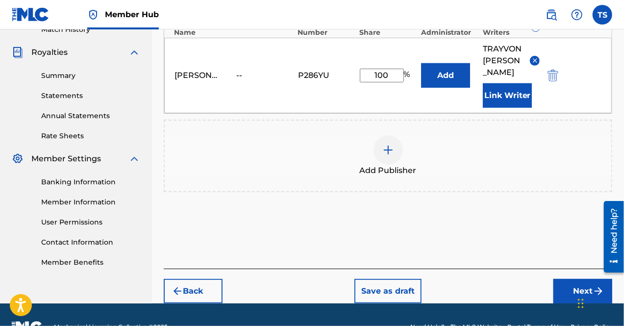
scroll to position [293, 0]
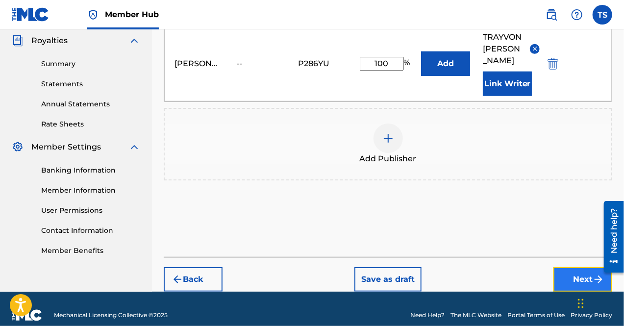
click at [557, 267] on button "Next" at bounding box center [582, 279] width 59 height 24
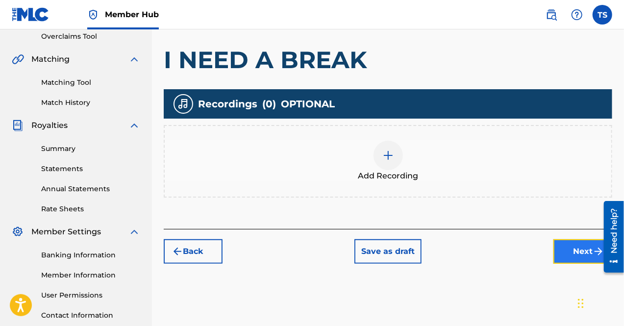
click at [583, 246] on button "Next" at bounding box center [582, 251] width 59 height 24
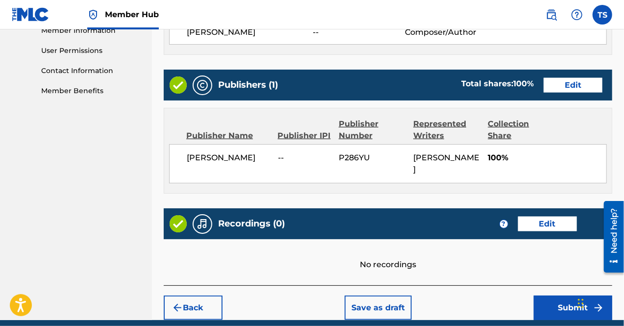
scroll to position [492, 0]
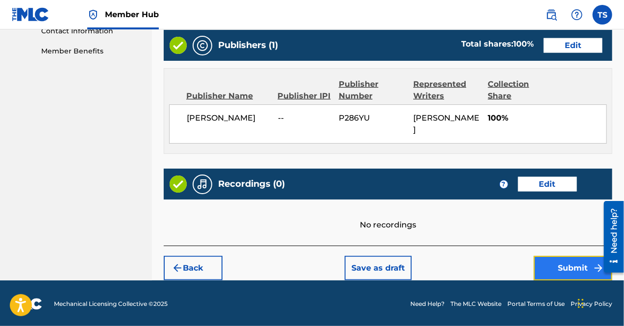
click at [549, 264] on button "Submit" at bounding box center [573, 268] width 78 height 24
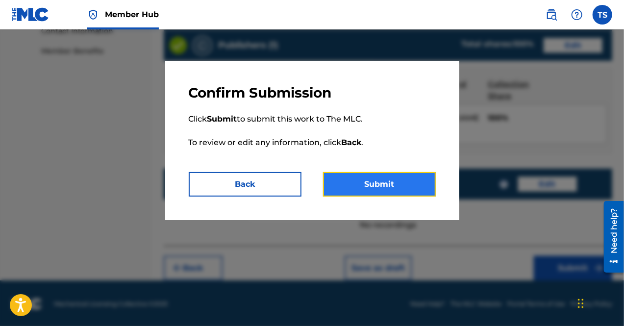
click at [402, 183] on button "Submit" at bounding box center [379, 184] width 113 height 24
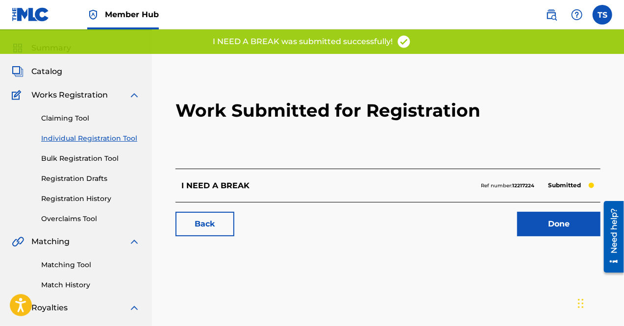
scroll to position [25, 0]
click at [106, 140] on link "Individual Registration Tool" at bounding box center [90, 139] width 99 height 10
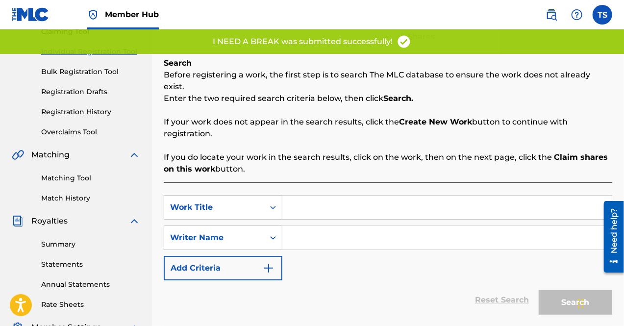
scroll to position [114, 0]
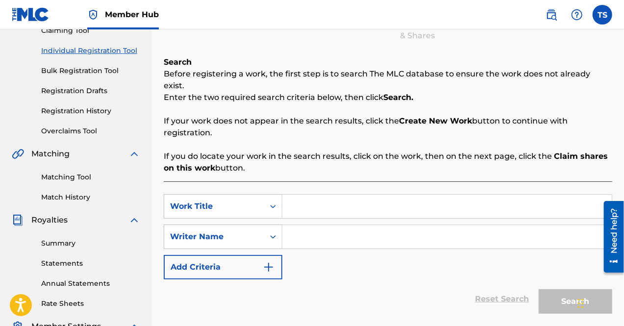
click at [296, 197] on input "Search Form" at bounding box center [446, 206] width 329 height 24
type input "ONE HOUR"
click at [309, 229] on input "Search Form" at bounding box center [446, 237] width 329 height 24
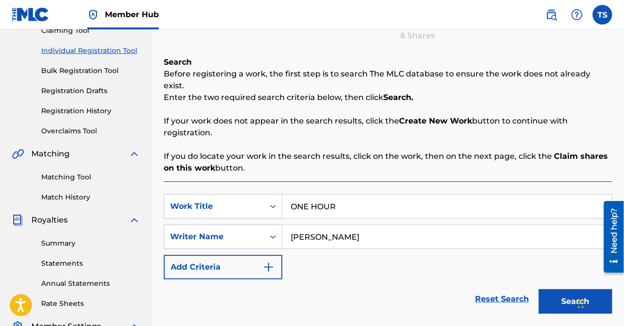
type input "[PERSON_NAME]"
click at [557, 289] on button "Search" at bounding box center [574, 301] width 73 height 24
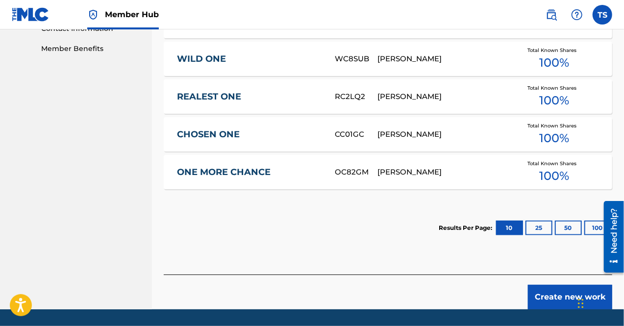
scroll to position [499, 0]
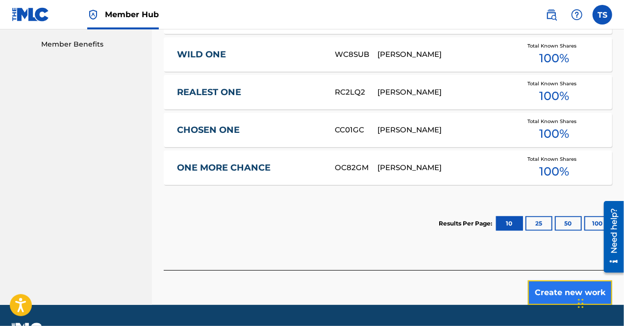
click at [562, 280] on button "Create new work" at bounding box center [570, 292] width 84 height 24
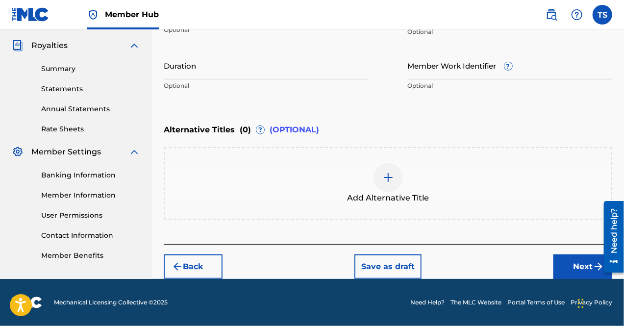
scroll to position [287, 0]
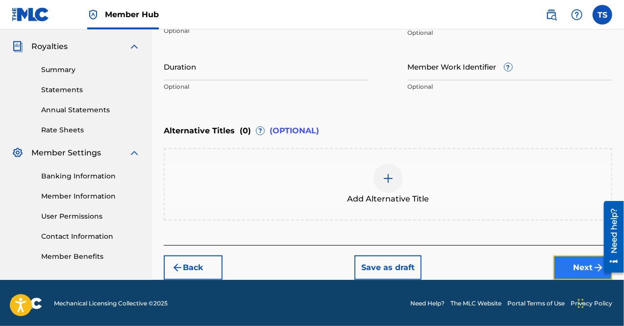
click at [560, 263] on button "Next" at bounding box center [582, 267] width 59 height 24
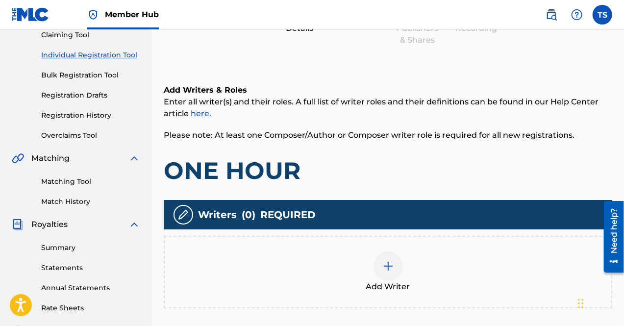
scroll to position [110, 0]
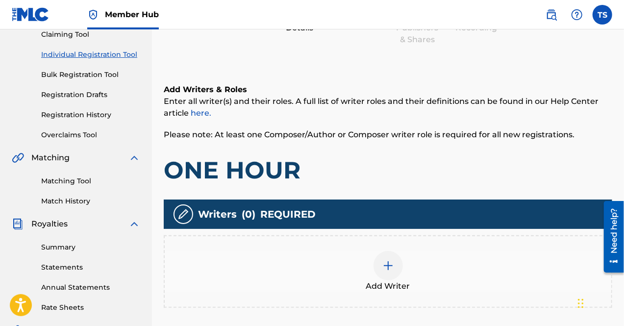
click at [396, 267] on div at bounding box center [387, 265] width 29 height 29
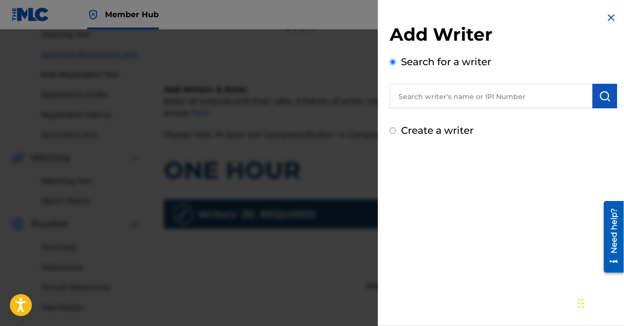
click at [444, 95] on input "text" at bounding box center [490, 96] width 203 height 24
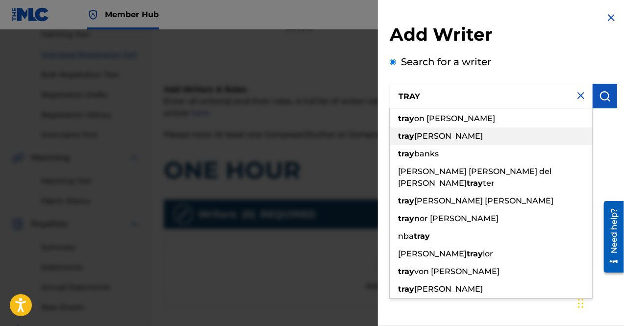
click at [444, 134] on span "[PERSON_NAME]" at bounding box center [448, 135] width 69 height 9
type input "[PERSON_NAME]"
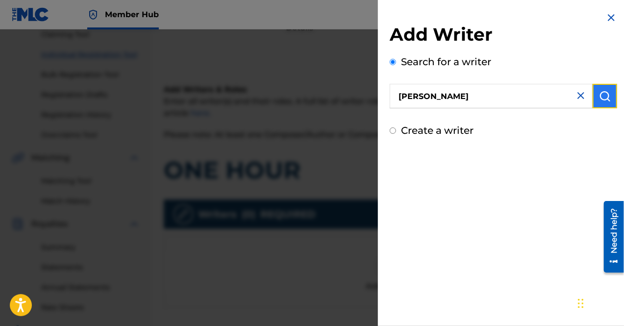
click at [608, 99] on button "submit" at bounding box center [604, 96] width 24 height 24
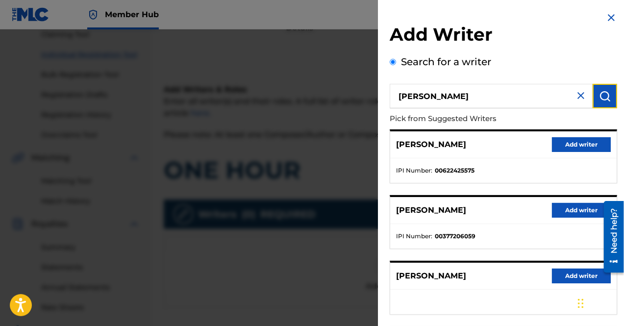
scroll to position [79, 0]
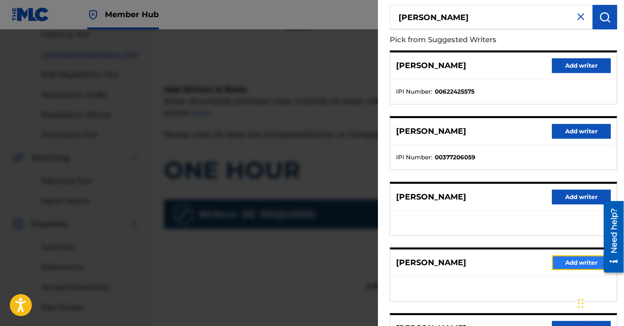
click at [564, 255] on button "Add writer" at bounding box center [581, 262] width 59 height 15
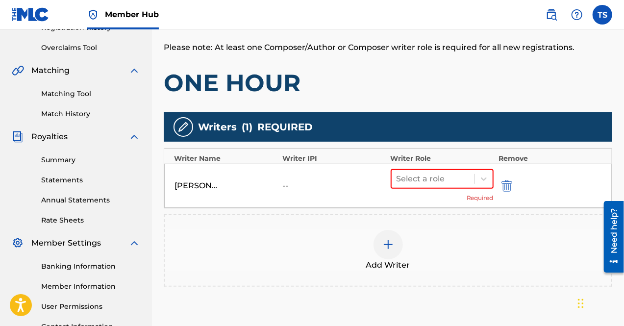
scroll to position [198, 0]
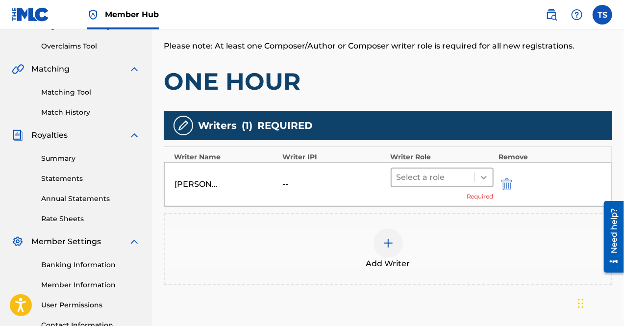
click at [480, 174] on icon at bounding box center [484, 177] width 10 height 10
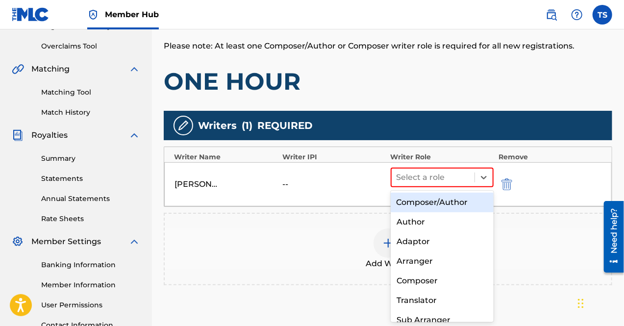
click at [446, 198] on div "Composer/Author" at bounding box center [441, 203] width 103 height 20
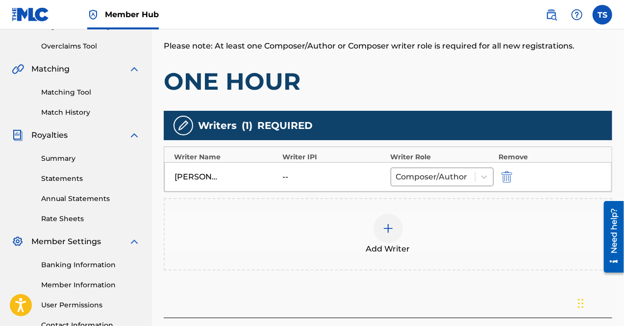
scroll to position [281, 0]
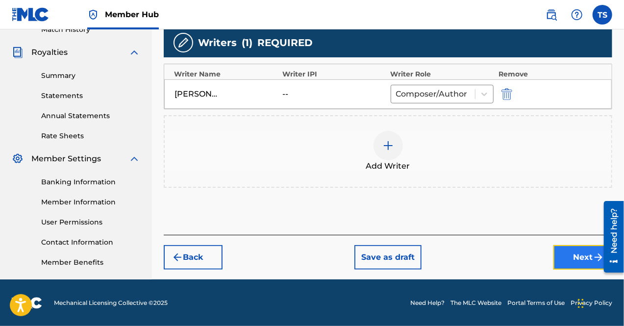
click at [574, 252] on button "Next" at bounding box center [582, 257] width 59 height 24
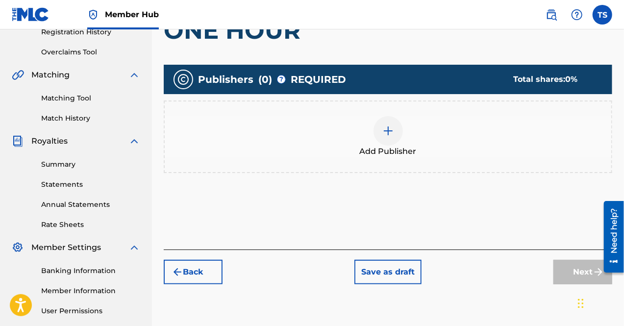
scroll to position [194, 0]
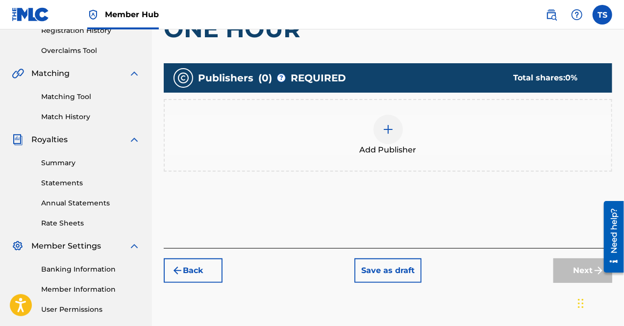
click at [390, 136] on div at bounding box center [387, 129] width 29 height 29
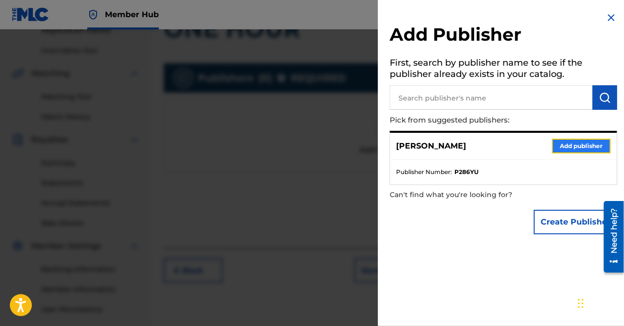
click at [566, 147] on button "Add publisher" at bounding box center [581, 146] width 59 height 15
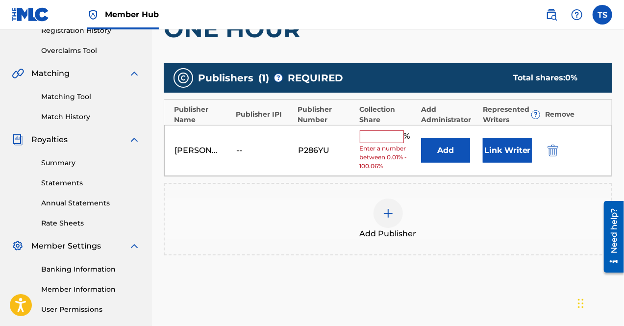
click at [388, 141] on input "text" at bounding box center [382, 136] width 44 height 13
type input "100"
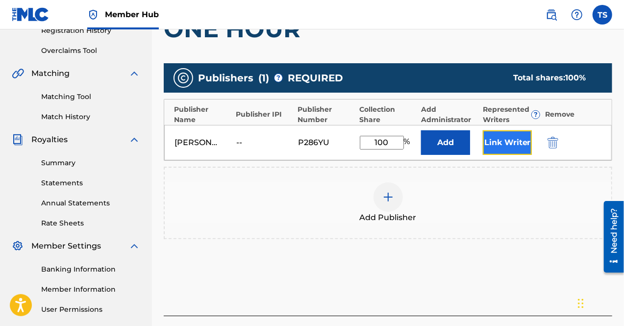
click at [490, 141] on button "Link Writer" at bounding box center [507, 142] width 49 height 24
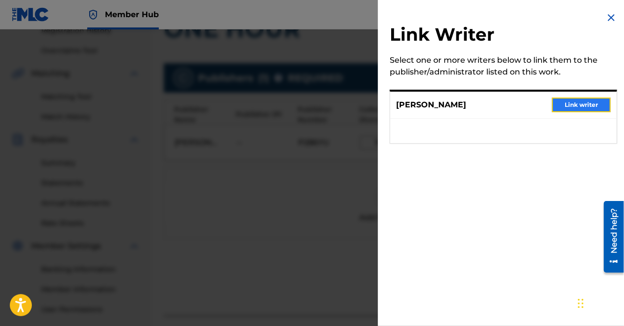
click at [569, 102] on button "Link writer" at bounding box center [581, 104] width 59 height 15
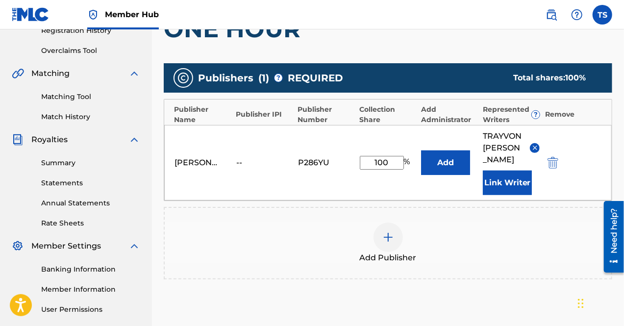
scroll to position [293, 0]
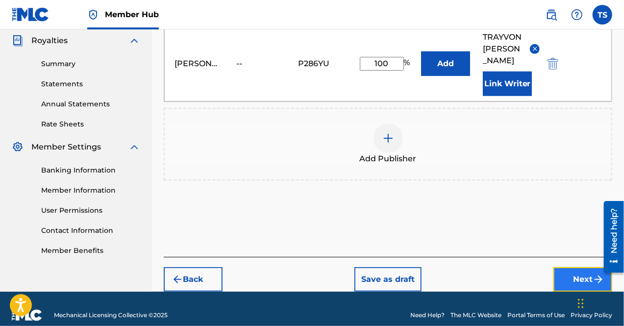
click at [578, 267] on button "Next" at bounding box center [582, 279] width 59 height 24
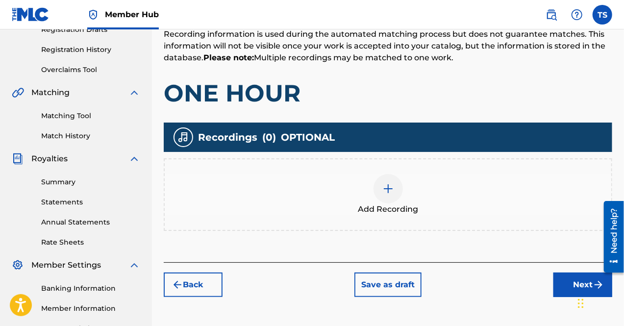
scroll to position [174, 0]
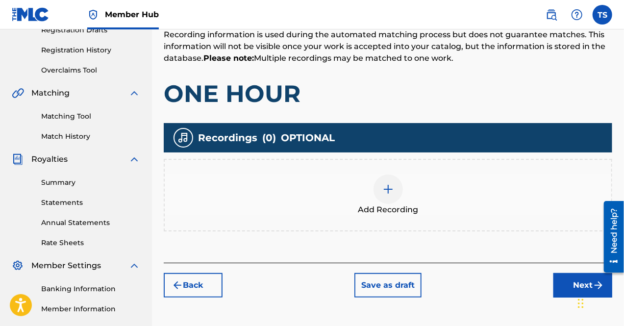
click at [394, 186] on div at bounding box center [387, 188] width 29 height 29
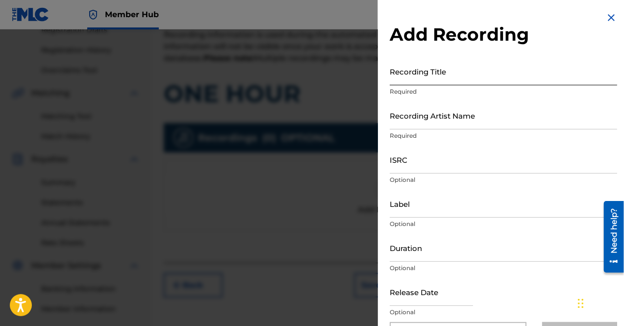
click at [422, 75] on input "Recording Title" at bounding box center [502, 71] width 227 height 28
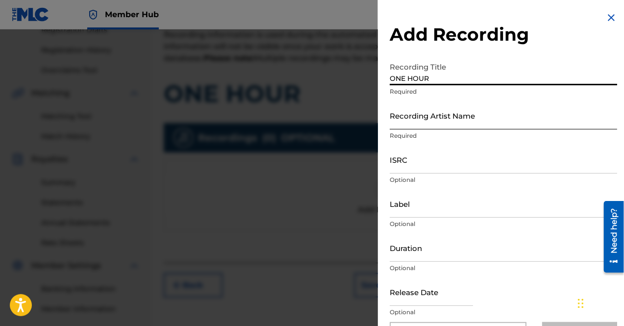
type input "ONE HOUR"
click at [463, 114] on input "Recording Artist Name" at bounding box center [502, 115] width 227 height 28
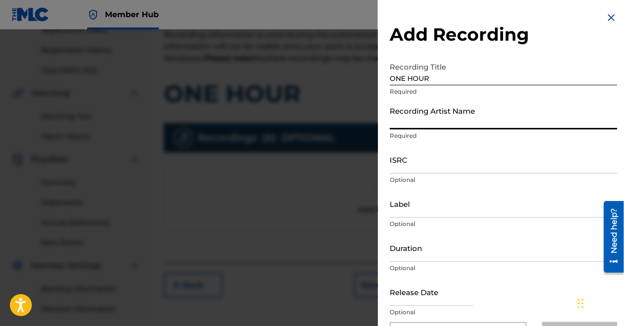
type input "BC TRAY"
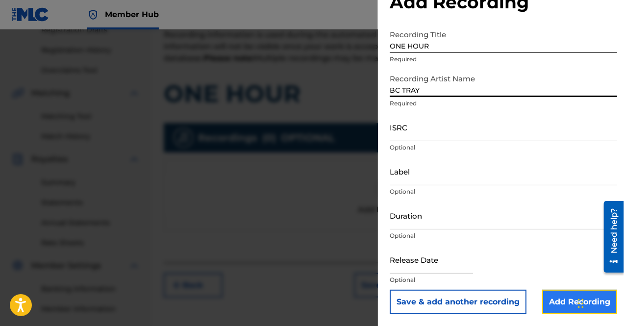
click at [551, 295] on input "Add Recording" at bounding box center [579, 302] width 75 height 24
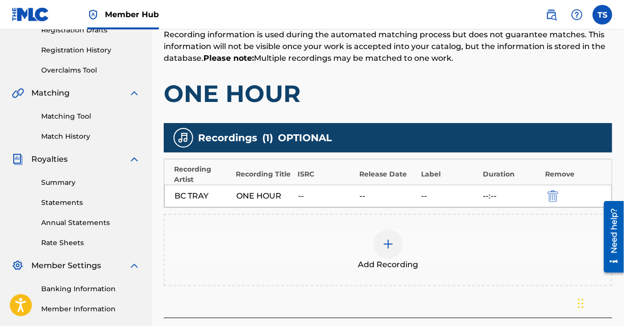
scroll to position [281, 0]
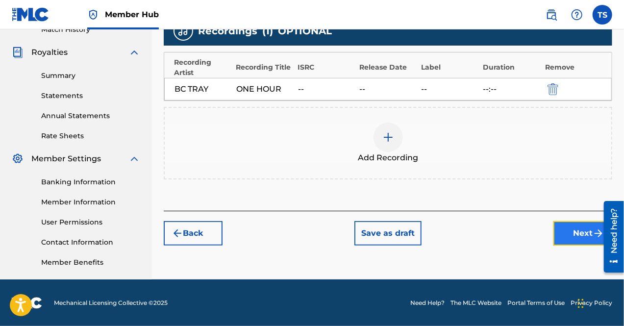
click at [573, 228] on button "Next" at bounding box center [582, 233] width 59 height 24
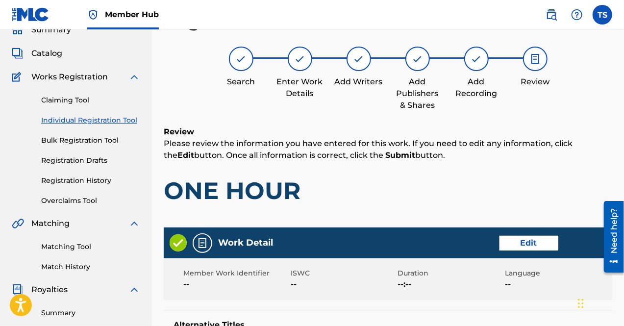
scroll to position [524, 0]
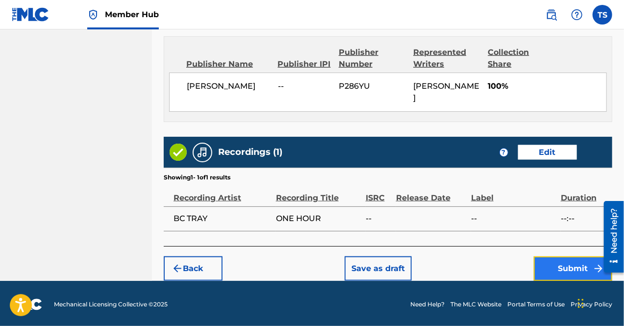
click at [551, 263] on button "Submit" at bounding box center [573, 268] width 78 height 24
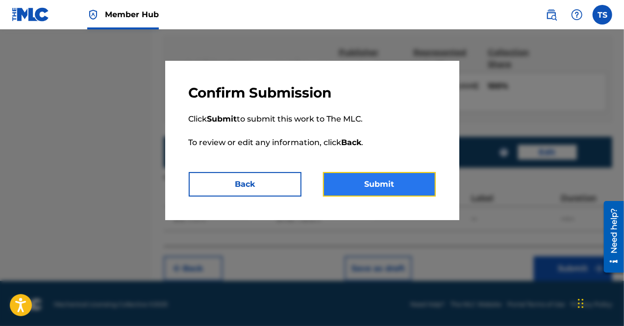
click at [349, 182] on button "Submit" at bounding box center [379, 184] width 113 height 24
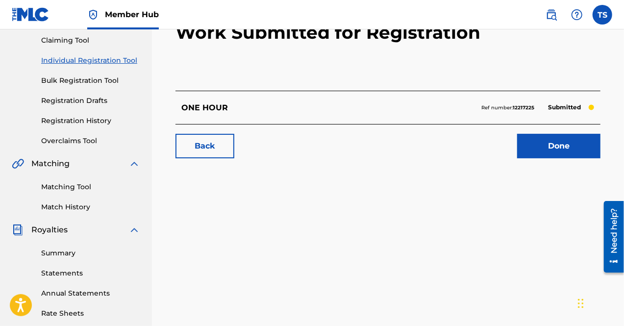
scroll to position [61, 0]
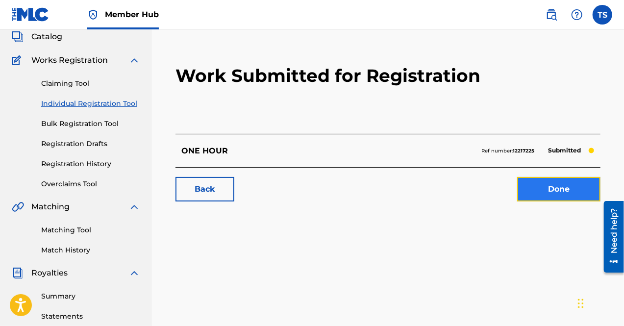
click at [559, 191] on link "Done" at bounding box center [558, 189] width 83 height 24
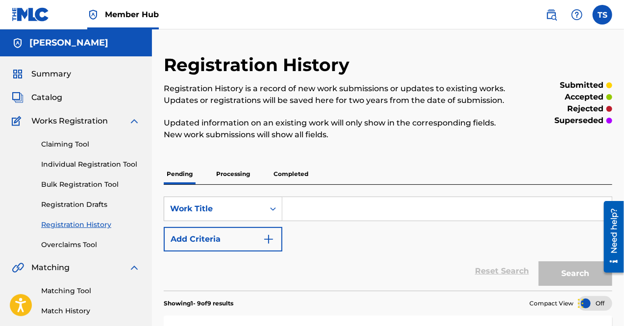
click at [303, 213] on input "Search Form" at bounding box center [446, 209] width 329 height 24
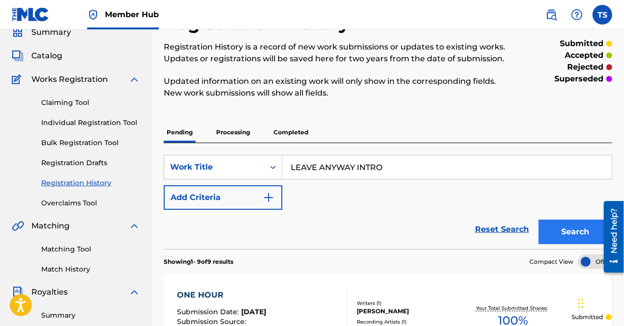
scroll to position [43, 0]
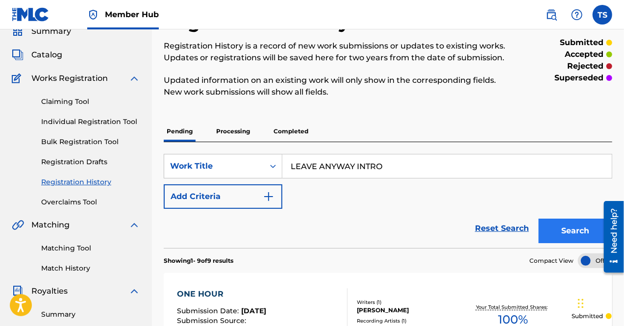
type input "LEAVE ANYWAY INTRO"
click at [558, 226] on button "Search" at bounding box center [574, 231] width 73 height 24
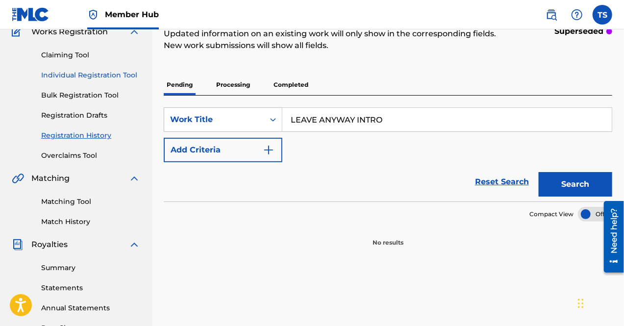
scroll to position [89, 0]
click at [72, 69] on div "Claiming Tool Individual Registration Tool Bulk Registration Tool Registration …" at bounding box center [76, 99] width 128 height 123
click at [72, 77] on link "Individual Registration Tool" at bounding box center [90, 76] width 99 height 10
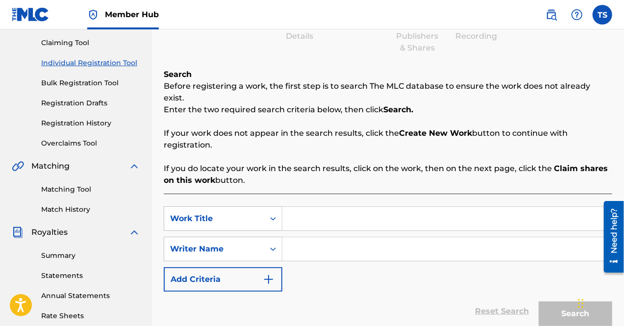
scroll to position [102, 0]
click at [324, 206] on input "Search Form" at bounding box center [446, 218] width 329 height 24
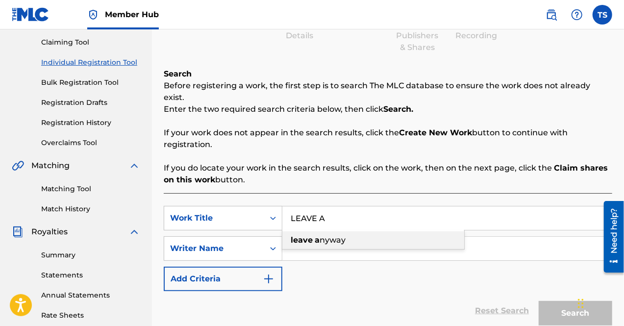
click at [335, 235] on span "nyway" at bounding box center [332, 239] width 26 height 9
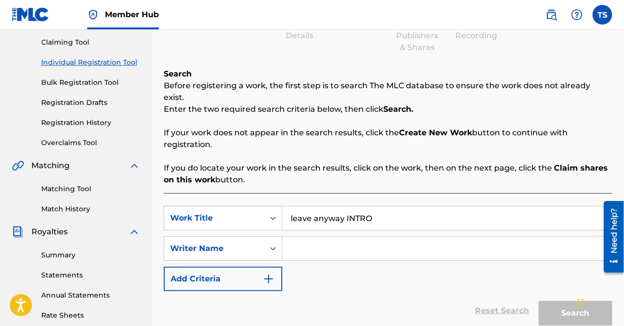
scroll to position [244, 0]
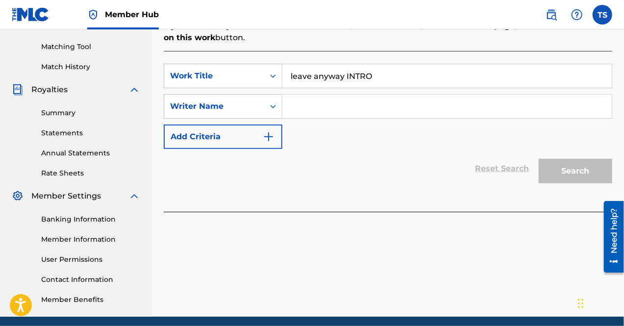
type input "leave anyway INTRO"
click at [356, 103] on input "Search Form" at bounding box center [446, 107] width 329 height 24
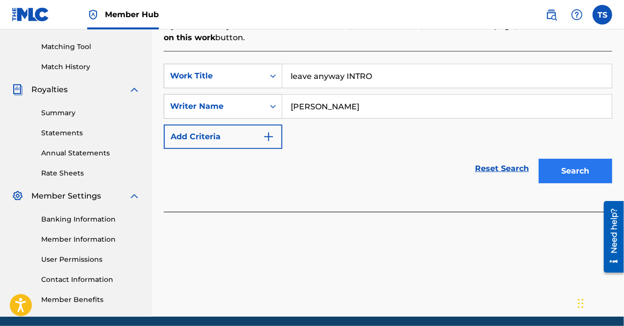
type input "[PERSON_NAME]"
click at [553, 159] on button "Search" at bounding box center [574, 171] width 73 height 24
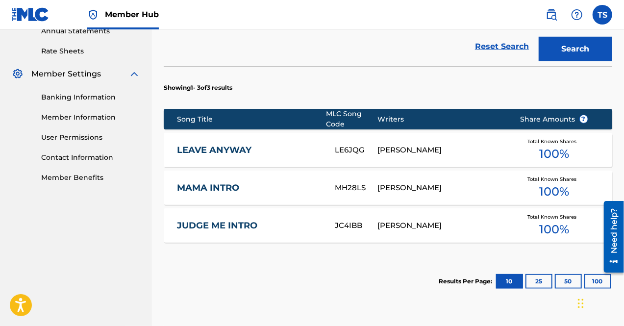
scroll to position [366, 0]
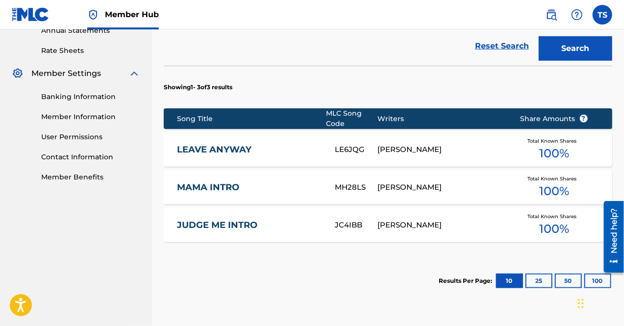
click at [286, 144] on link "LEAVE ANYWAY" at bounding box center [249, 149] width 145 height 11
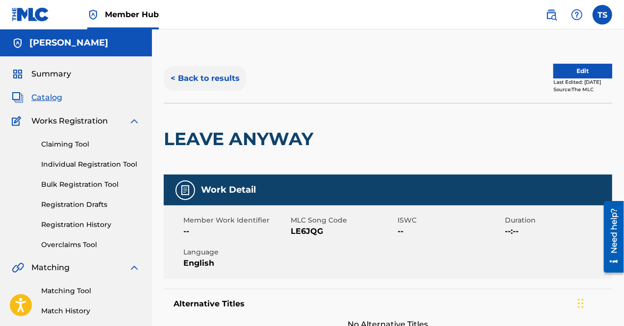
click at [221, 69] on button "< Back to results" at bounding box center [205, 78] width 83 height 24
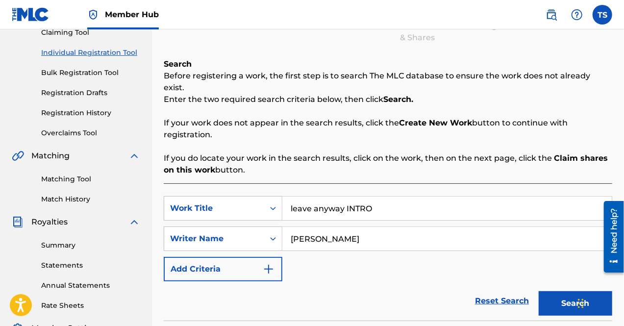
scroll to position [111, 0]
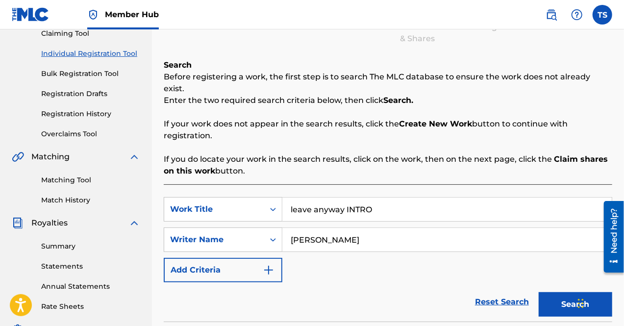
click at [399, 198] on input "leave anyway INTRO" at bounding box center [446, 209] width 329 height 24
type input "l"
type input "HOLDIN IT DOWN"
click at [538, 292] on button "Search" at bounding box center [574, 304] width 73 height 24
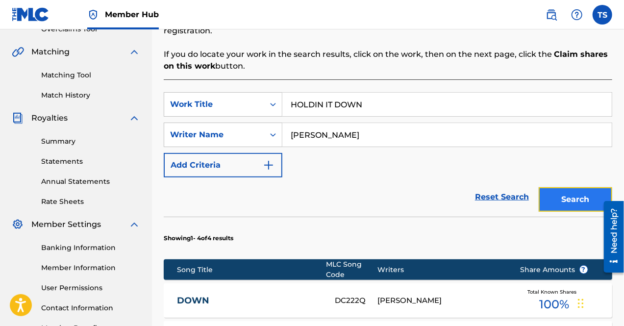
click at [558, 188] on button "Search" at bounding box center [574, 199] width 73 height 24
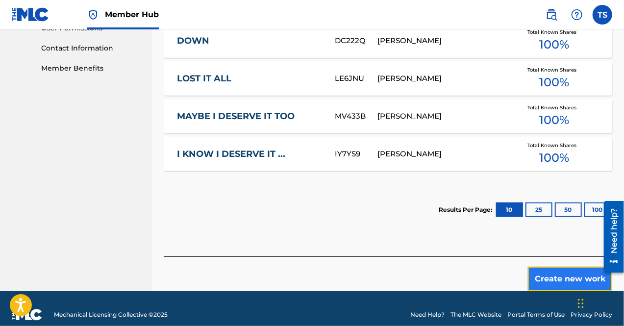
click at [564, 267] on button "Create new work" at bounding box center [570, 279] width 84 height 24
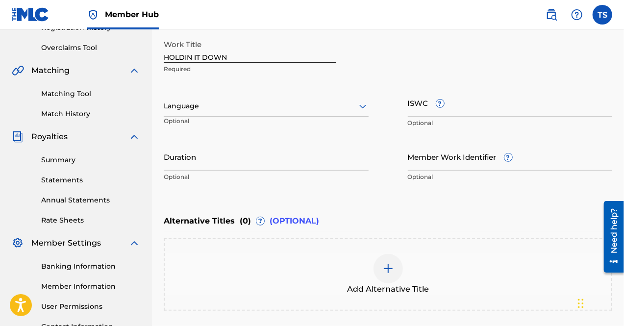
scroll to position [287, 0]
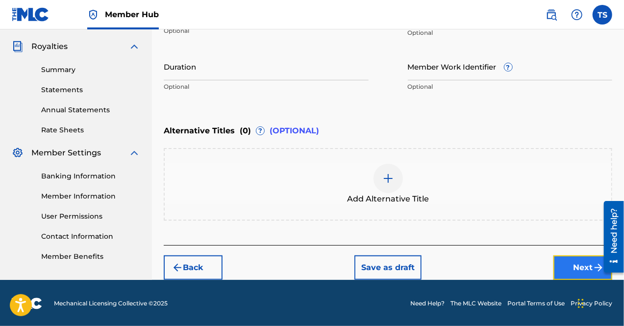
click at [576, 262] on button "Next" at bounding box center [582, 267] width 59 height 24
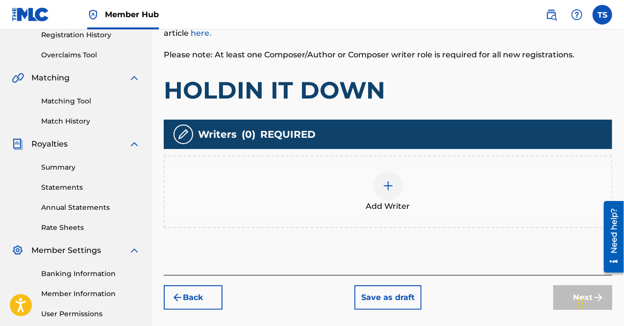
scroll to position [190, 0]
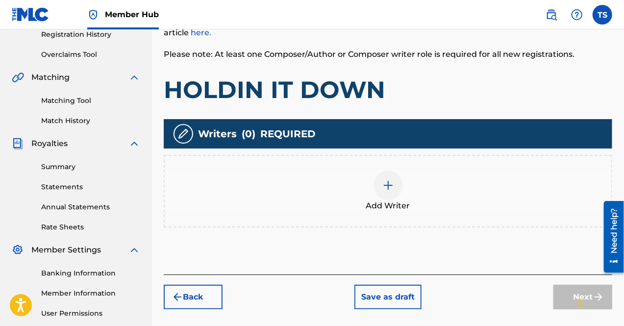
click at [381, 181] on div at bounding box center [387, 184] width 29 height 29
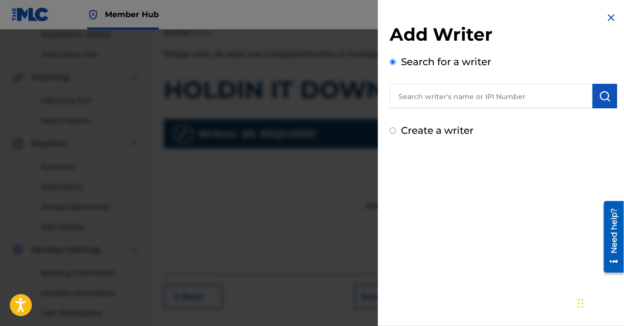
click at [461, 105] on input "text" at bounding box center [490, 96] width 203 height 24
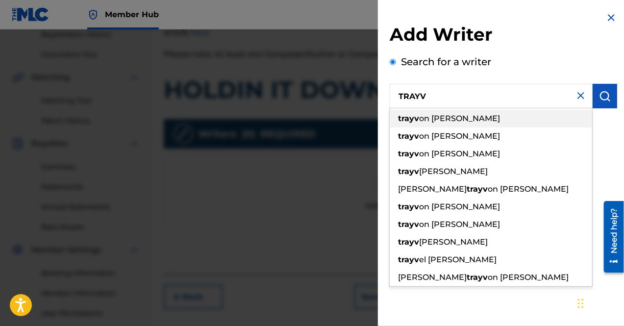
click at [461, 120] on div "trayv on [PERSON_NAME]" at bounding box center [490, 119] width 202 height 18
type input "[PERSON_NAME]"
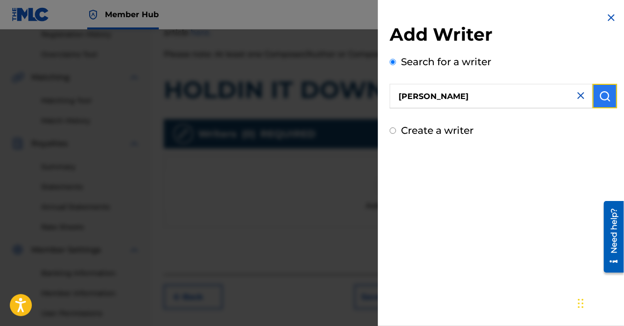
click at [607, 92] on img "submit" at bounding box center [605, 96] width 12 height 12
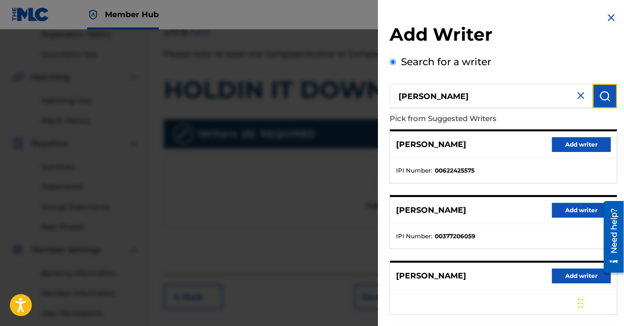
scroll to position [135, 0]
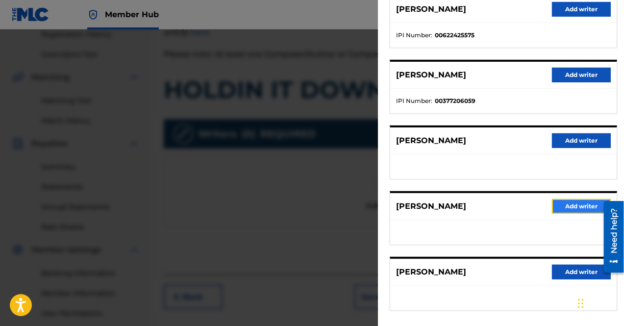
click at [567, 205] on button "Add writer" at bounding box center [581, 206] width 59 height 15
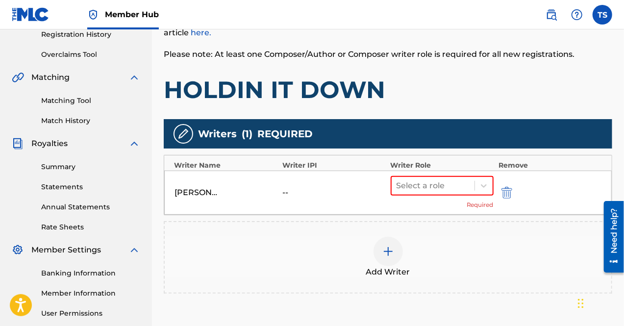
scroll to position [286, 0]
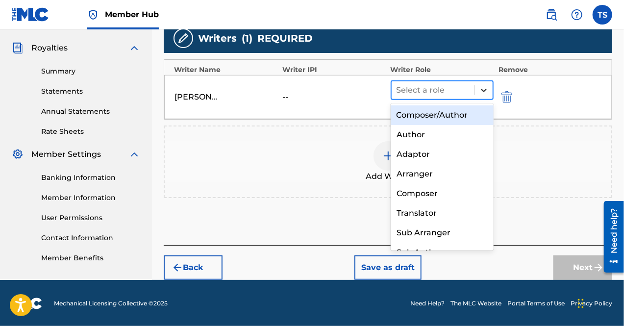
click at [485, 90] on icon at bounding box center [484, 90] width 6 height 3
click at [452, 108] on div "Composer/Author" at bounding box center [441, 115] width 103 height 20
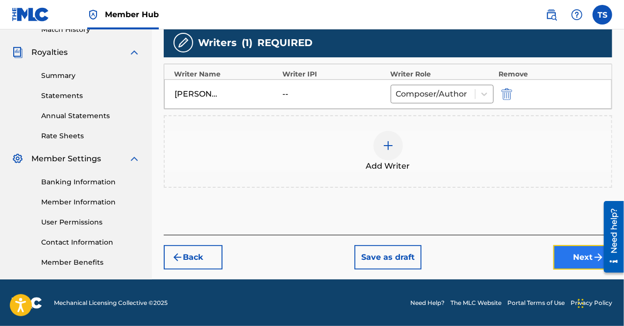
click at [567, 264] on button "Next" at bounding box center [582, 257] width 59 height 24
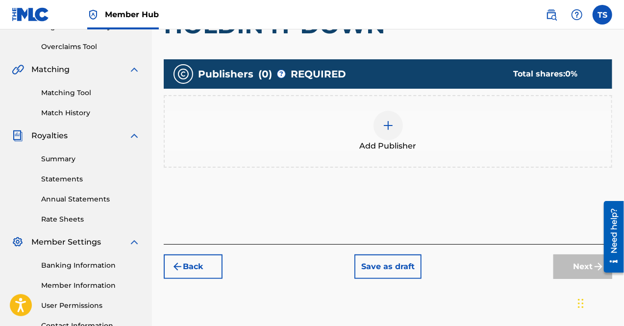
scroll to position [200, 0]
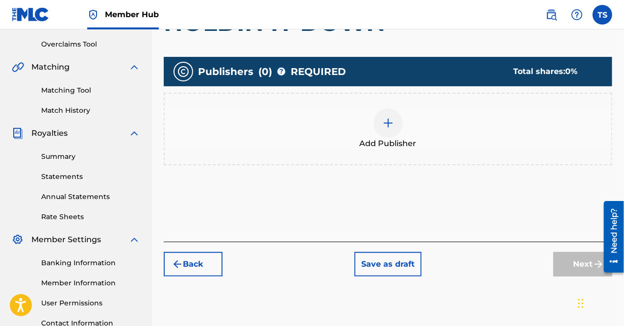
click at [381, 121] on div at bounding box center [387, 122] width 29 height 29
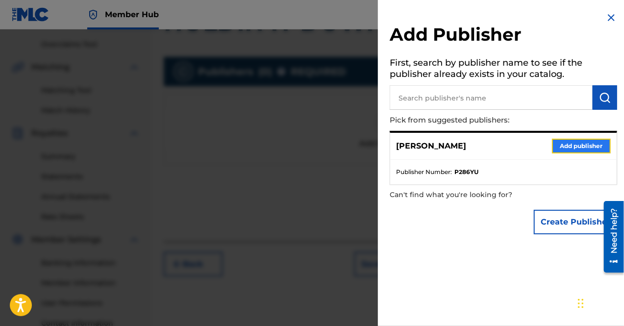
click at [567, 143] on button "Add publisher" at bounding box center [581, 146] width 59 height 15
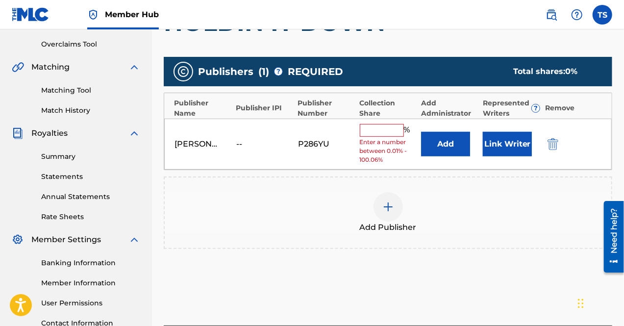
click at [380, 126] on input "text" at bounding box center [382, 130] width 44 height 13
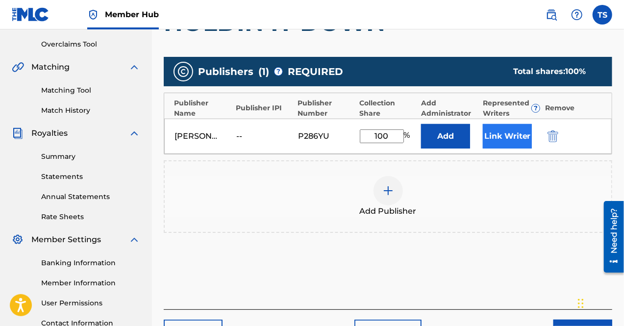
type input "100"
click at [509, 140] on button "Link Writer" at bounding box center [507, 136] width 49 height 24
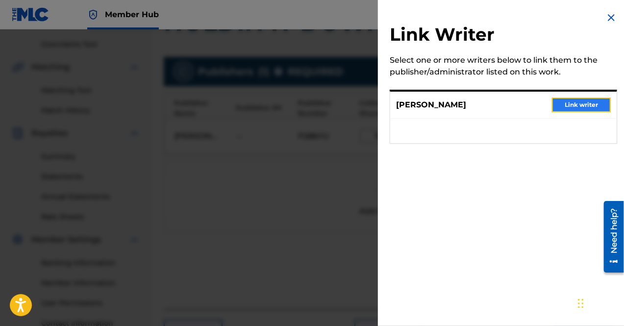
click at [580, 105] on button "Link writer" at bounding box center [581, 104] width 59 height 15
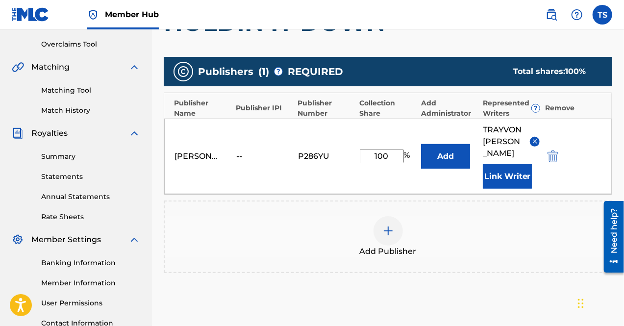
scroll to position [293, 0]
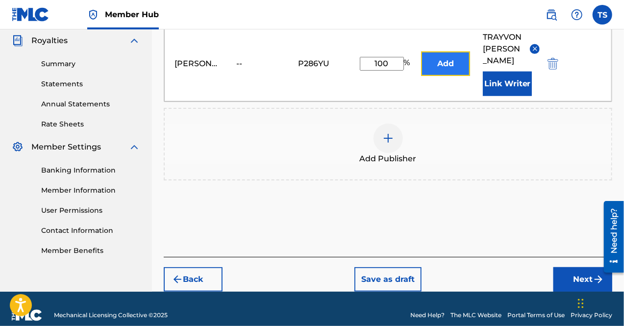
click at [453, 52] on button "Add" at bounding box center [445, 63] width 49 height 24
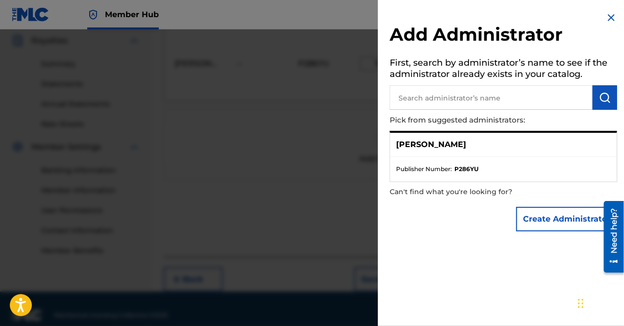
click at [489, 157] on ul "Publisher Number : P286YU" at bounding box center [503, 169] width 226 height 24
click at [605, 18] on img at bounding box center [611, 18] width 12 height 12
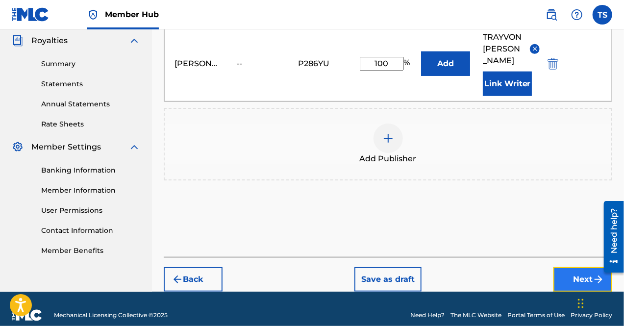
click at [577, 267] on button "Next" at bounding box center [582, 279] width 59 height 24
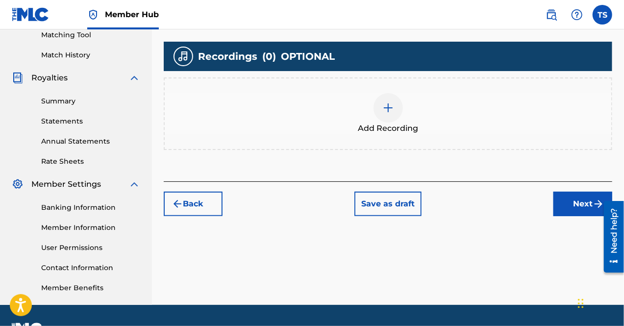
scroll to position [281, 0]
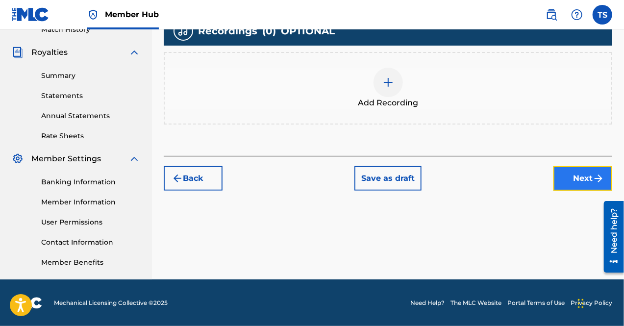
click at [576, 179] on button "Next" at bounding box center [582, 178] width 59 height 24
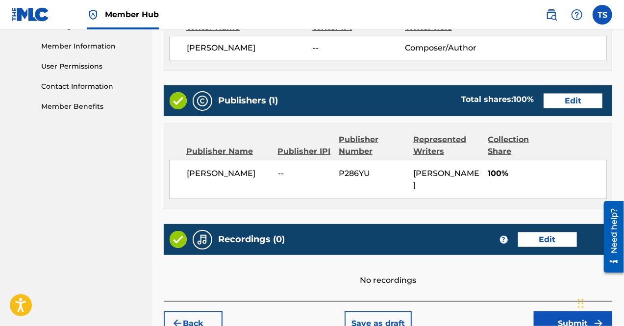
scroll to position [492, 0]
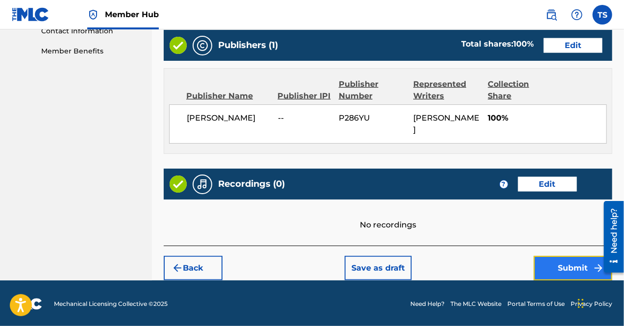
click at [546, 266] on button "Submit" at bounding box center [573, 268] width 78 height 24
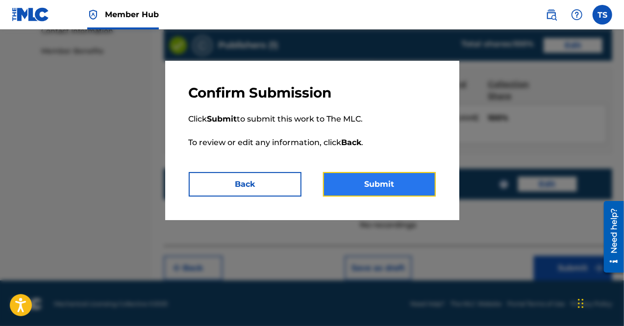
click at [379, 183] on button "Submit" at bounding box center [379, 184] width 113 height 24
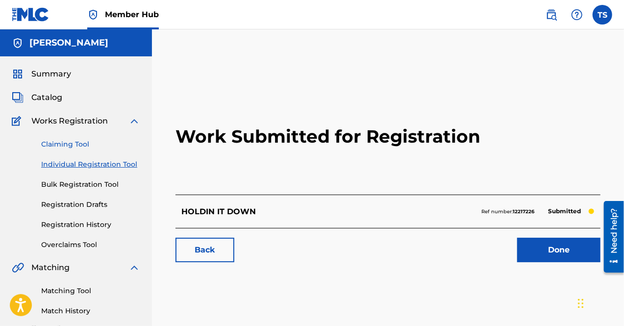
click at [62, 142] on link "Claiming Tool" at bounding box center [90, 144] width 99 height 10
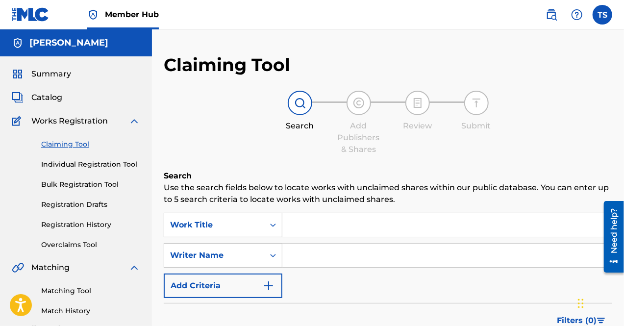
click at [315, 225] on input "Search Form" at bounding box center [446, 225] width 329 height 24
type input "C"
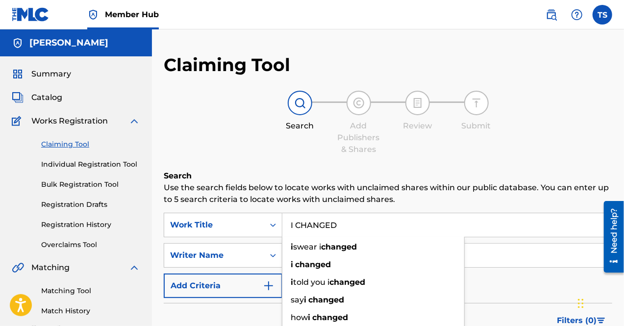
type input "I CHANGED"
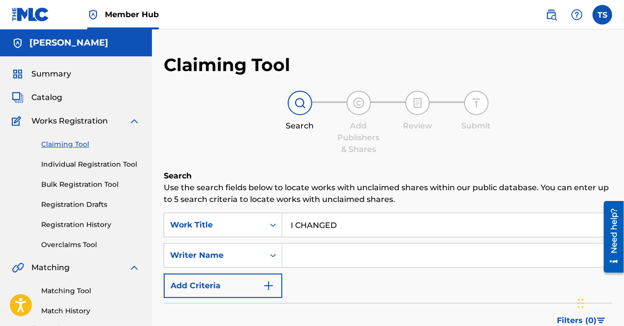
click at [488, 250] on input "Search Form" at bounding box center [446, 255] width 329 height 24
type input "[PERSON_NAME]"
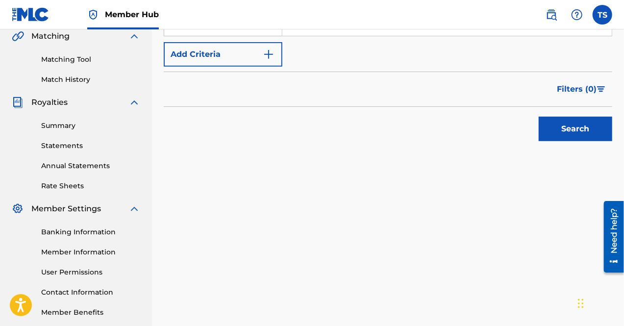
scroll to position [235, 0]
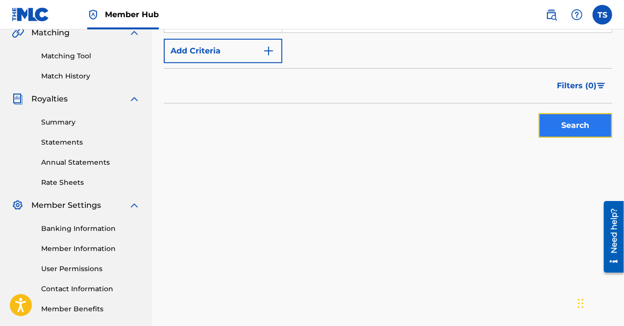
click at [554, 130] on button "Search" at bounding box center [574, 125] width 73 height 24
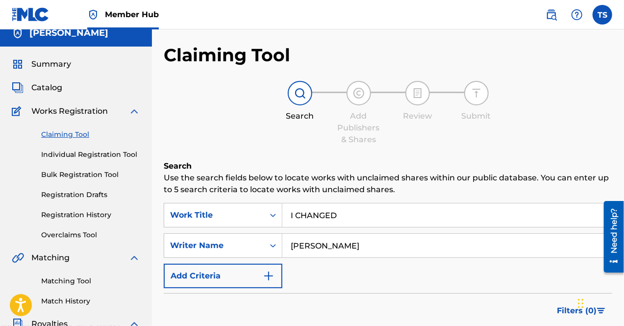
scroll to position [9, 0]
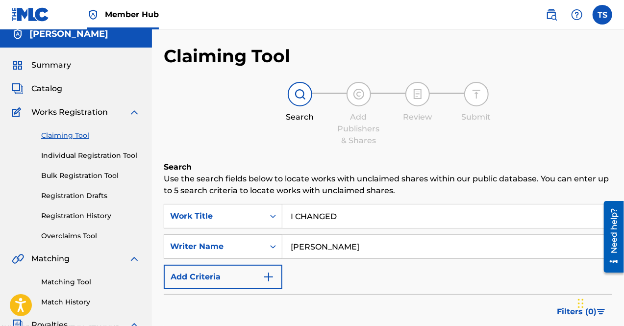
click at [111, 161] on div "Claiming Tool Individual Registration Tool Bulk Registration Tool Registration …" at bounding box center [76, 179] width 128 height 123
click at [111, 157] on link "Individual Registration Tool" at bounding box center [90, 155] width 99 height 10
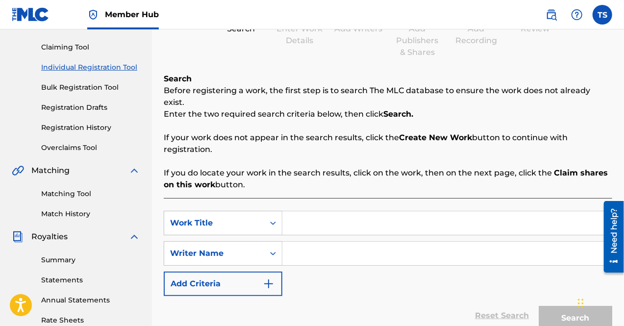
scroll to position [98, 0]
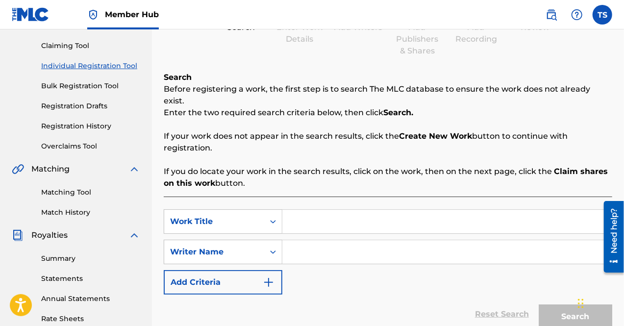
click at [295, 220] on input "Search Form" at bounding box center [446, 222] width 329 height 24
type input "I CHANGED"
click at [321, 242] on input "Search Form" at bounding box center [446, 252] width 329 height 24
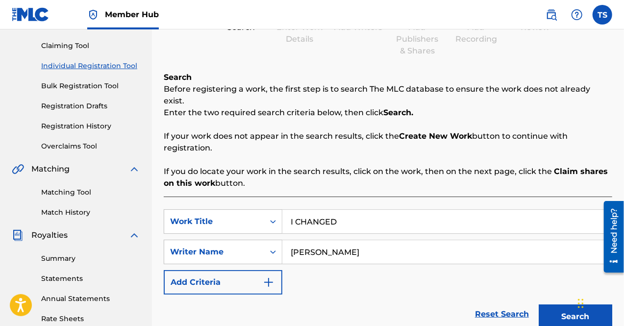
scroll to position [281, 0]
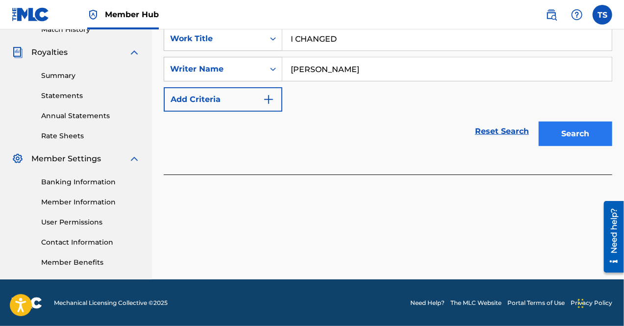
type input "[PERSON_NAME]"
click at [553, 126] on button "Search" at bounding box center [574, 133] width 73 height 24
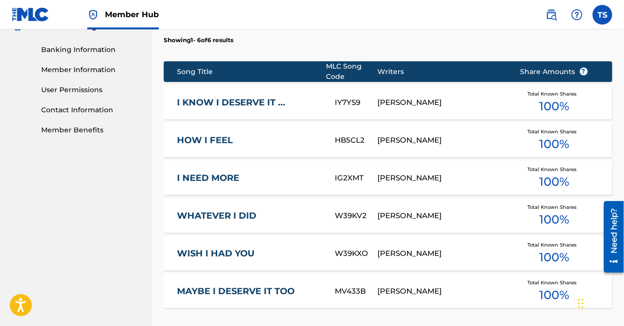
scroll to position [551, 0]
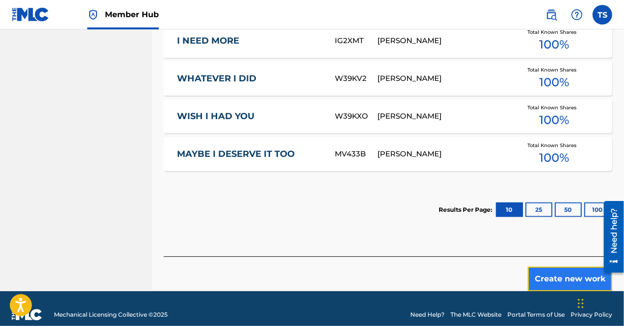
click at [561, 267] on button "Create new work" at bounding box center [570, 279] width 84 height 24
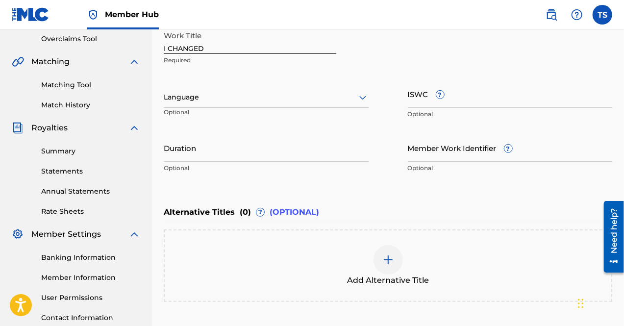
scroll to position [287, 0]
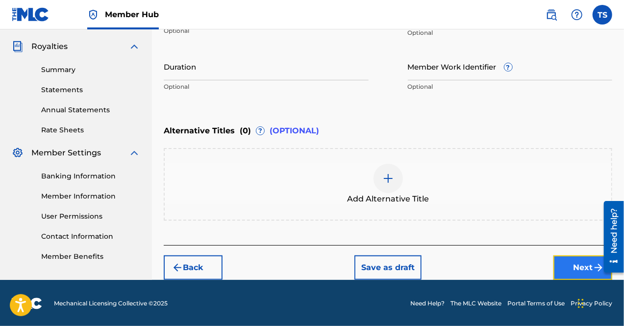
click at [574, 261] on button "Next" at bounding box center [582, 267] width 59 height 24
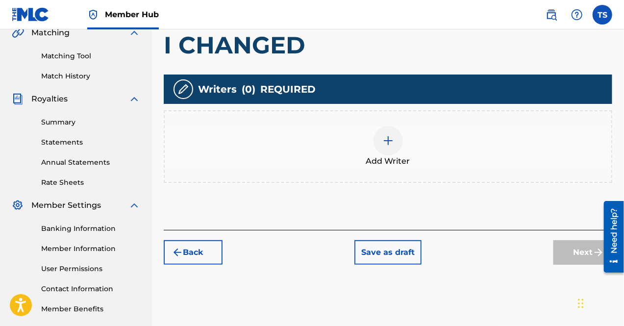
scroll to position [244, 0]
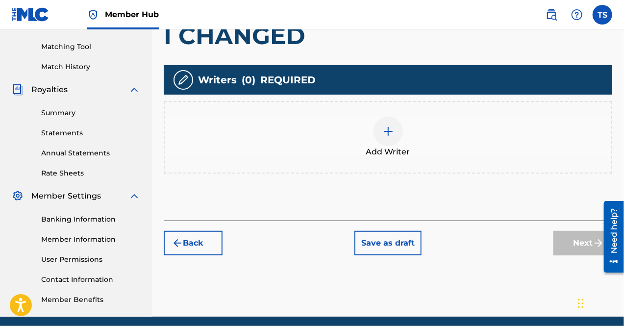
click at [386, 129] on img at bounding box center [388, 131] width 12 height 12
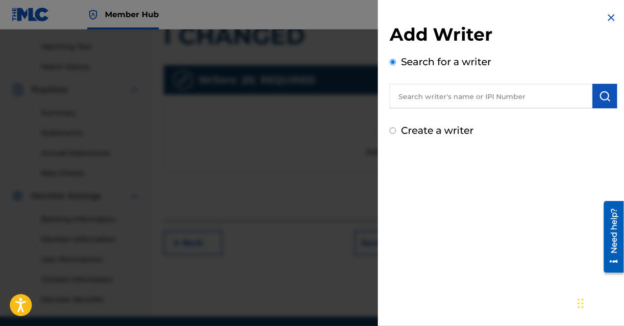
click at [466, 98] on input "text" at bounding box center [490, 96] width 203 height 24
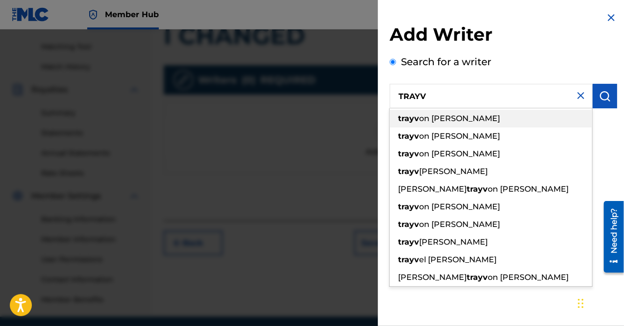
click at [449, 116] on span "on [PERSON_NAME]" at bounding box center [459, 118] width 81 height 9
type input "[PERSON_NAME]"
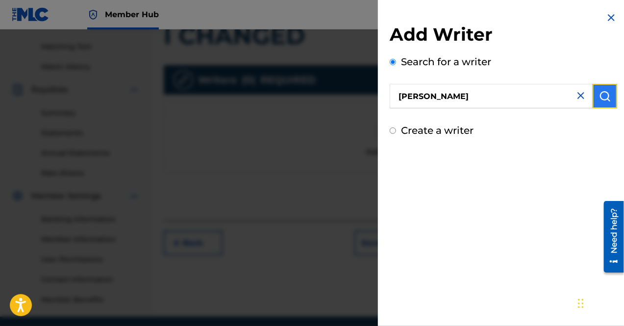
click at [606, 97] on img "submit" at bounding box center [605, 96] width 12 height 12
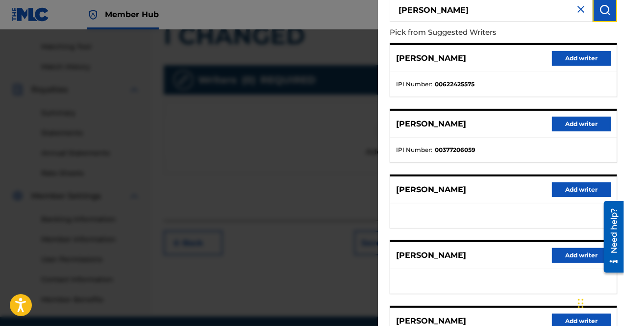
scroll to position [180, 0]
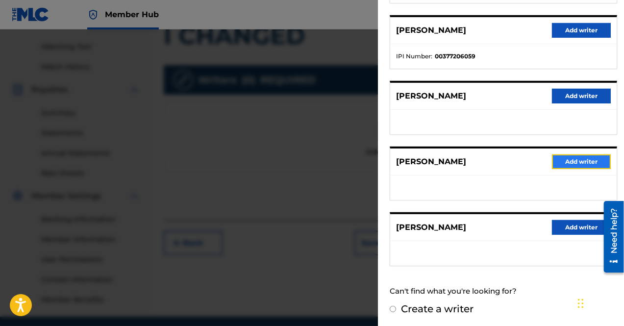
click at [571, 160] on button "Add writer" at bounding box center [581, 161] width 59 height 15
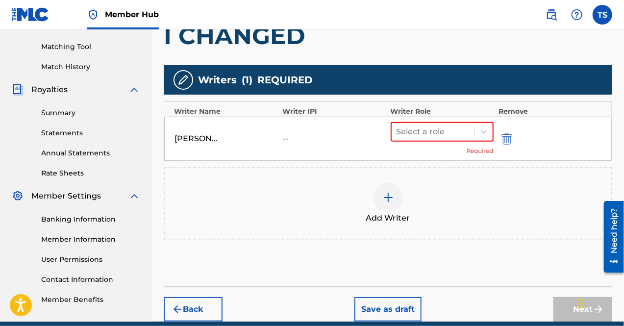
scroll to position [286, 0]
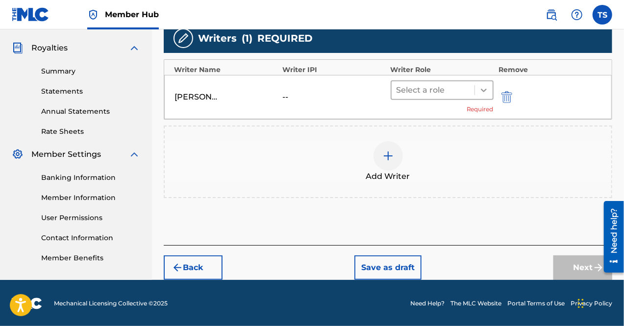
click at [479, 87] on icon at bounding box center [484, 90] width 10 height 10
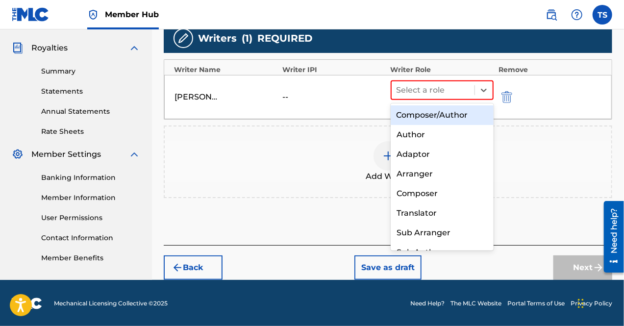
click at [436, 116] on div "Composer/Author" at bounding box center [441, 115] width 103 height 20
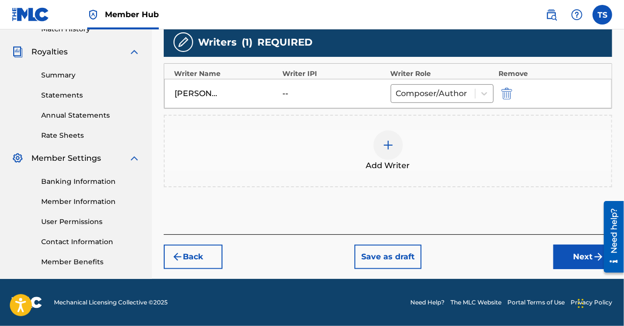
scroll to position [281, 0]
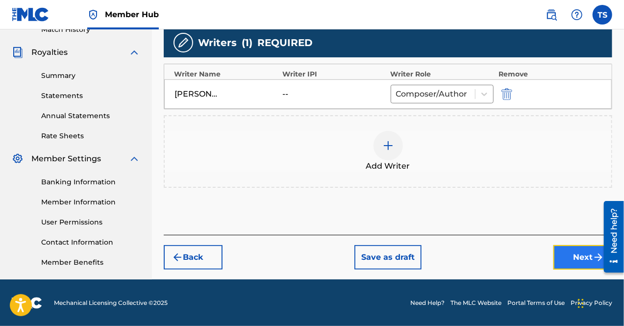
click at [580, 248] on button "Next" at bounding box center [582, 257] width 59 height 24
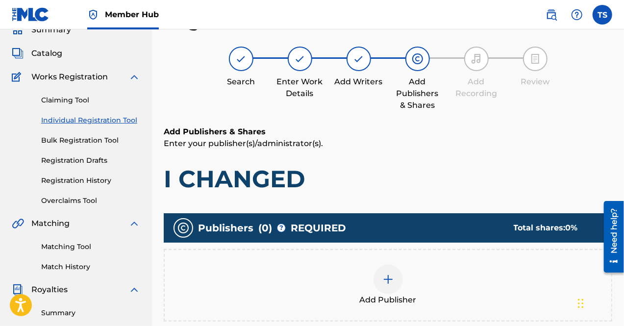
scroll to position [146, 0]
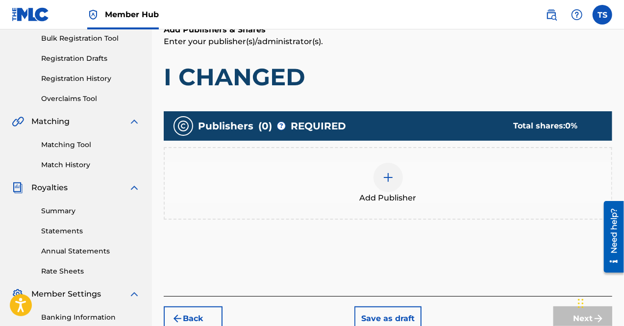
click at [396, 168] on div at bounding box center [387, 177] width 29 height 29
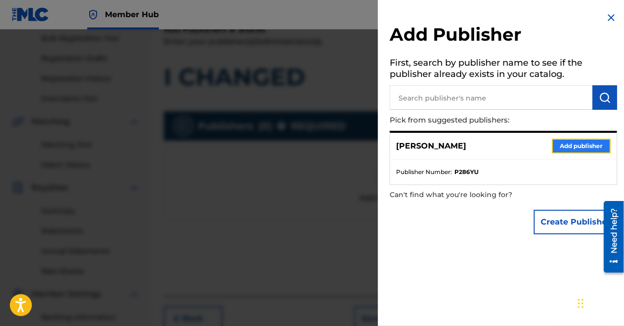
click at [561, 150] on button "Add publisher" at bounding box center [581, 146] width 59 height 15
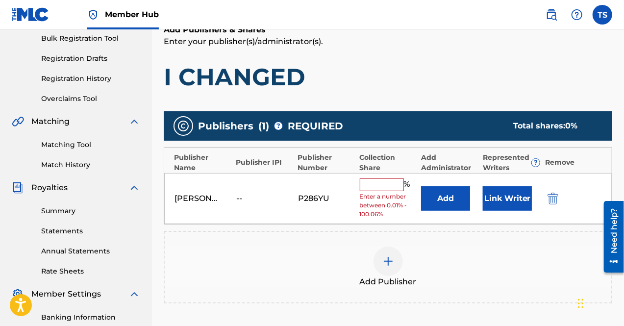
click at [388, 184] on input "text" at bounding box center [382, 184] width 44 height 13
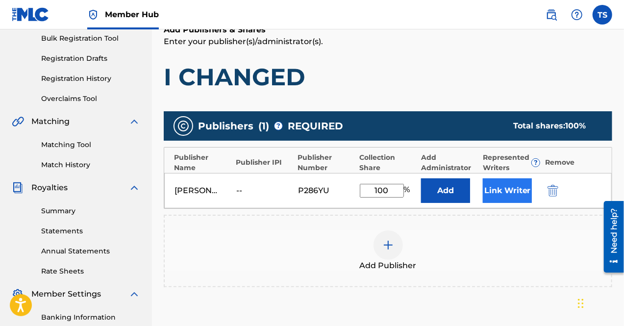
type input "100"
click at [500, 187] on button "Link Writer" at bounding box center [507, 190] width 49 height 24
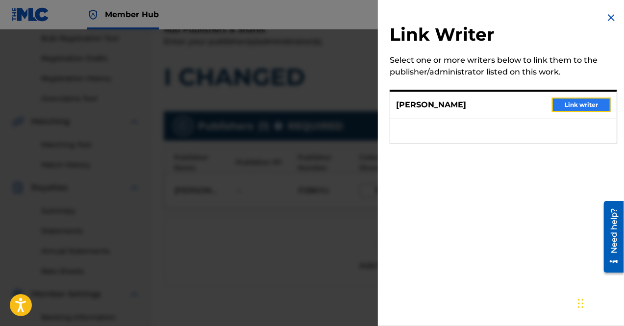
click at [566, 100] on button "Link writer" at bounding box center [581, 104] width 59 height 15
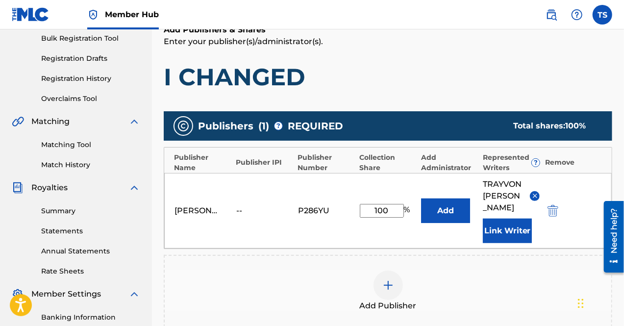
scroll to position [293, 0]
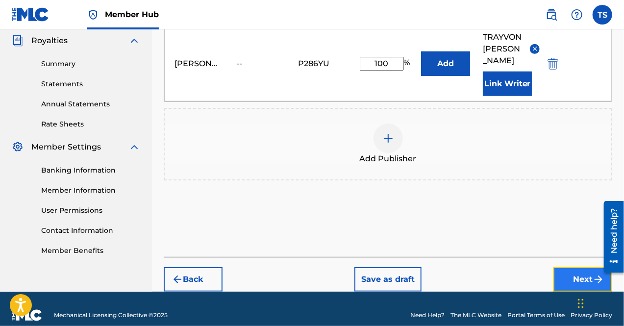
click at [566, 273] on button "Next" at bounding box center [582, 279] width 59 height 24
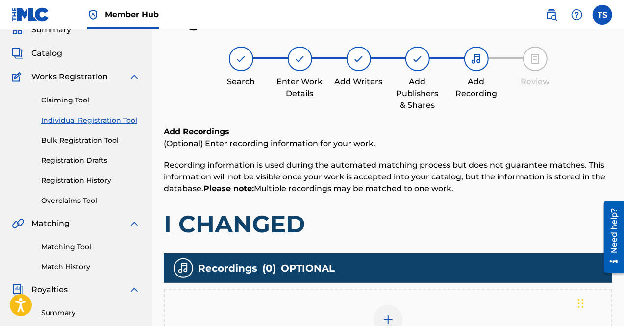
scroll to position [223, 0]
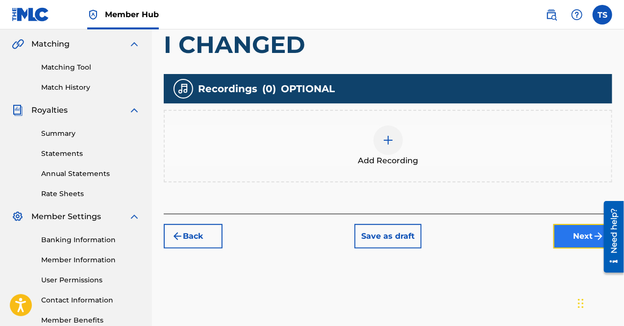
click at [574, 233] on button "Next" at bounding box center [582, 236] width 59 height 24
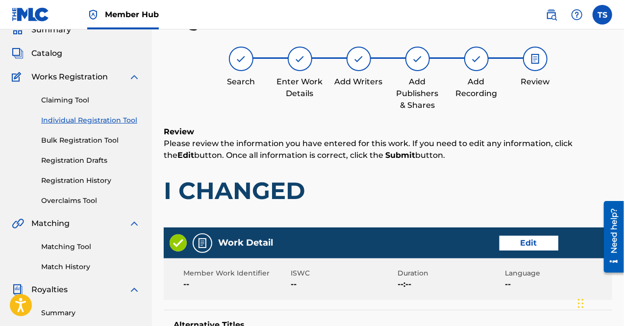
scroll to position [492, 0]
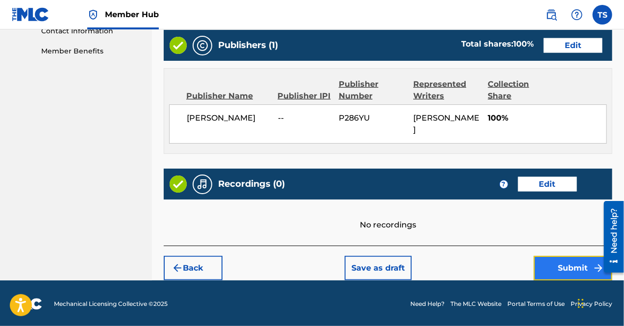
click at [545, 270] on button "Submit" at bounding box center [573, 268] width 78 height 24
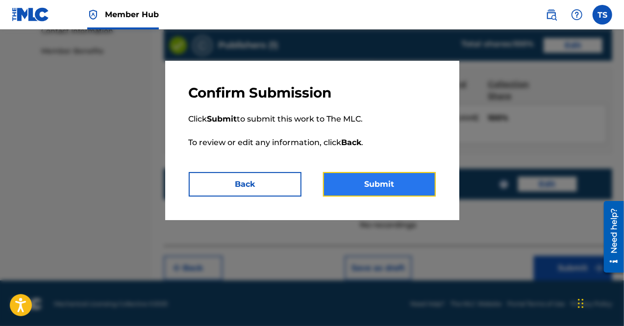
click at [381, 182] on button "Submit" at bounding box center [379, 184] width 113 height 24
